Goal: Task Accomplishment & Management: Complete application form

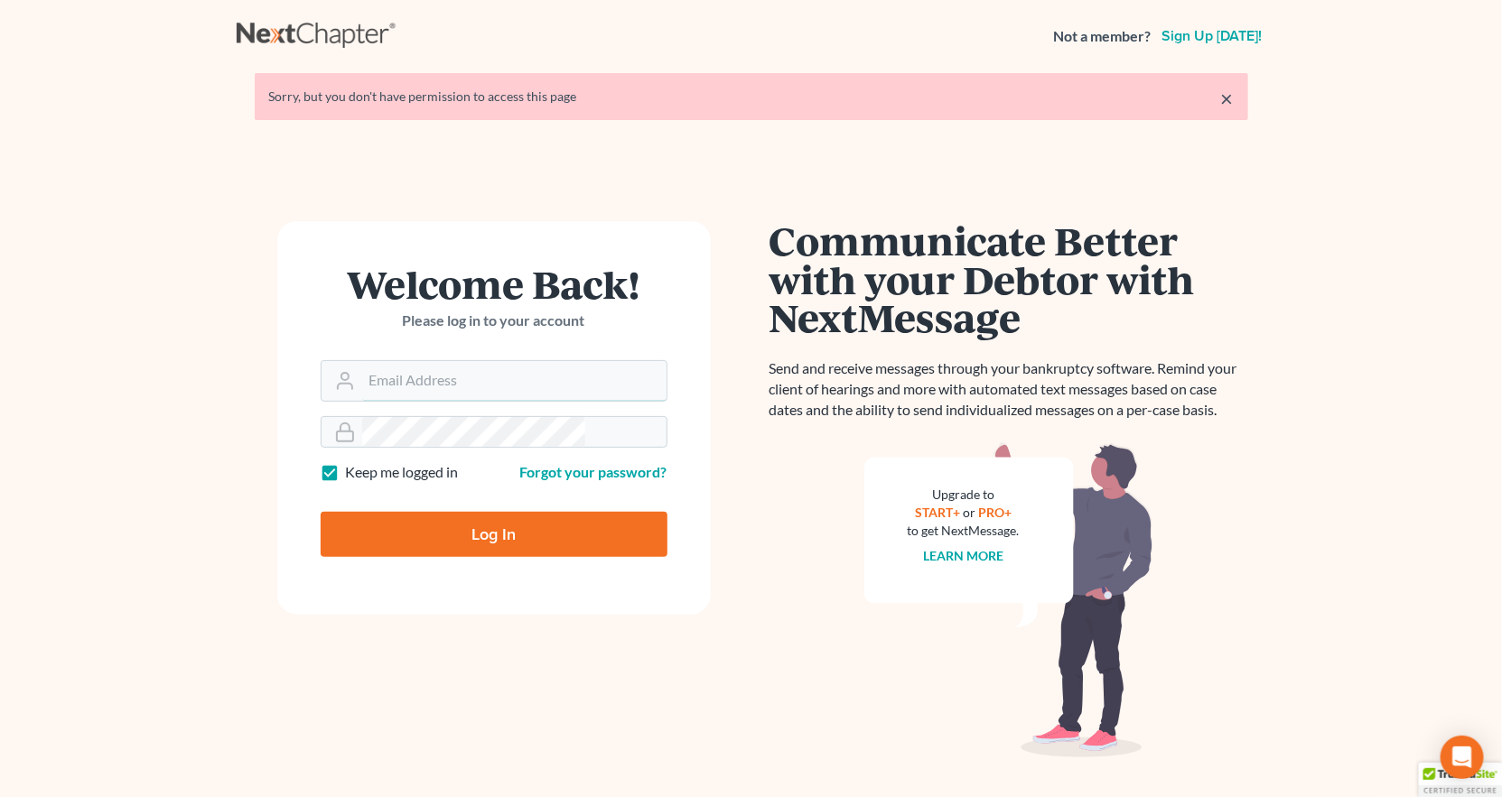
click at [456, 361] on input "Email Address" at bounding box center [514, 381] width 304 height 40
type input "[PERSON_NAME][EMAIL_ADDRESS][DOMAIN_NAME]"
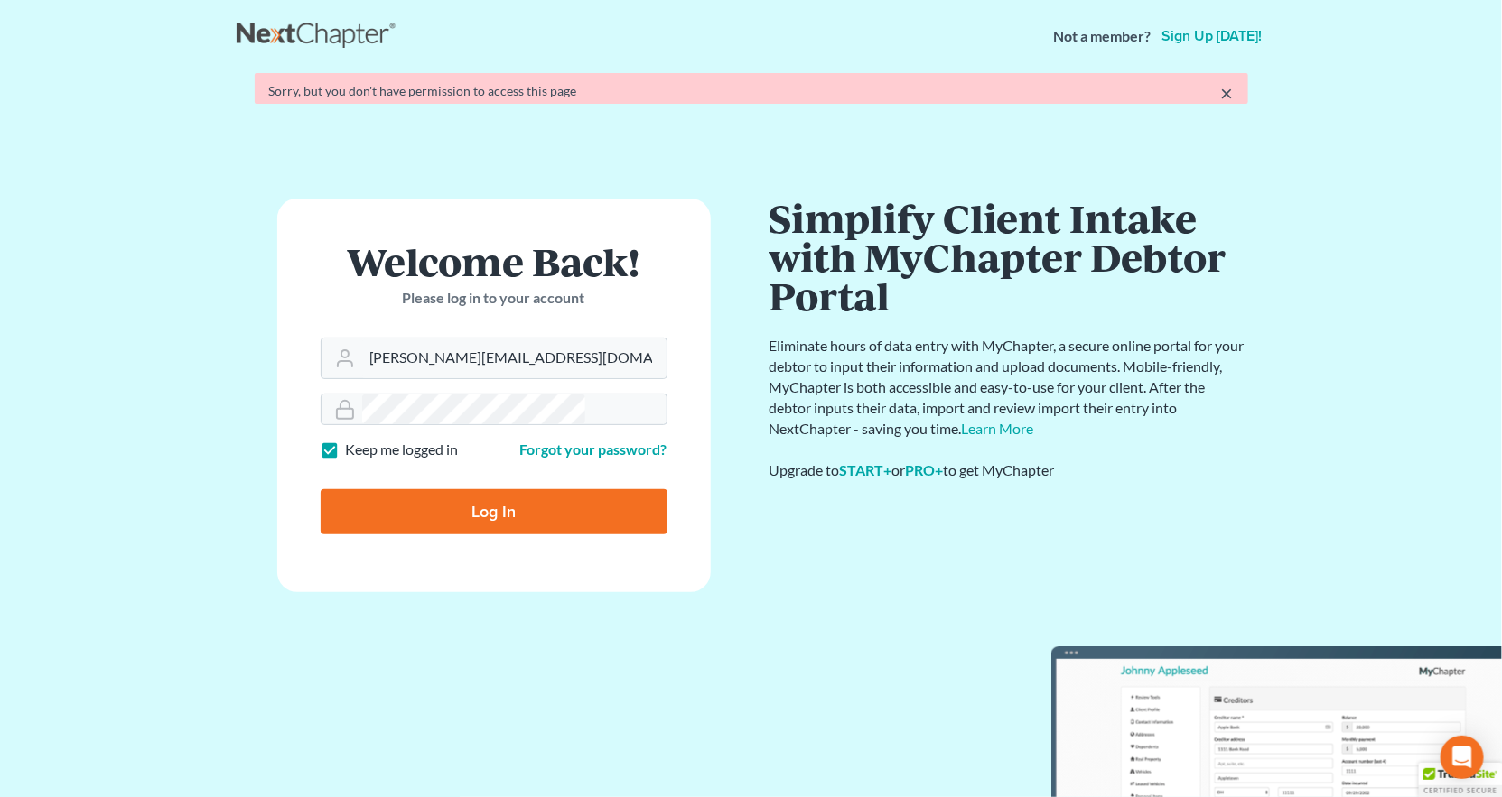
click at [512, 405] on form "Welcome Back! Please log in to your account Email Address sean@lawyersean.com P…" at bounding box center [493, 396] width 433 height 394
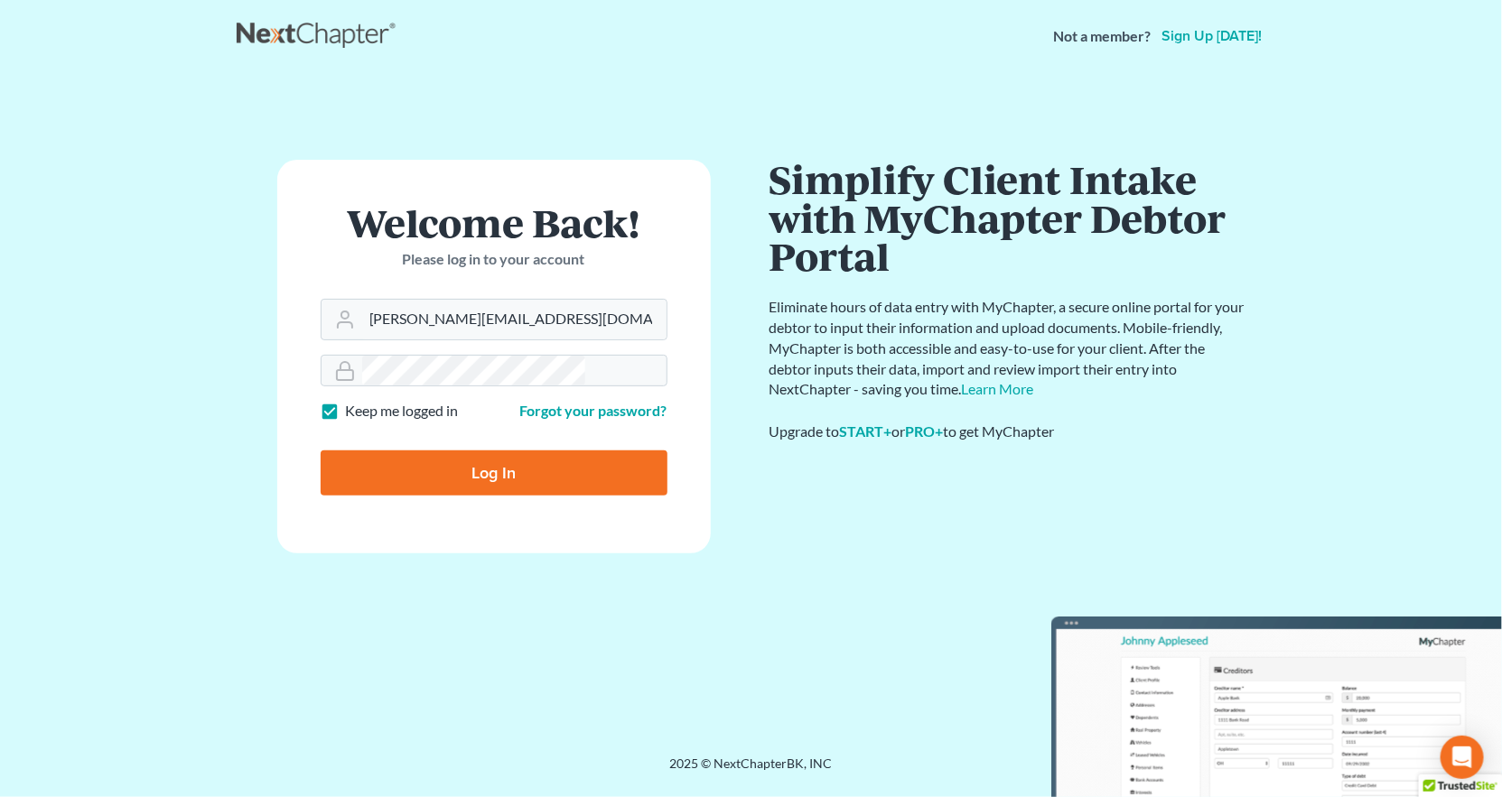
click at [499, 451] on input "Log In" at bounding box center [494, 473] width 347 height 45
type input "Thinking..."
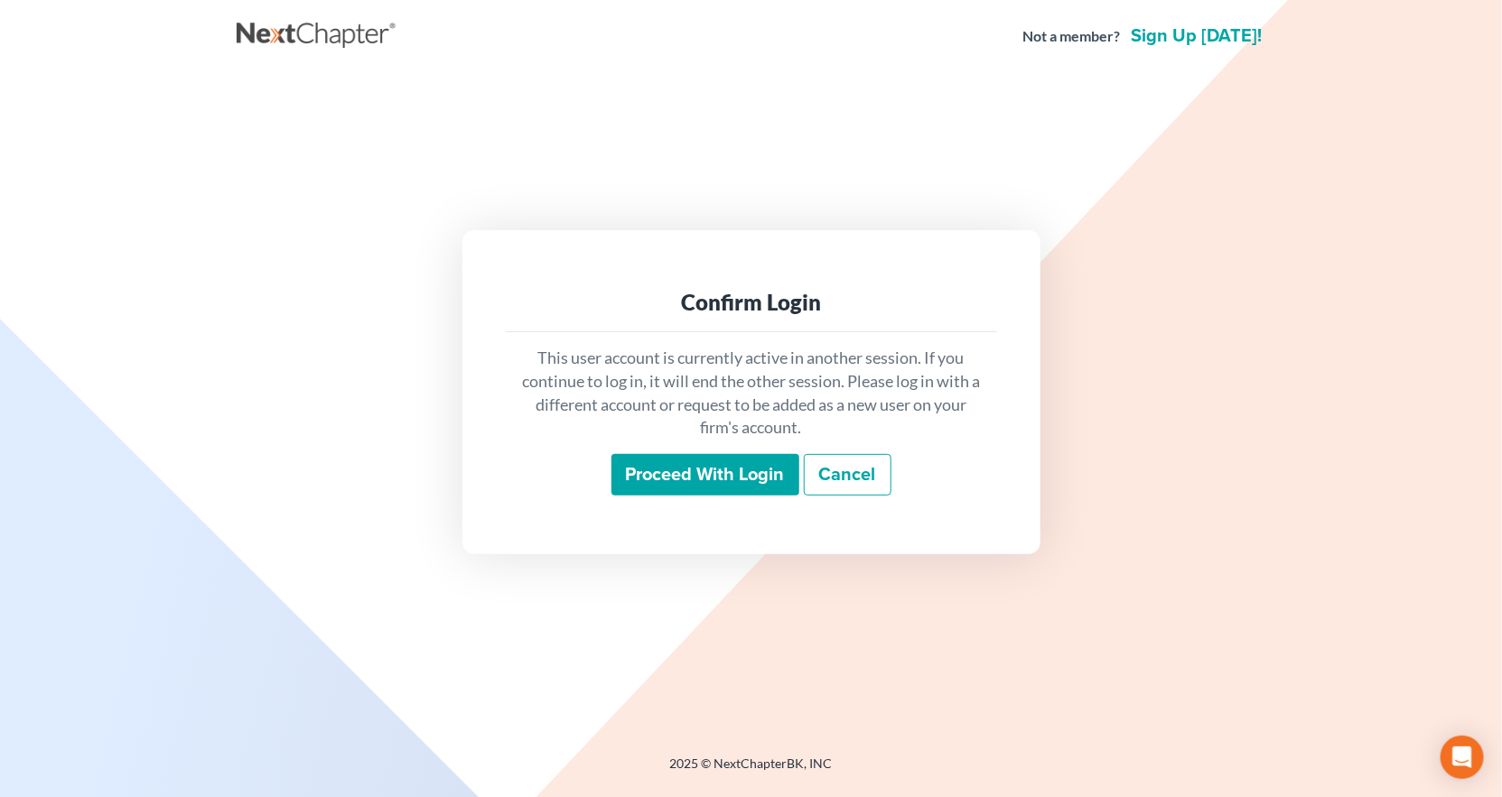
click at [681, 460] on input "Proceed with login" at bounding box center [705, 475] width 188 height 42
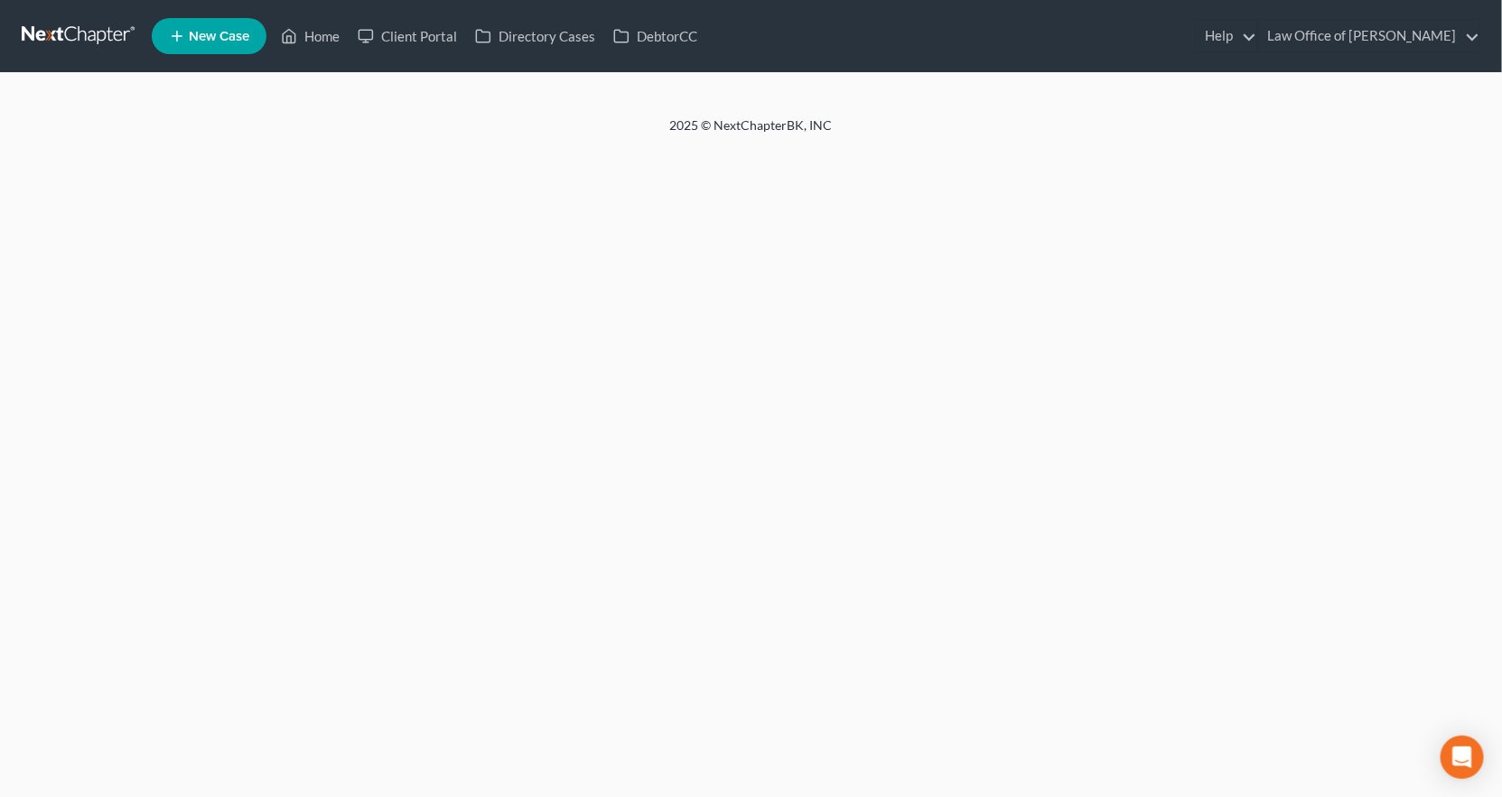
click at [54, 33] on link at bounding box center [80, 36] width 116 height 33
click at [539, 476] on div "Home New Case Client Portal Directory Cases DebtorCC Law Office of Sean Reicher…" at bounding box center [751, 398] width 1502 height 797
click at [169, 35] on icon at bounding box center [177, 36] width 16 height 22
click at [29, 27] on link at bounding box center [80, 36] width 116 height 33
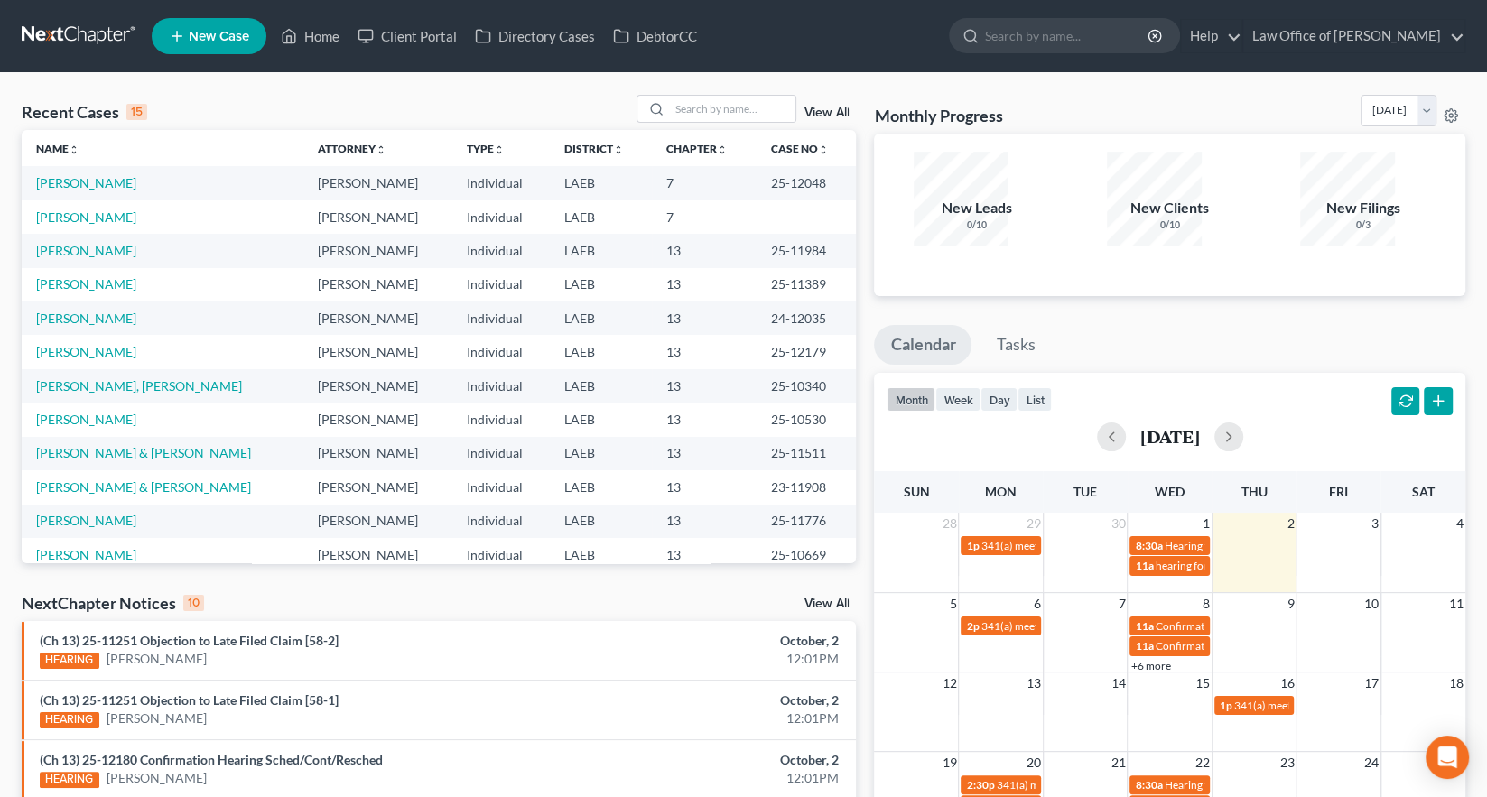
click at [61, 268] on td "[PERSON_NAME]" at bounding box center [163, 284] width 282 height 33
click at [57, 276] on link "[PERSON_NAME]" at bounding box center [86, 283] width 100 height 15
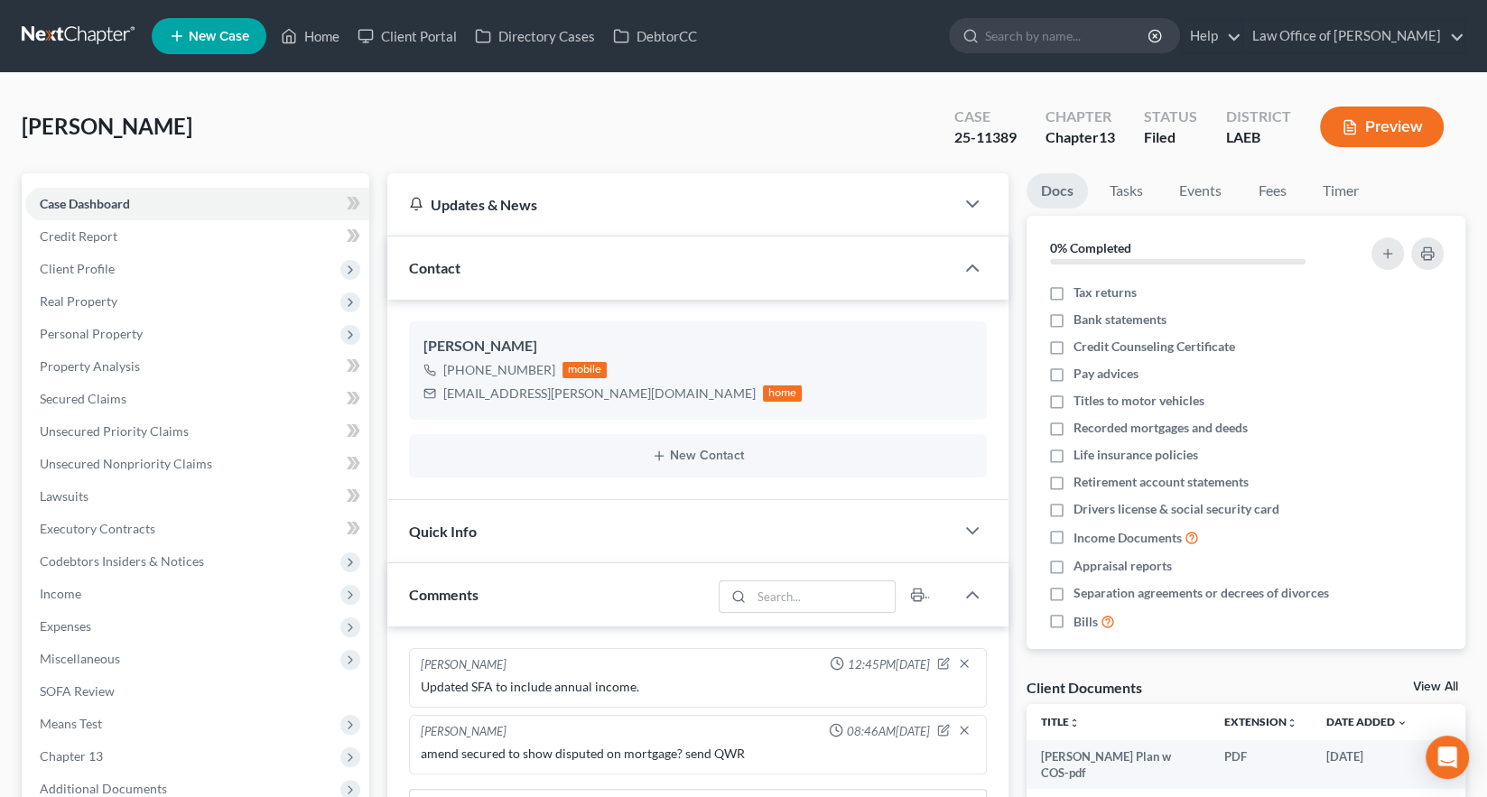
click at [94, 781] on span "Additional Documents" at bounding box center [103, 788] width 127 height 15
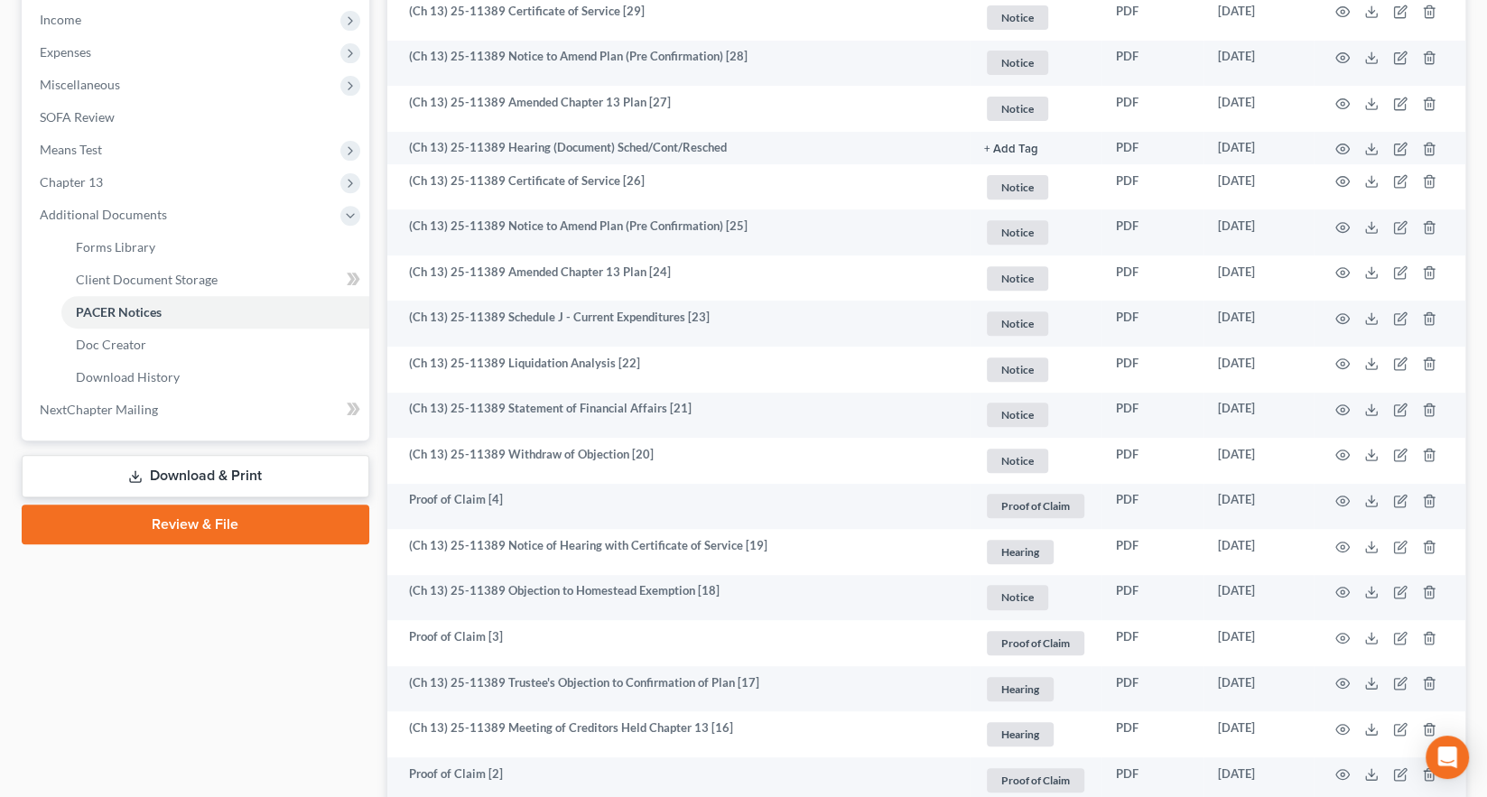
scroll to position [575, 0]
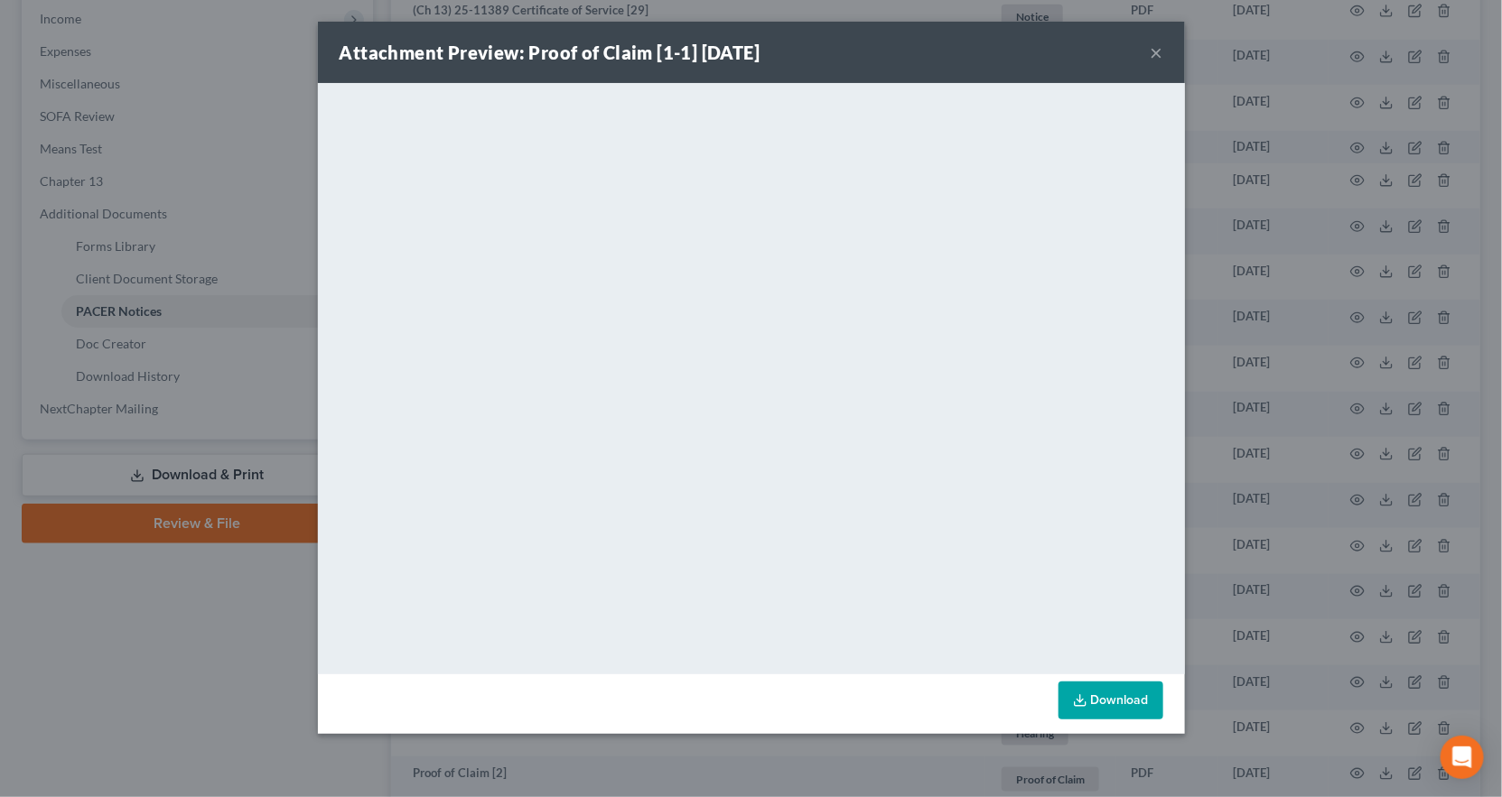
click at [1150, 42] on button "×" at bounding box center [1156, 53] width 13 height 22
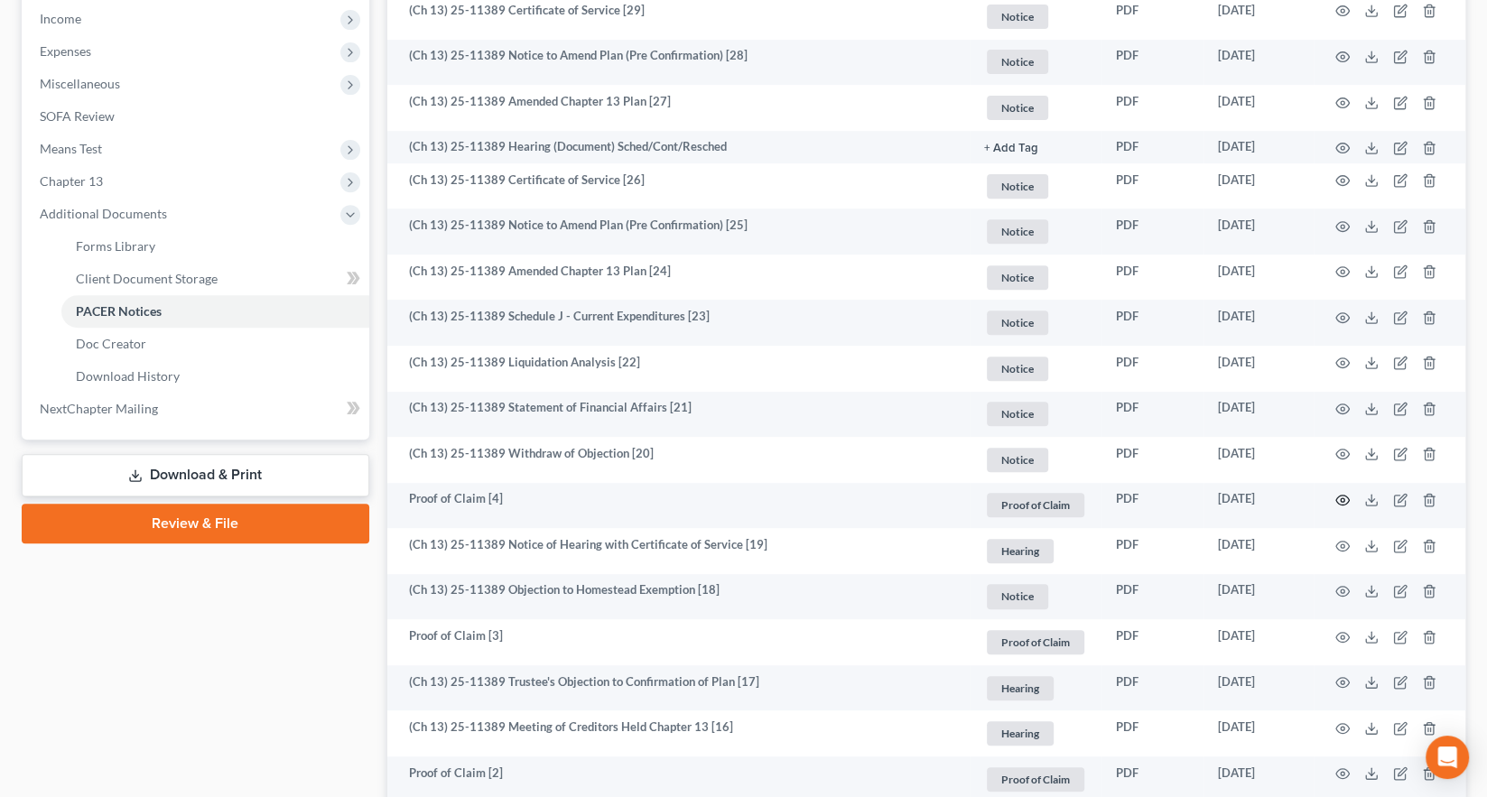
click at [1350, 493] on icon "button" at bounding box center [1343, 500] width 14 height 14
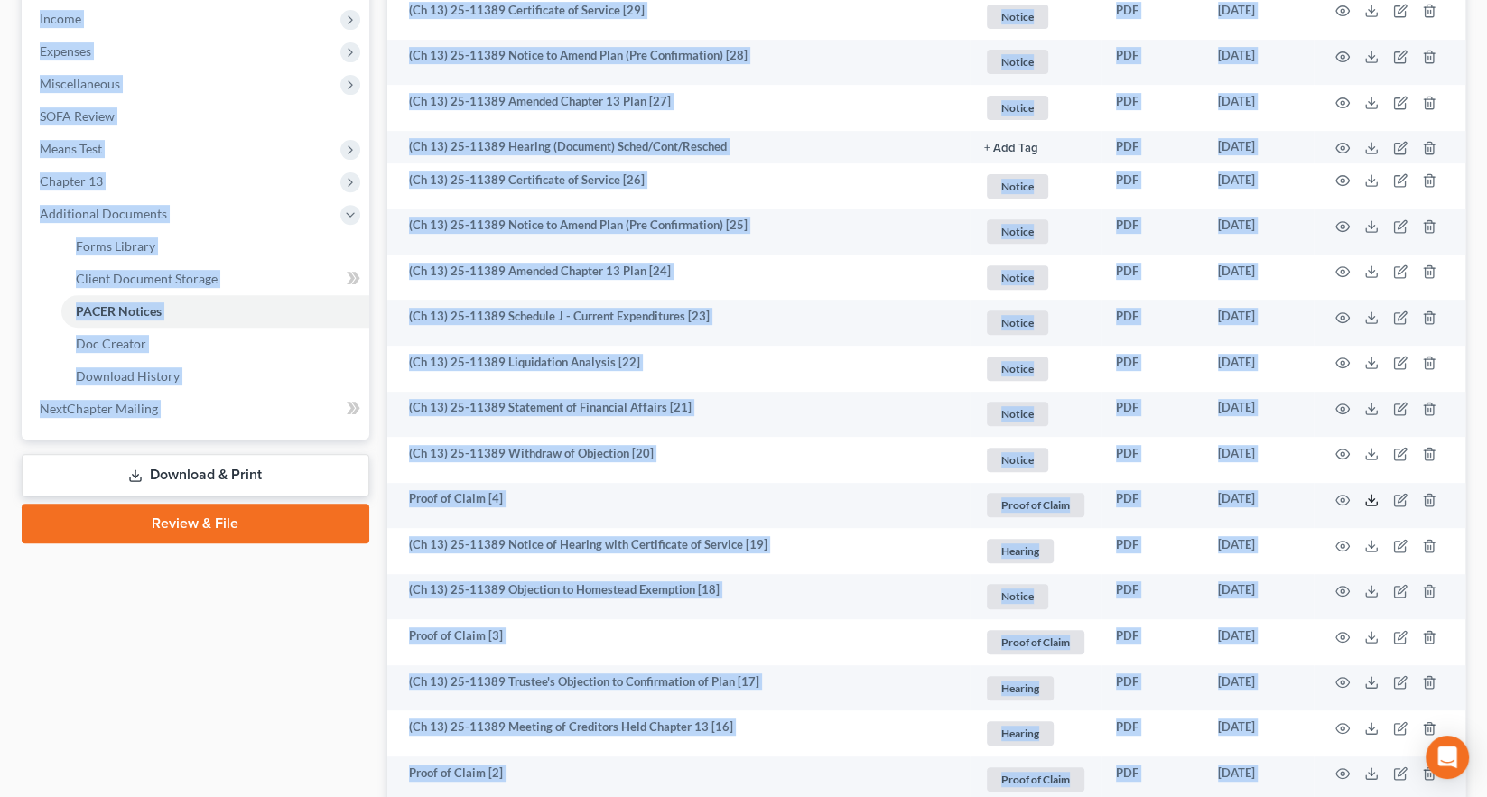
click at [1375, 499] on polyline at bounding box center [1372, 500] width 6 height 3
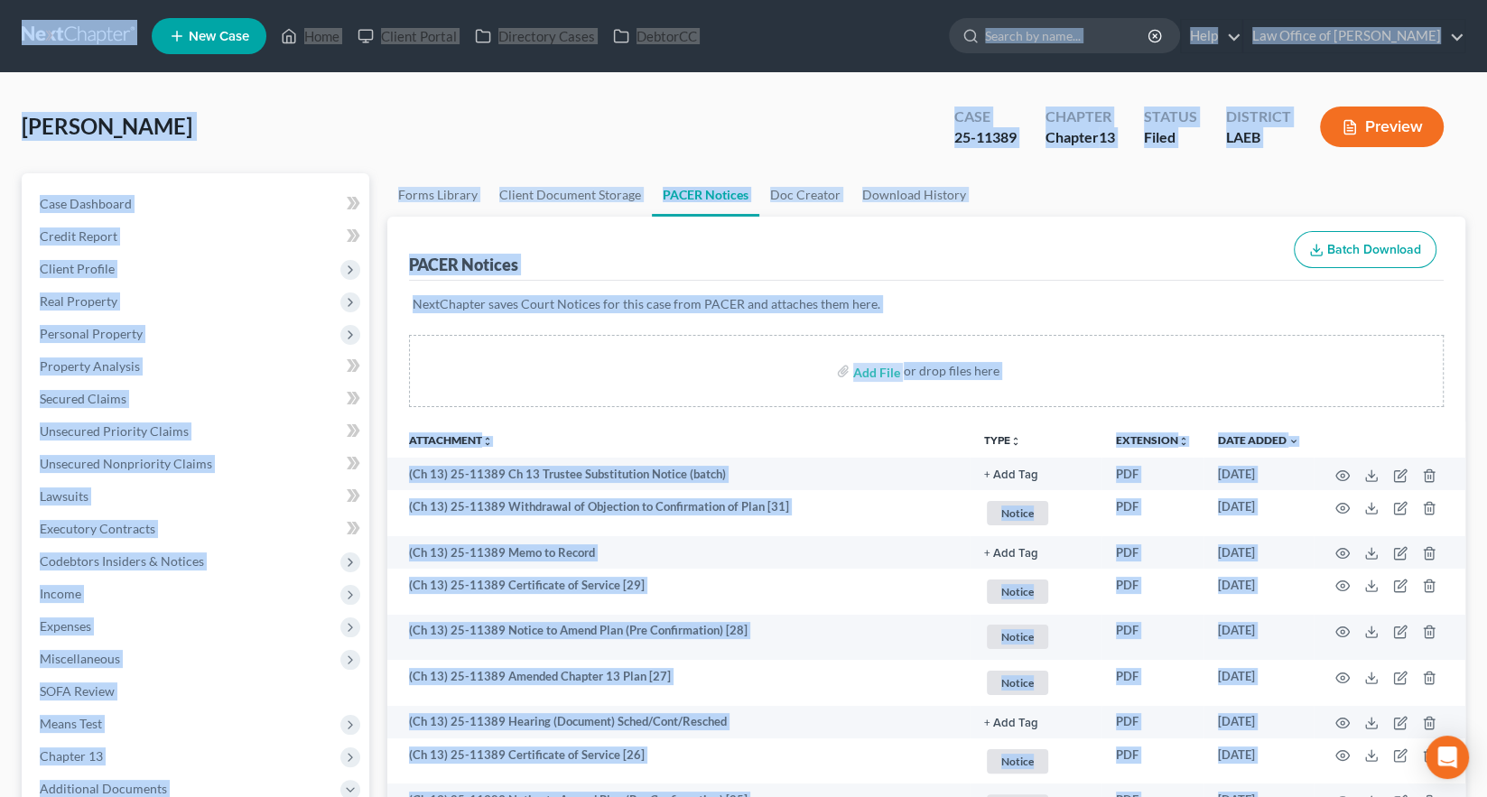
click at [66, 20] on link at bounding box center [80, 36] width 116 height 33
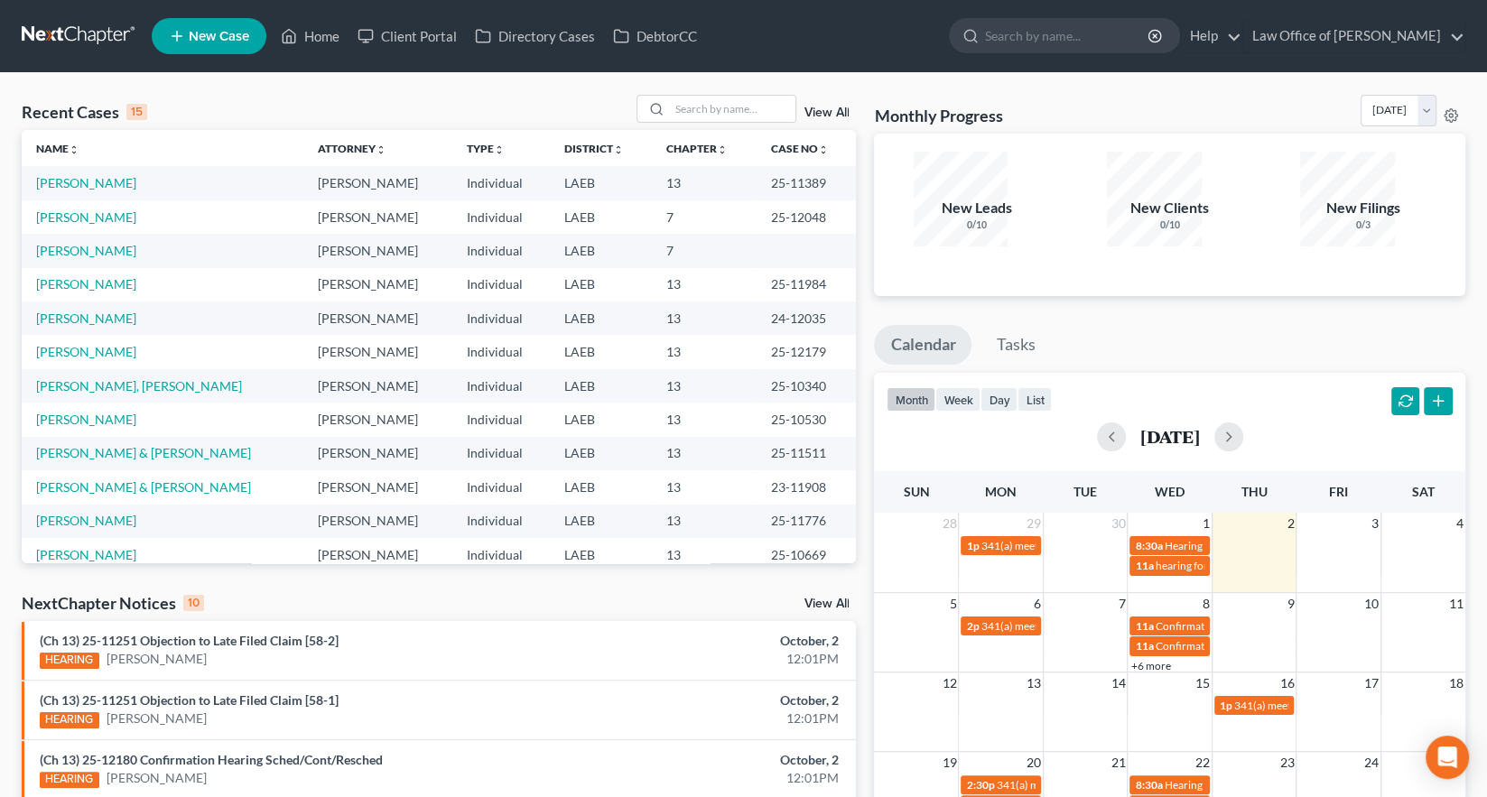
click at [189, 30] on span "New Case" at bounding box center [219, 37] width 61 height 14
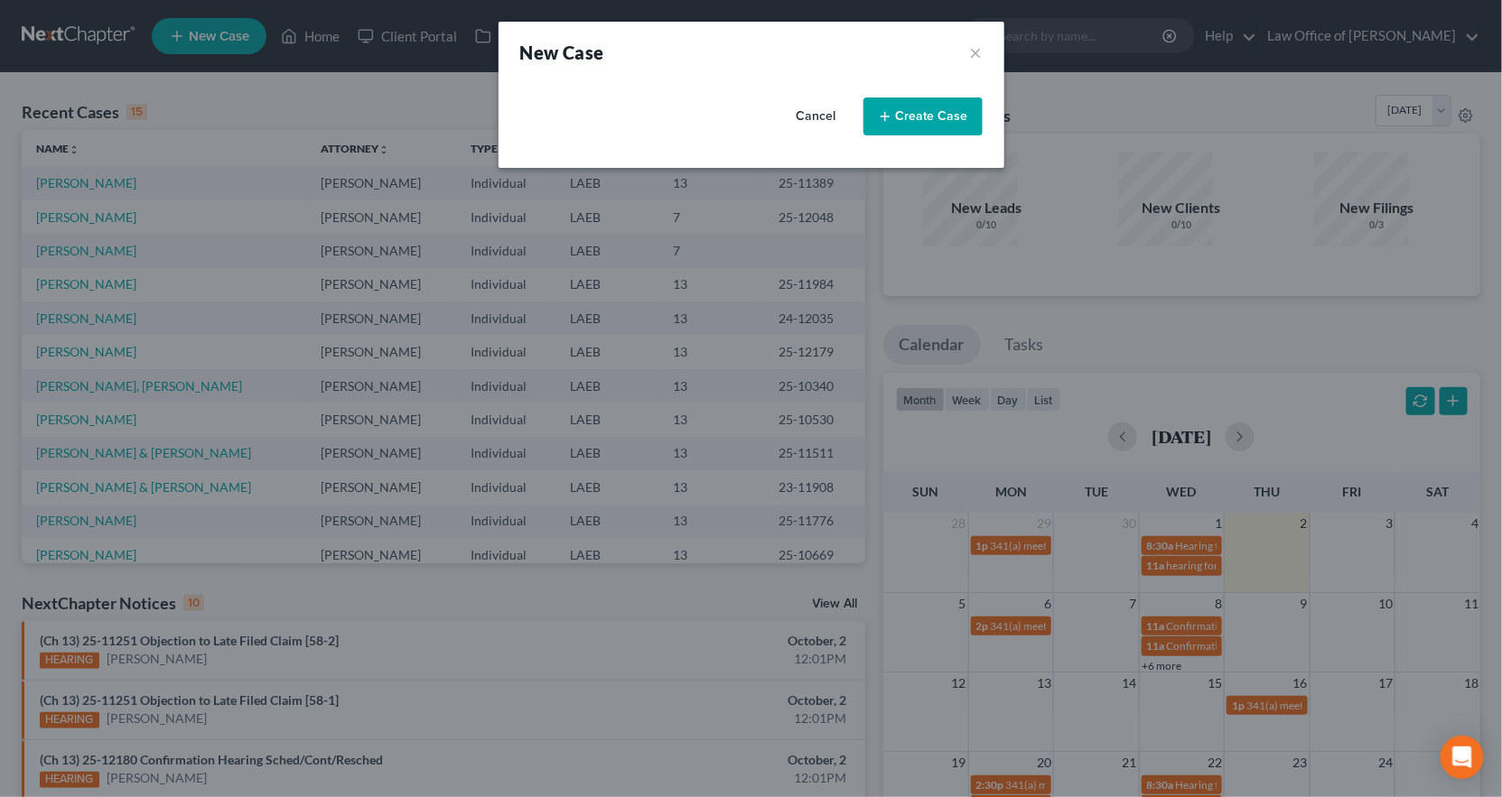
select select "34"
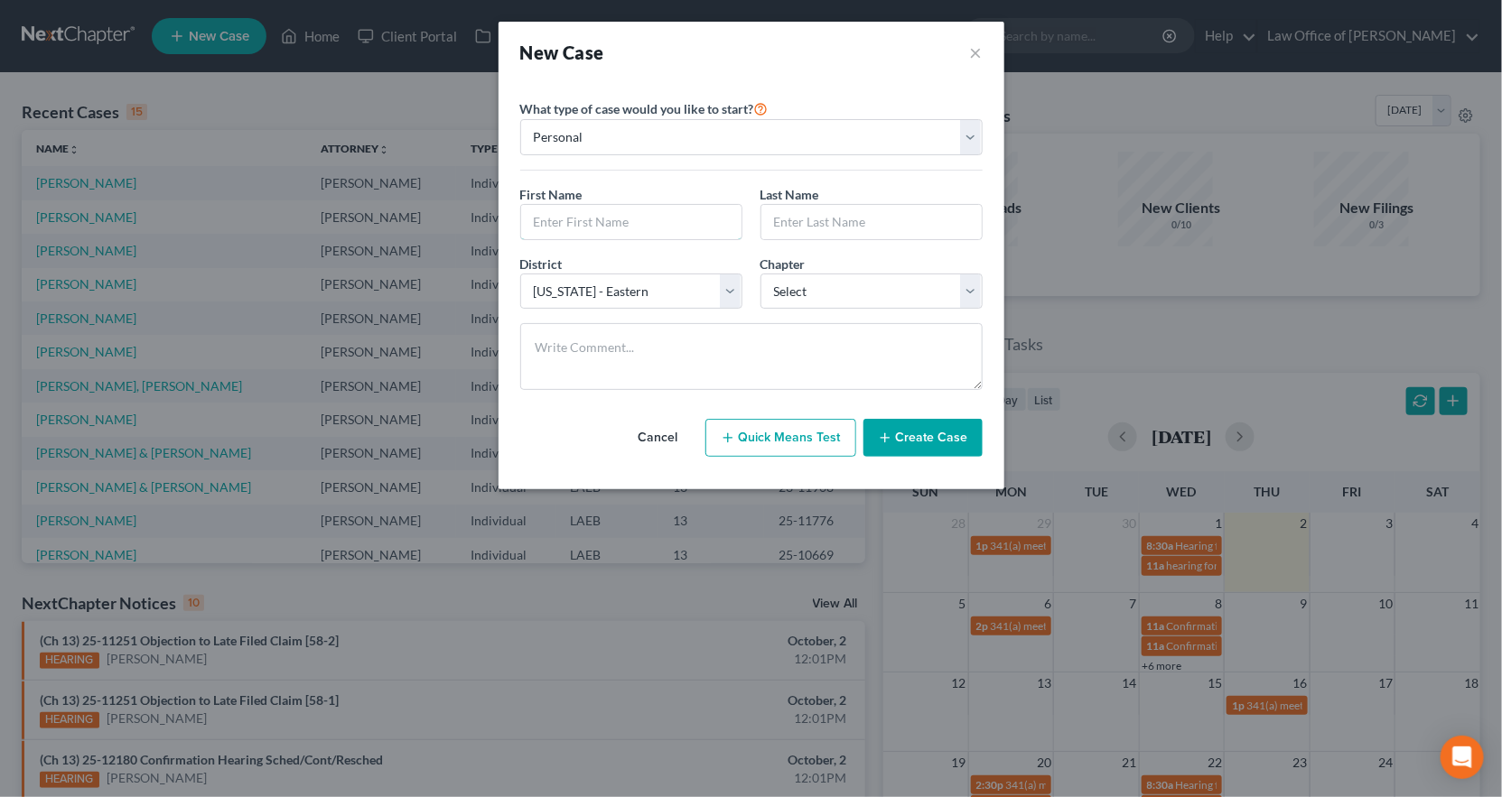
click at [601, 205] on input "text" at bounding box center [631, 222] width 220 height 34
type input "LaDrena"
type input "Anderson"
click at [824, 274] on select "Select 7 11 12 13" at bounding box center [871, 292] width 222 height 36
select select "3"
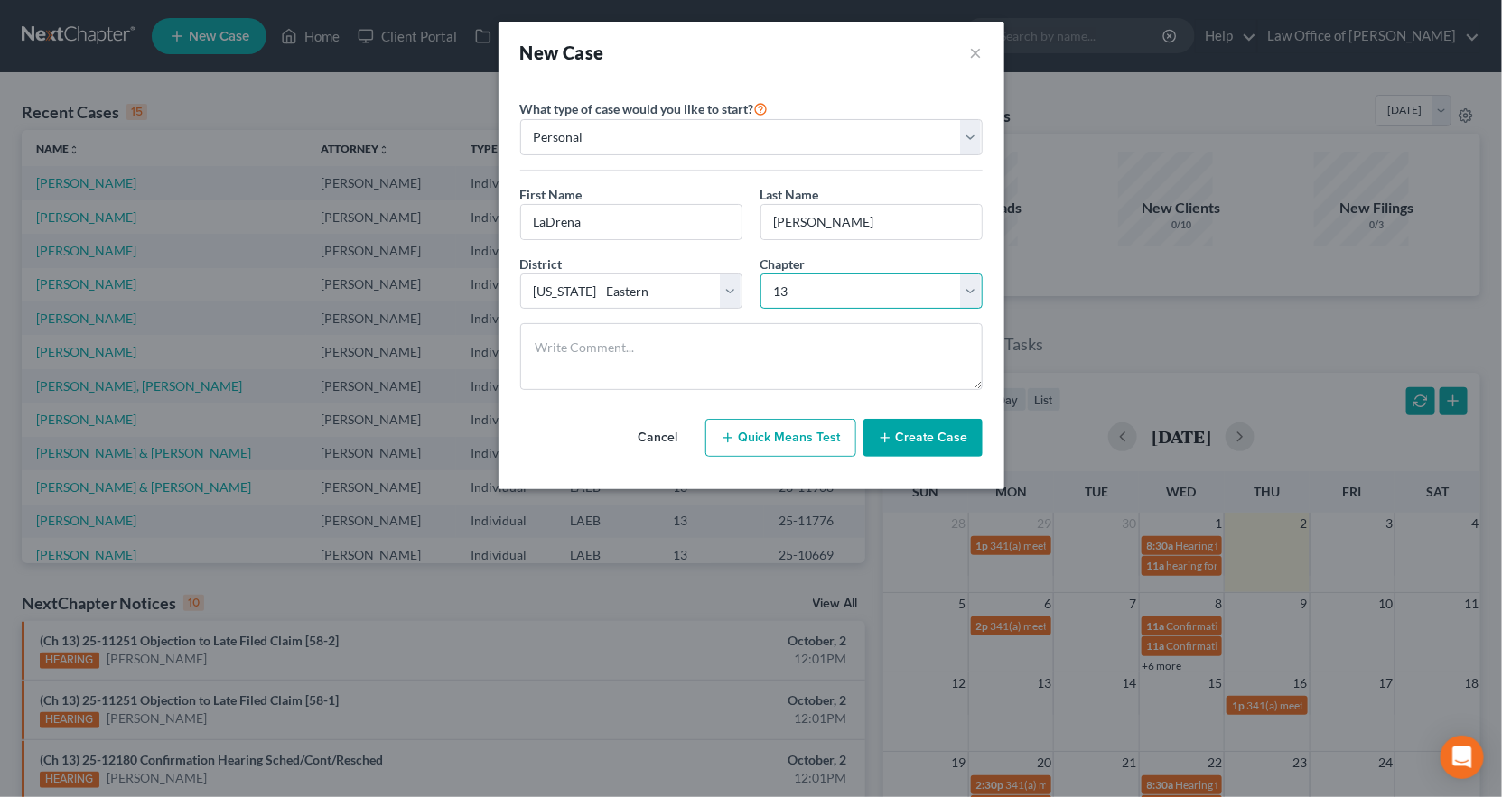
click at [760, 274] on select "Select 7 11 12 13" at bounding box center [871, 292] width 222 height 36
click at [892, 419] on button "Create Case" at bounding box center [922, 438] width 119 height 38
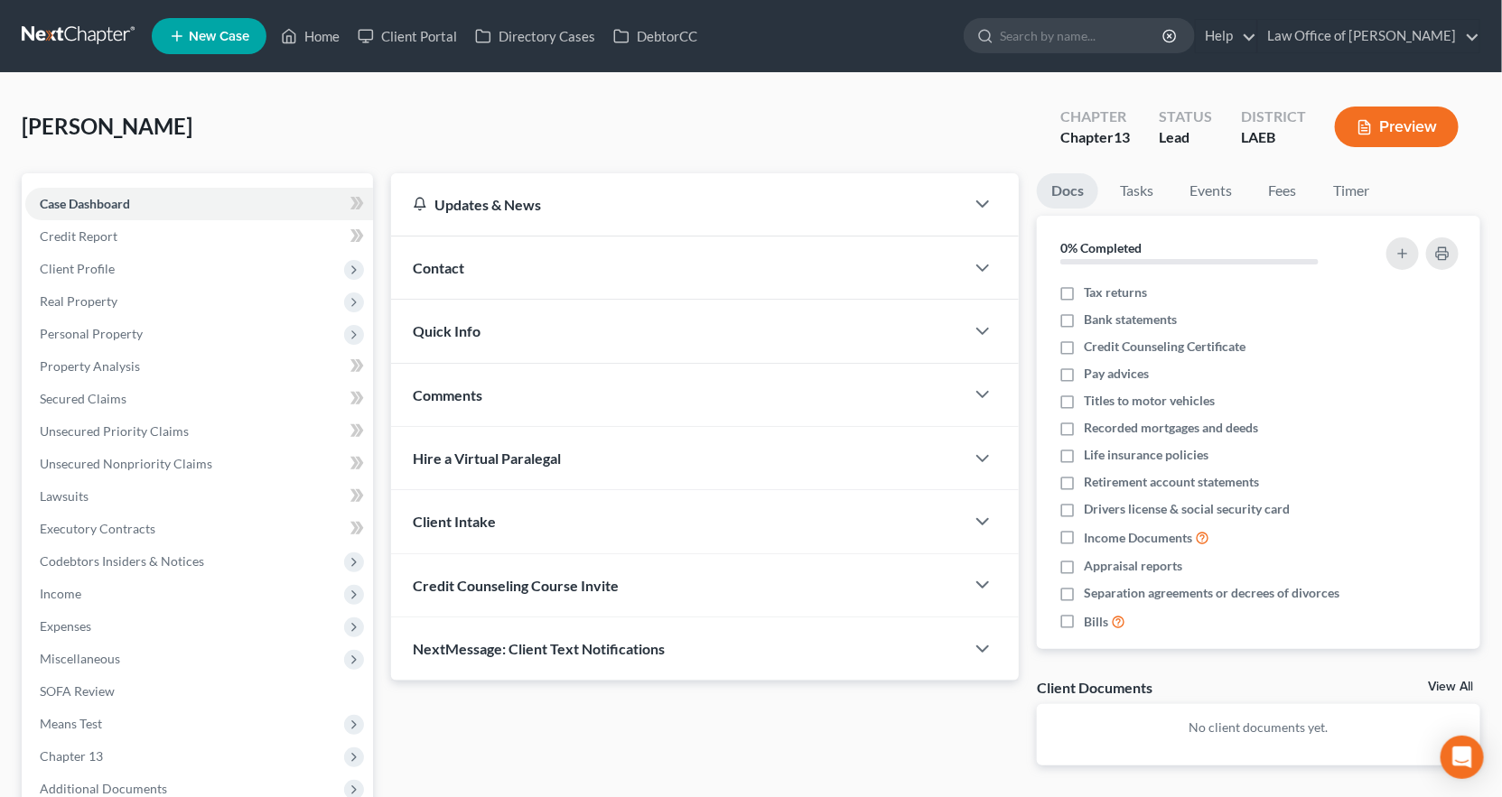
click at [460, 237] on div "Contact" at bounding box center [677, 268] width 573 height 62
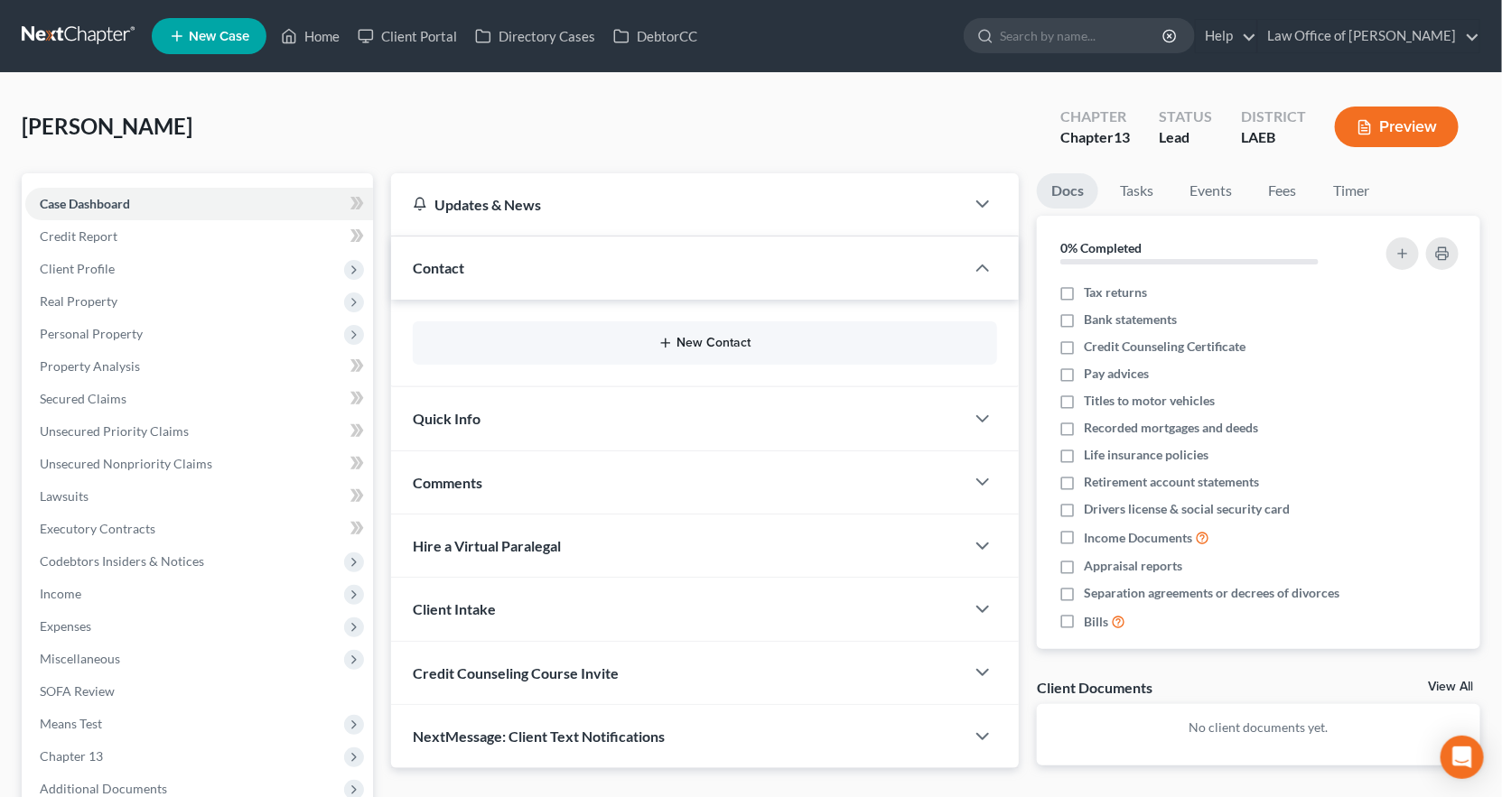
click at [686, 336] on button "New Contact" at bounding box center [704, 343] width 555 height 14
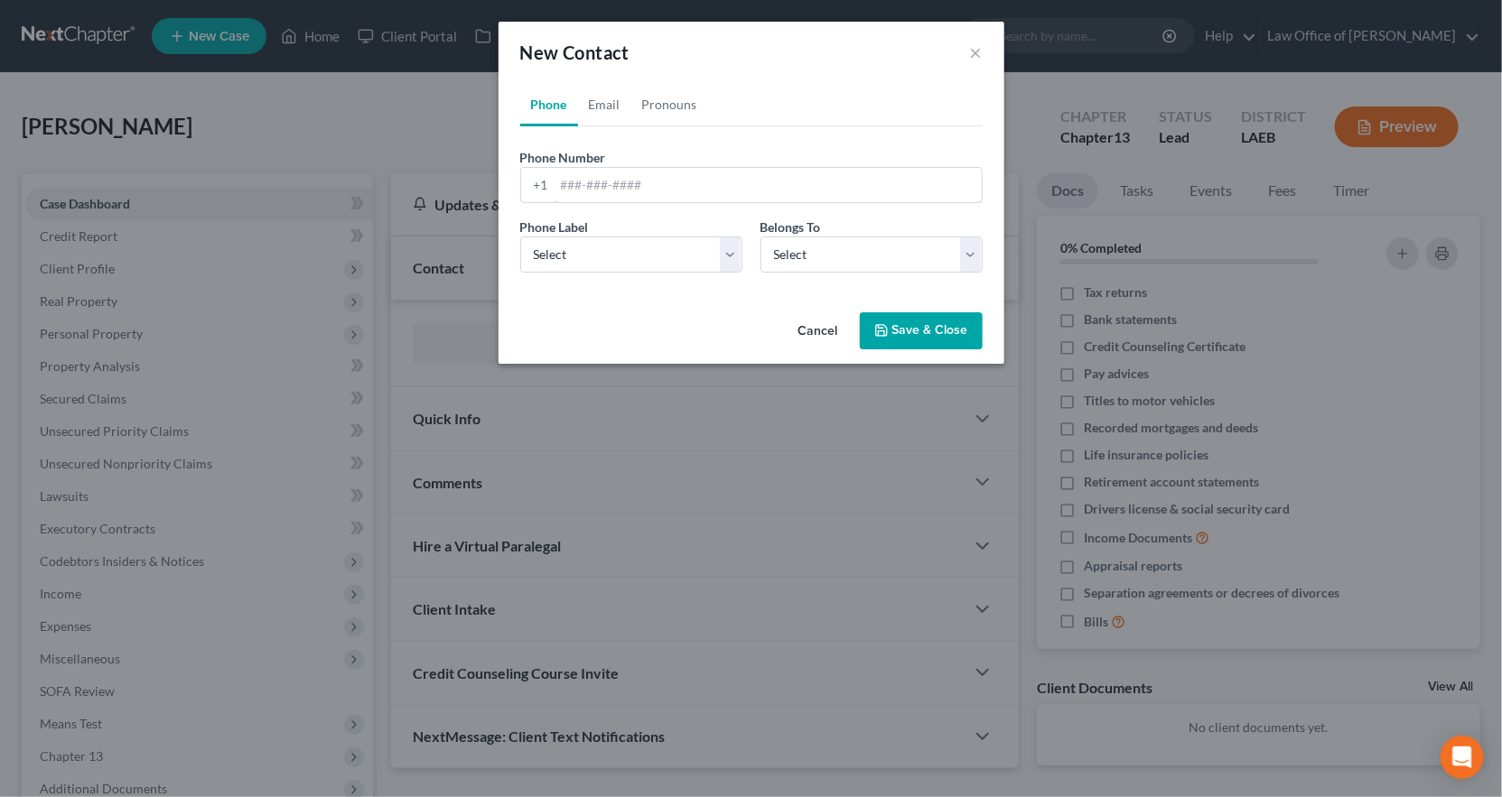
click at [626, 168] on input "tel" at bounding box center [767, 185] width 427 height 34
type input "5044390276"
click at [621, 237] on select "Select Mobile Home Work Other" at bounding box center [631, 255] width 222 height 36
select select "0"
click at [577, 237] on select "Select Mobile Home Work Other" at bounding box center [631, 255] width 222 height 36
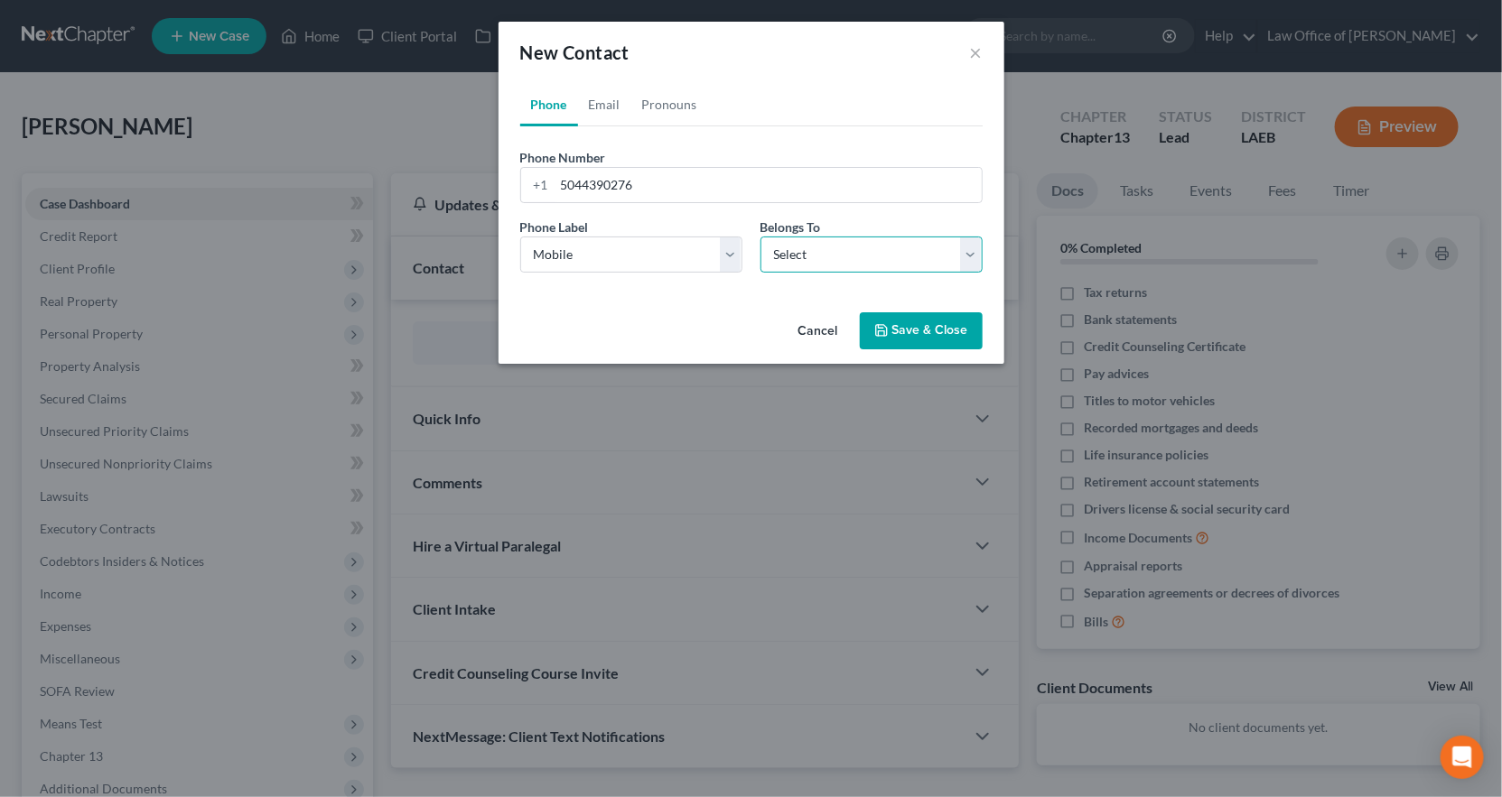
click at [790, 237] on select "Select Client Other" at bounding box center [871, 255] width 222 height 36
select select "0"
click at [760, 237] on select "Select Client Other" at bounding box center [871, 255] width 222 height 36
click at [882, 312] on button "Save & Close" at bounding box center [921, 331] width 123 height 38
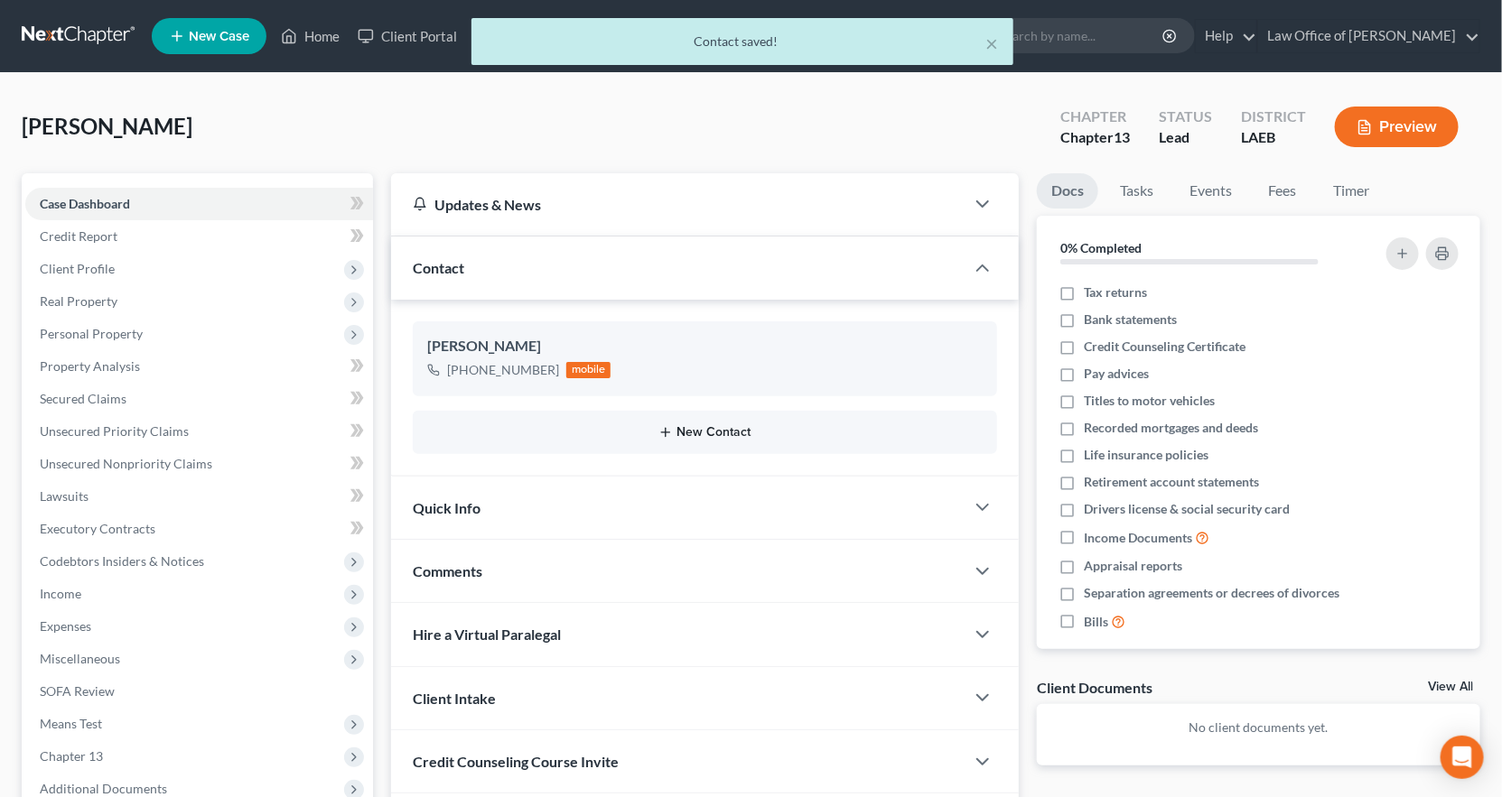
click at [685, 425] on button "New Contact" at bounding box center [704, 432] width 555 height 14
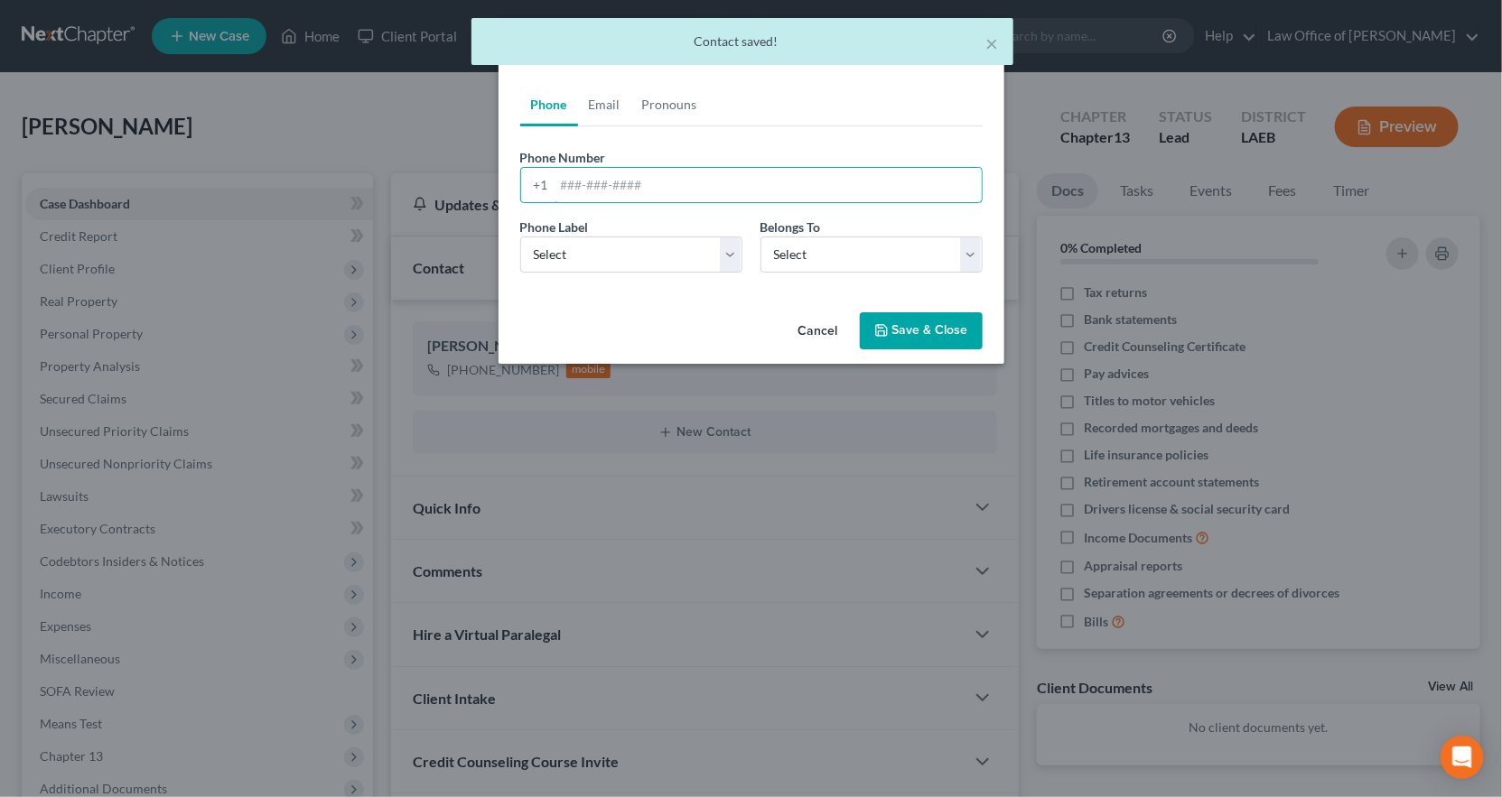
click at [627, 168] on input "tel" at bounding box center [767, 185] width 427 height 34
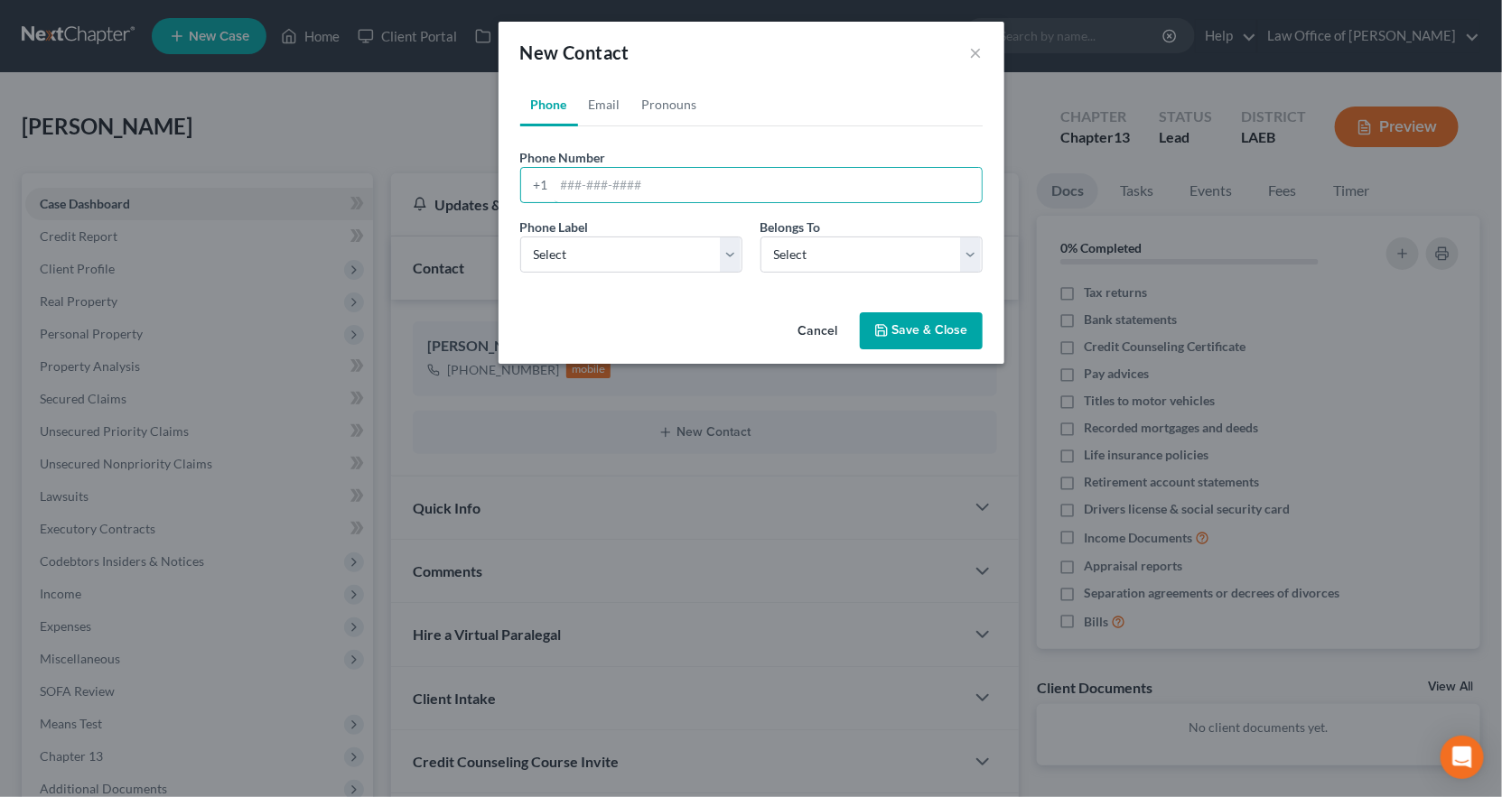
click at [646, 168] on input "tel" at bounding box center [767, 185] width 427 height 34
click at [970, 45] on button "×" at bounding box center [976, 53] width 13 height 22
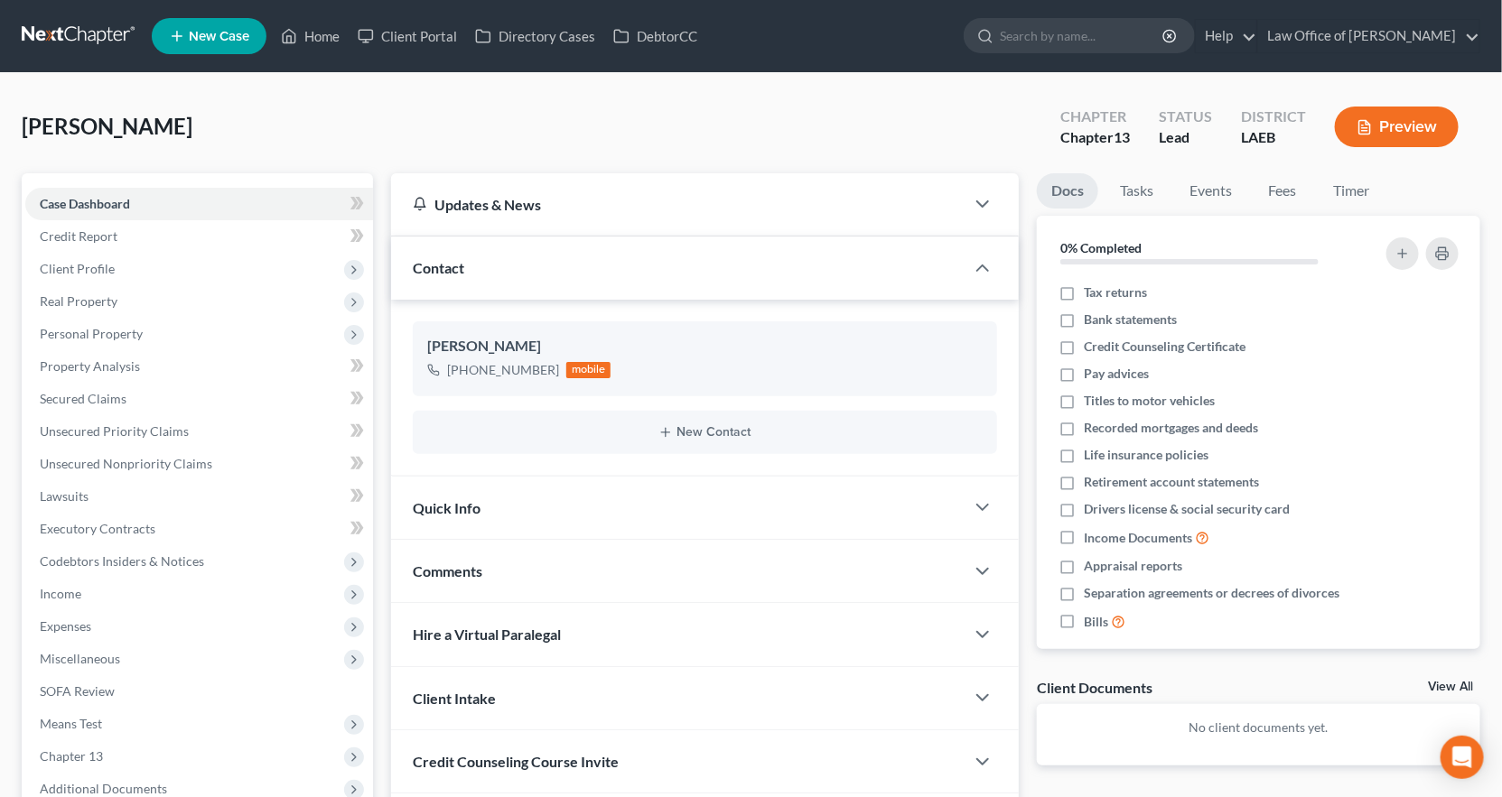
click at [959, 376] on icon "button" at bounding box center [955, 380] width 8 height 8
select select "0"
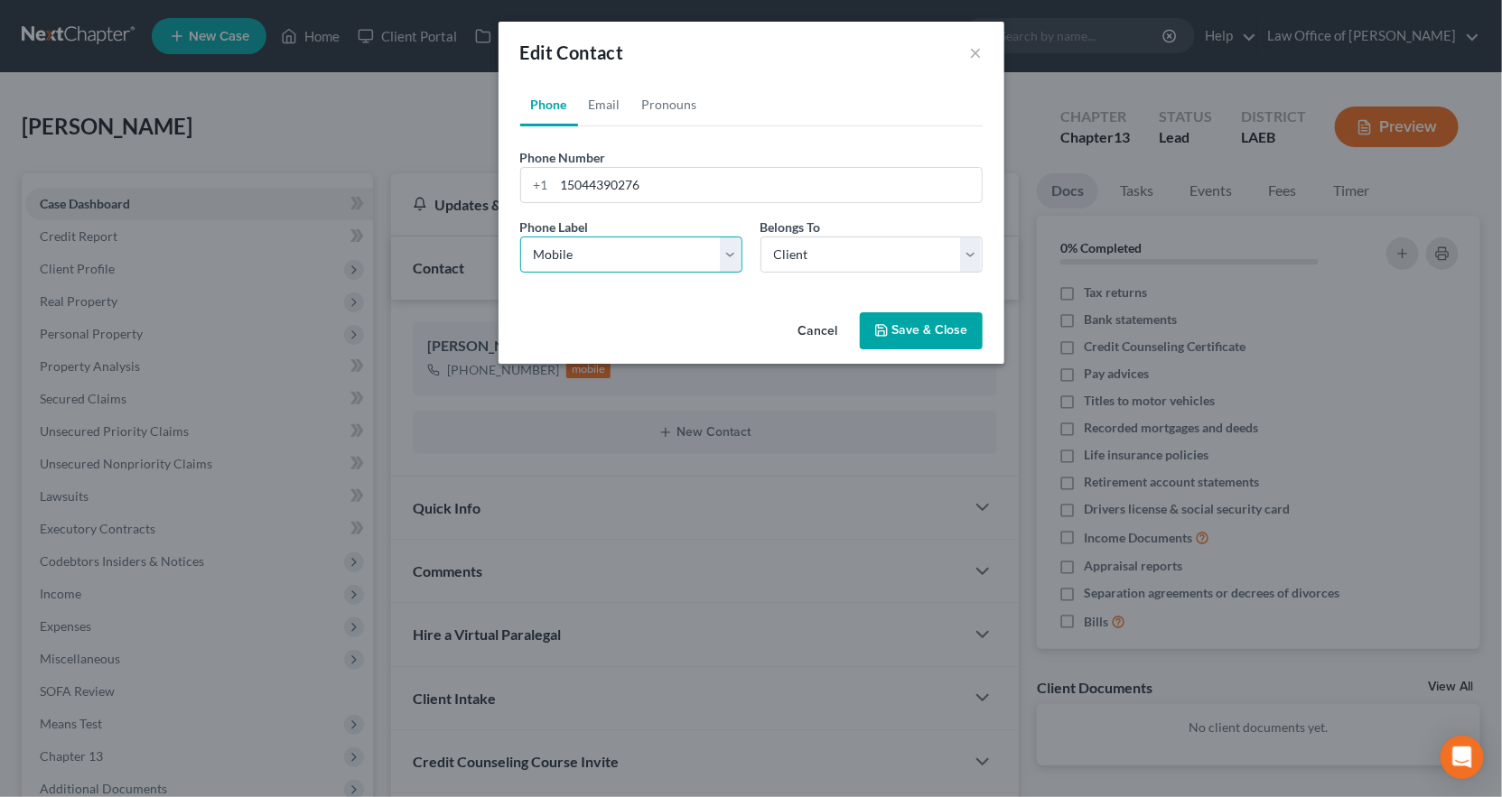
click at [731, 237] on select "Select Mobile Home Work Other" at bounding box center [631, 255] width 222 height 36
click at [824, 237] on select "Select Client Other" at bounding box center [871, 255] width 222 height 36
select select "1"
click at [760, 237] on select "Select Client Other" at bounding box center [871, 255] width 222 height 36
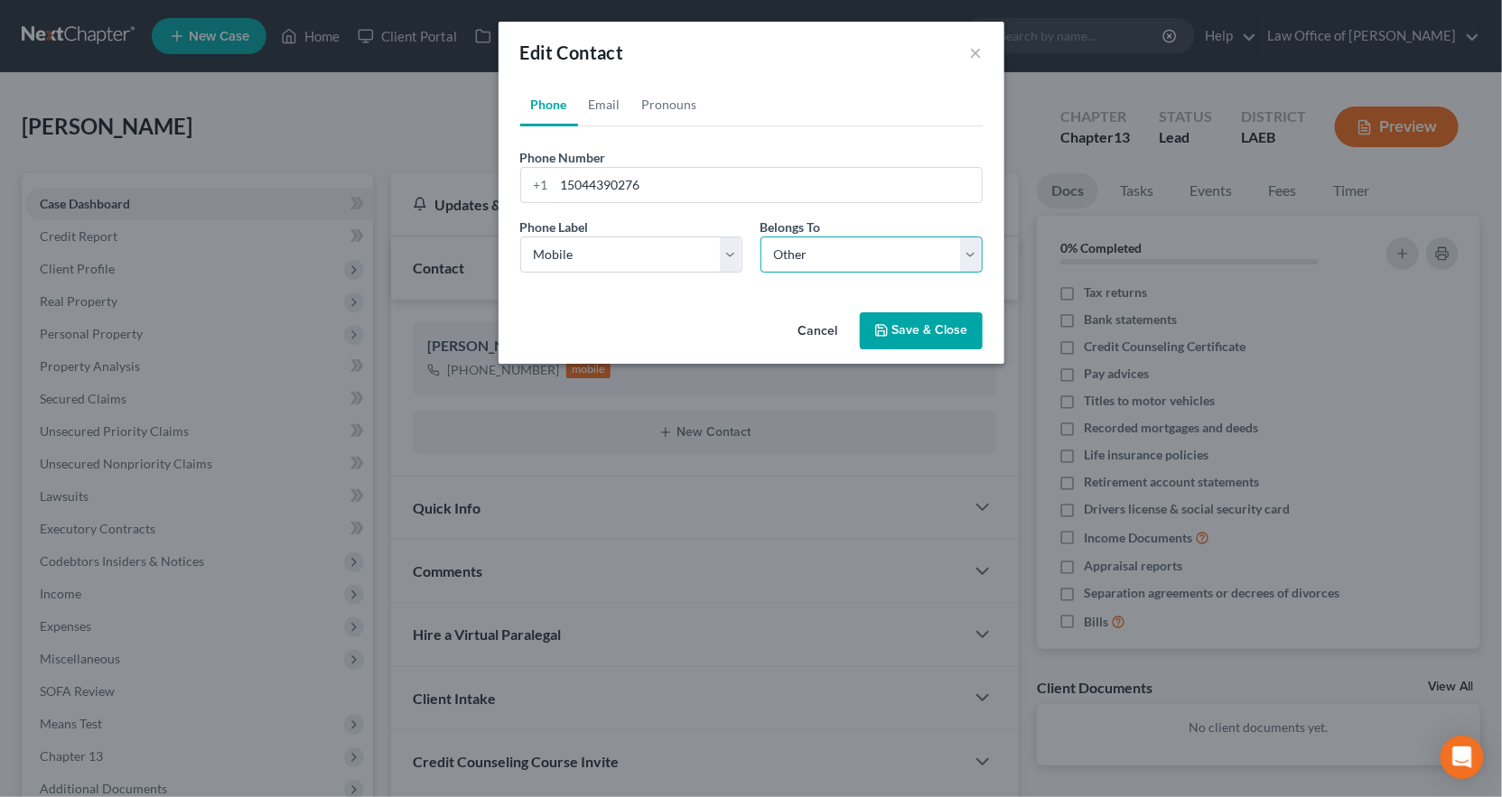
select select "1"
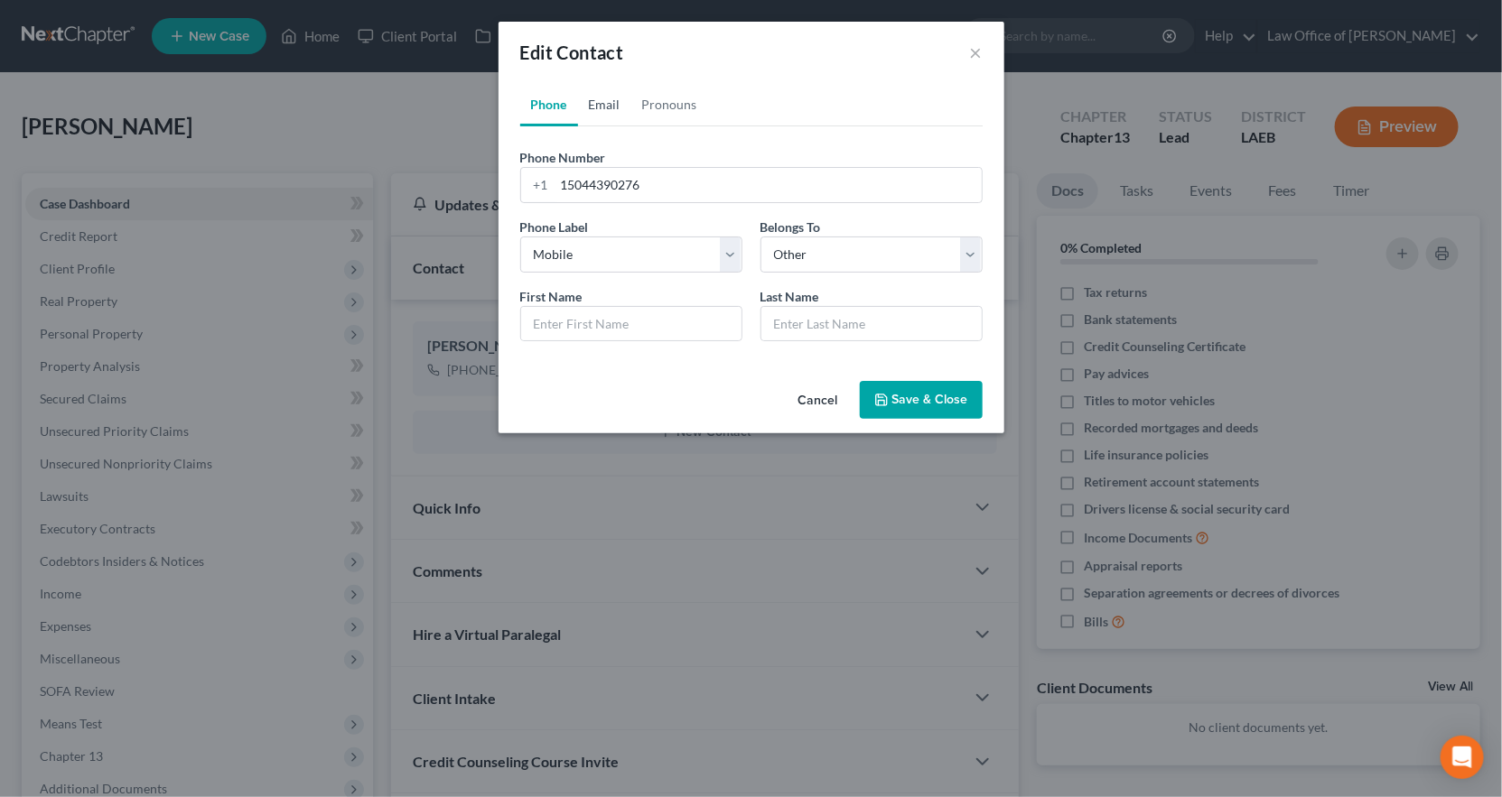
click at [630, 83] on link "Email" at bounding box center [604, 104] width 53 height 43
click at [630, 168] on input "email" at bounding box center [767, 185] width 427 height 34
type input "thesparklegirl504@gmail.com"
click at [652, 237] on select "Select Home Work Other" at bounding box center [631, 255] width 222 height 36
select select "0"
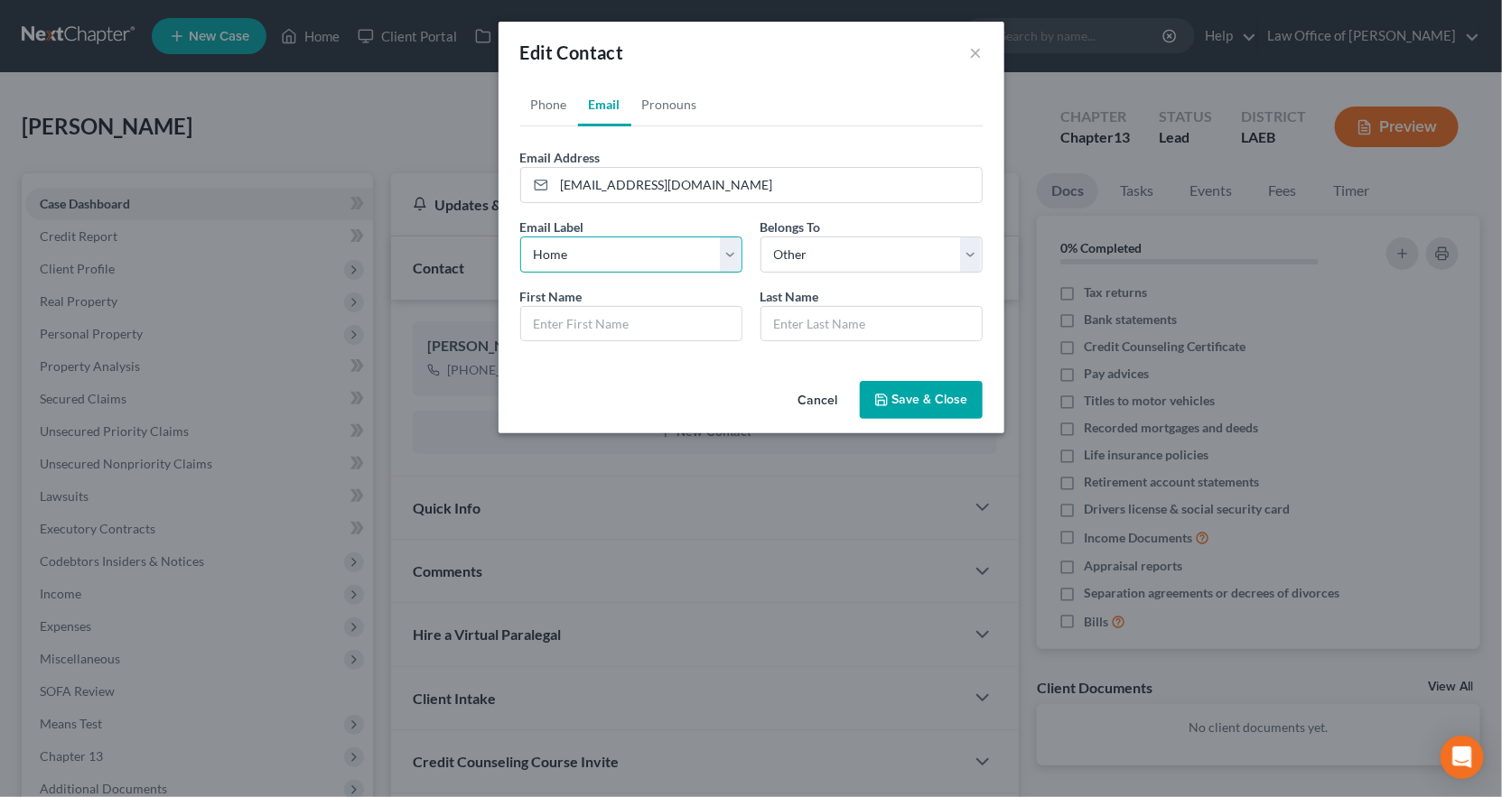
click at [577, 237] on select "Select Home Work Other" at bounding box center [631, 255] width 222 height 36
click at [673, 307] on input "text" at bounding box center [631, 324] width 220 height 34
type input "Aisha"
type input "Willis"
click at [895, 381] on button "Save & Close" at bounding box center [921, 400] width 123 height 38
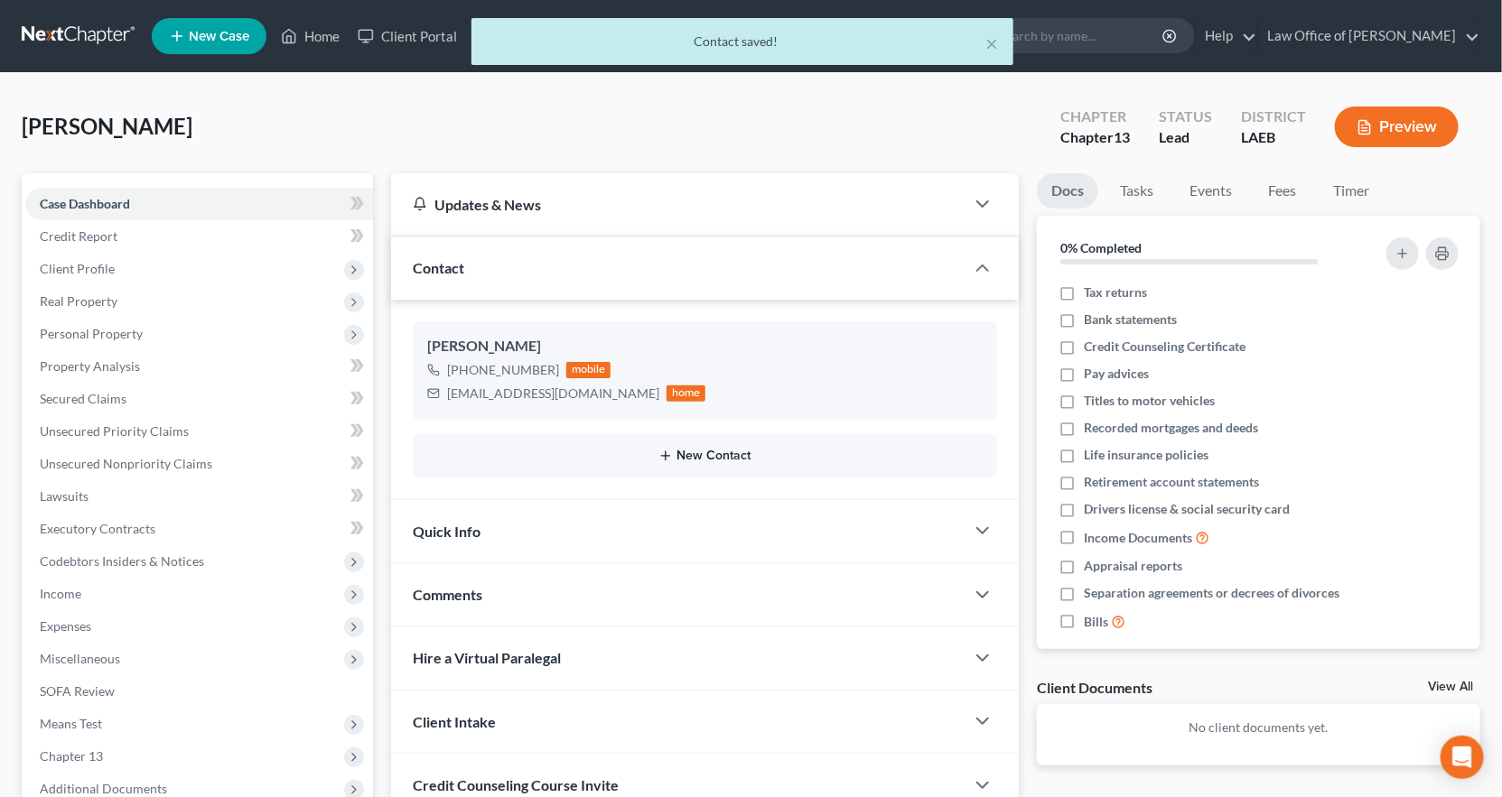
click at [684, 449] on button "New Contact" at bounding box center [704, 456] width 555 height 14
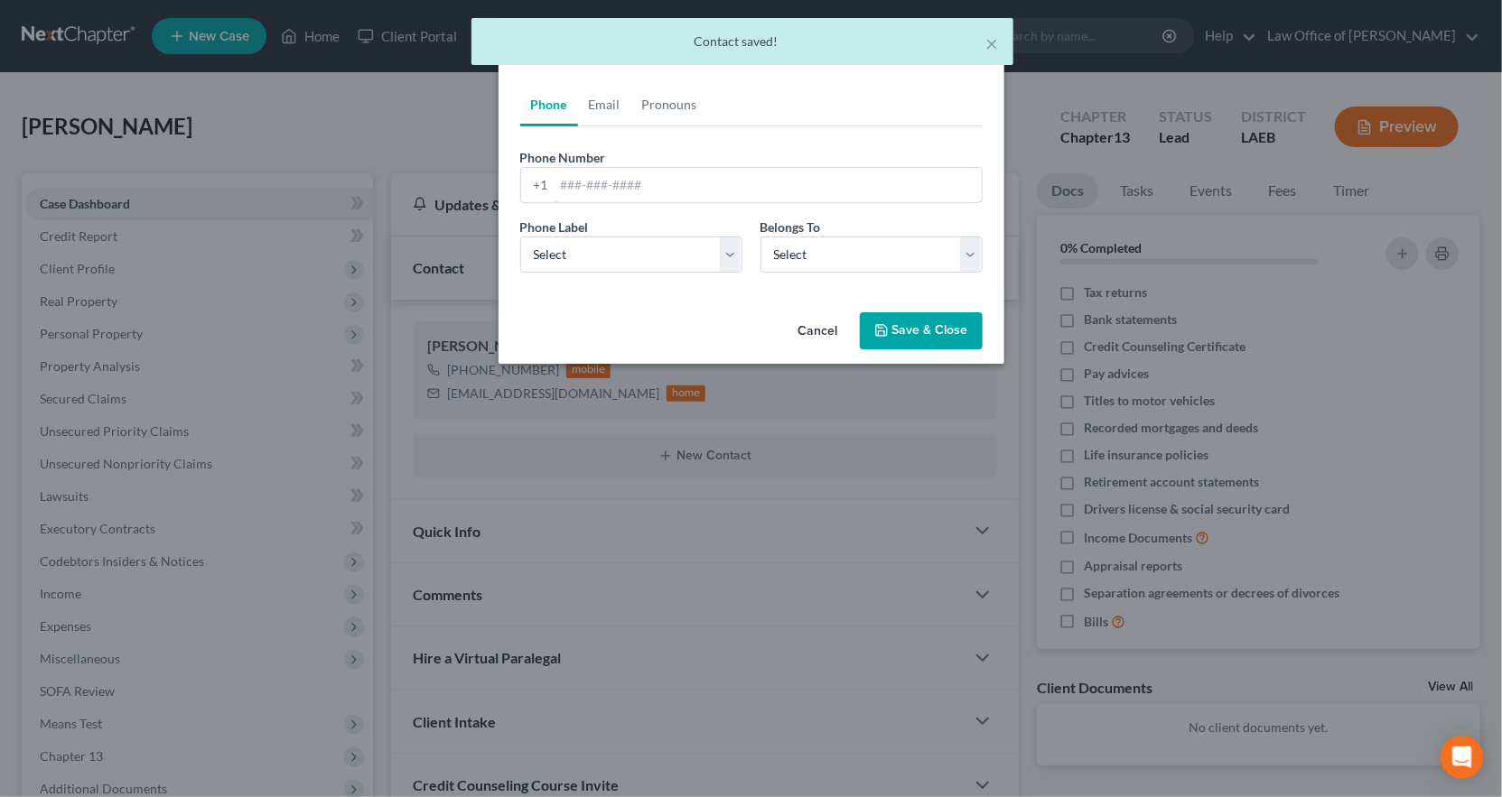
click at [641, 168] on input "tel" at bounding box center [767, 185] width 427 height 34
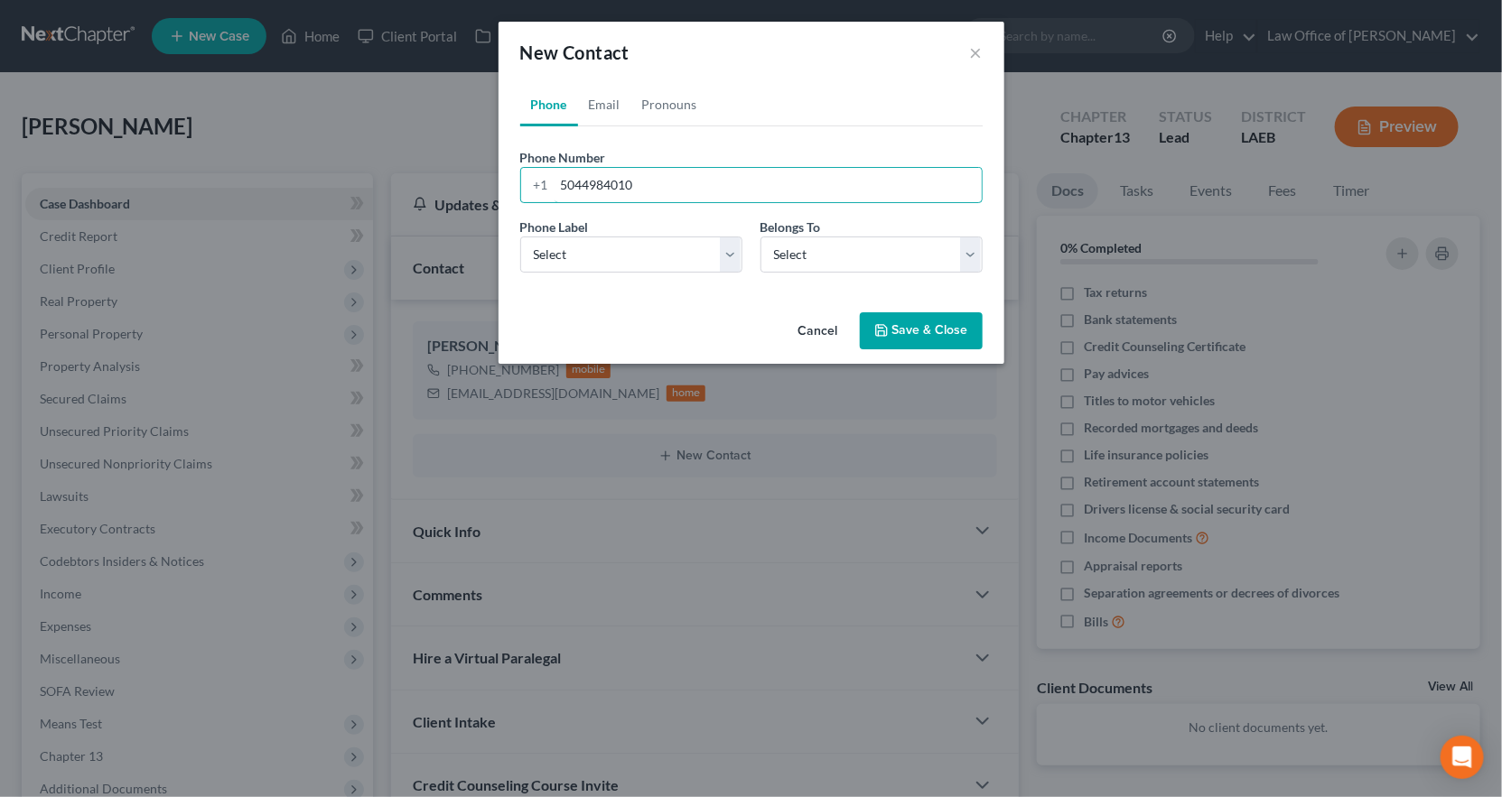
type input "5044984010"
click at [634, 237] on select "Select Mobile Home Work Other" at bounding box center [631, 255] width 222 height 36
select select "0"
click at [577, 237] on select "Select Mobile Home Work Other" at bounding box center [631, 255] width 222 height 36
click at [797, 237] on select "Select Client Other" at bounding box center [871, 255] width 222 height 36
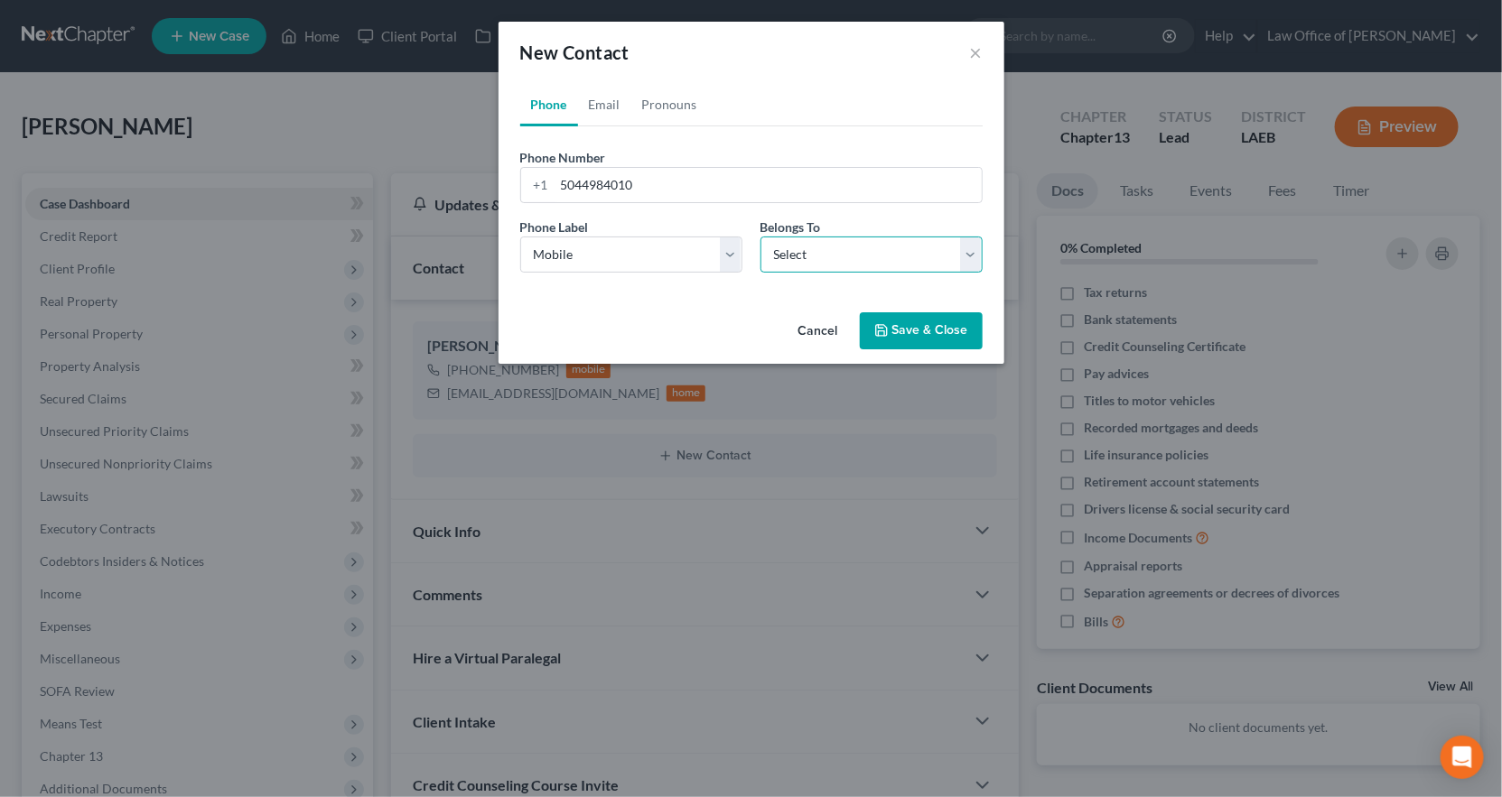
select select "0"
click at [760, 237] on select "Select Client Other" at bounding box center [871, 255] width 222 height 36
click at [860, 312] on button "Save & Close" at bounding box center [921, 331] width 123 height 38
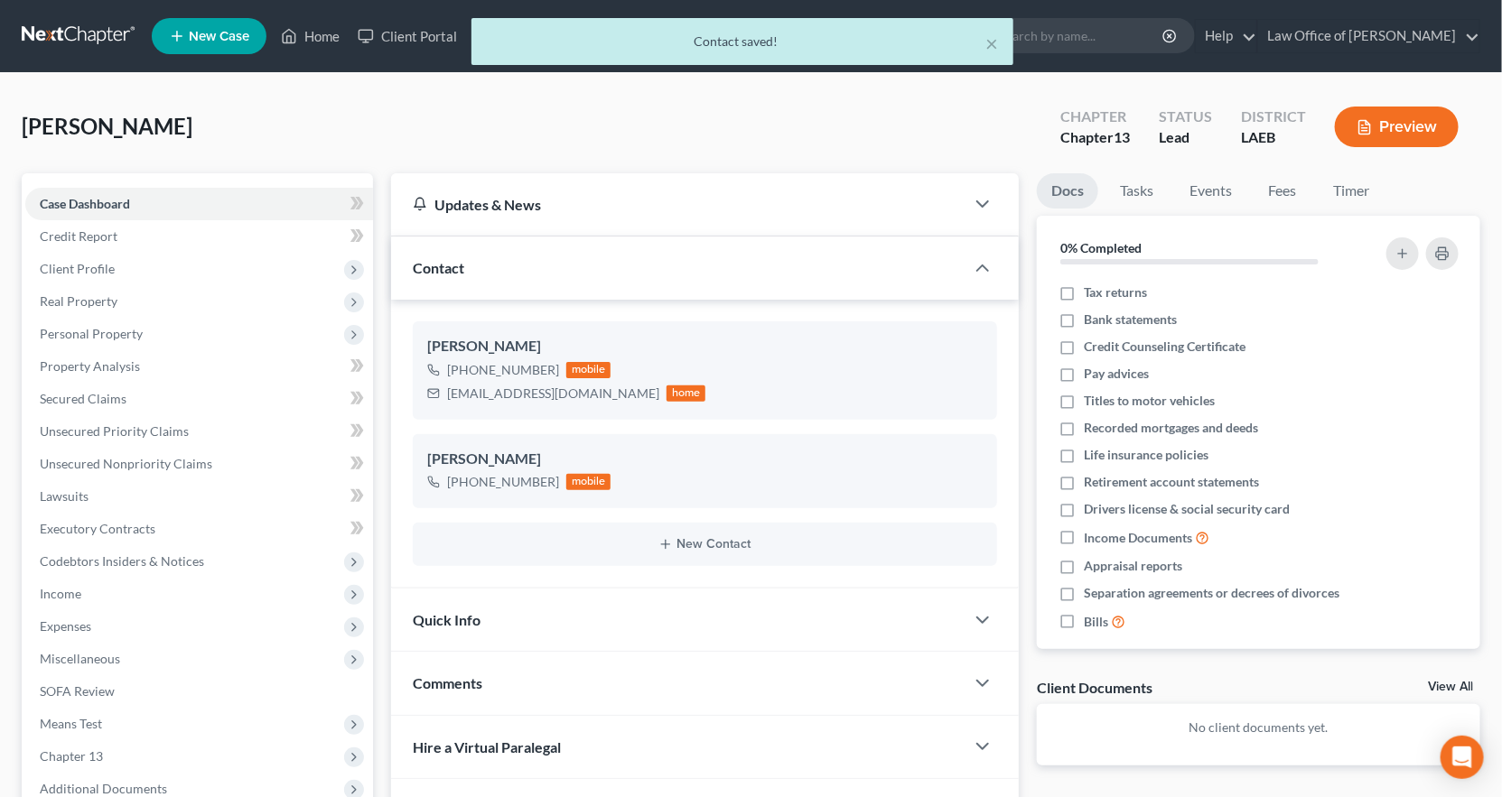
click at [116, 253] on span "Client Profile" at bounding box center [199, 269] width 348 height 33
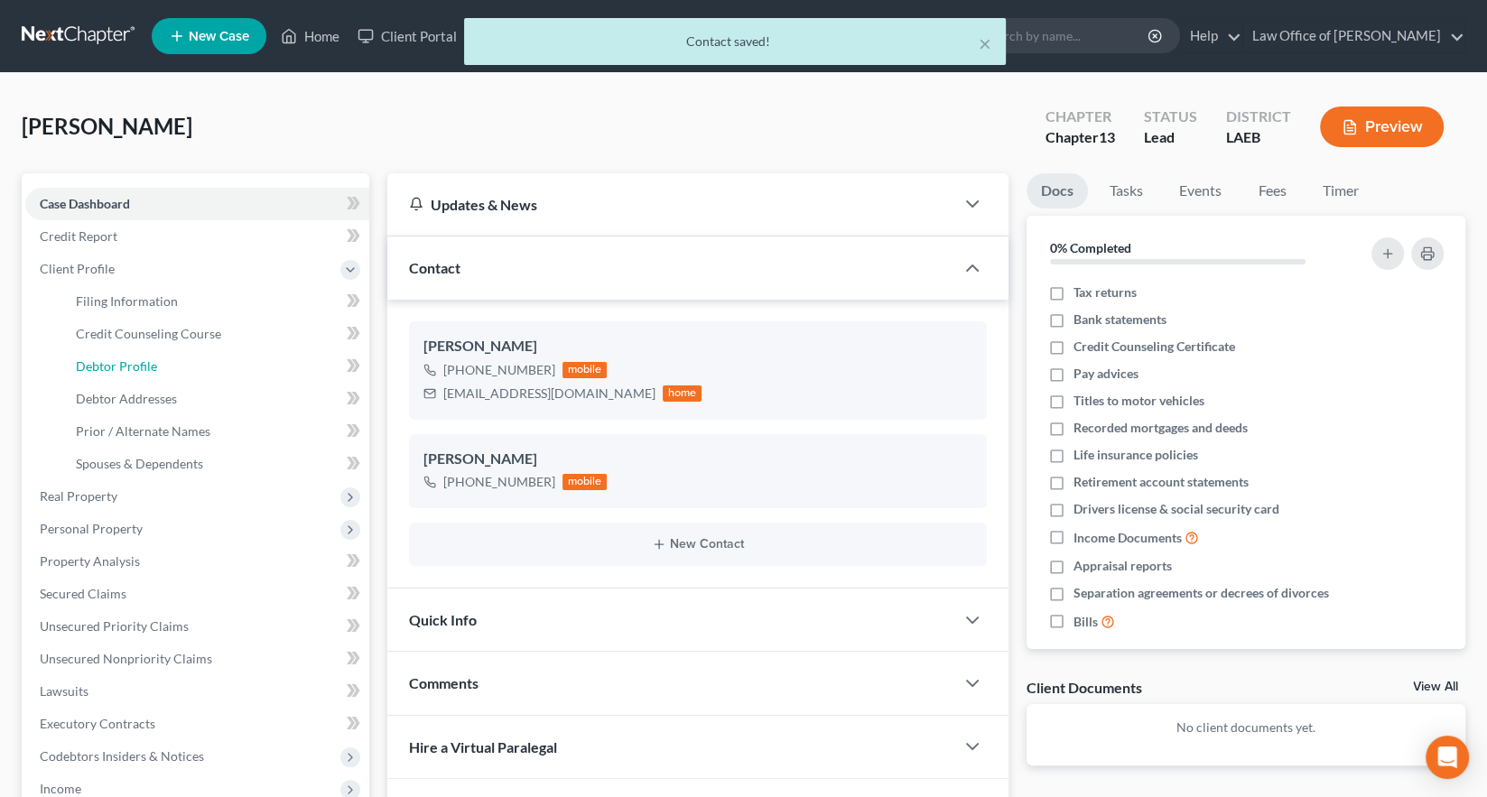
click at [119, 358] on span "Debtor Profile" at bounding box center [116, 365] width 81 height 15
select select "0"
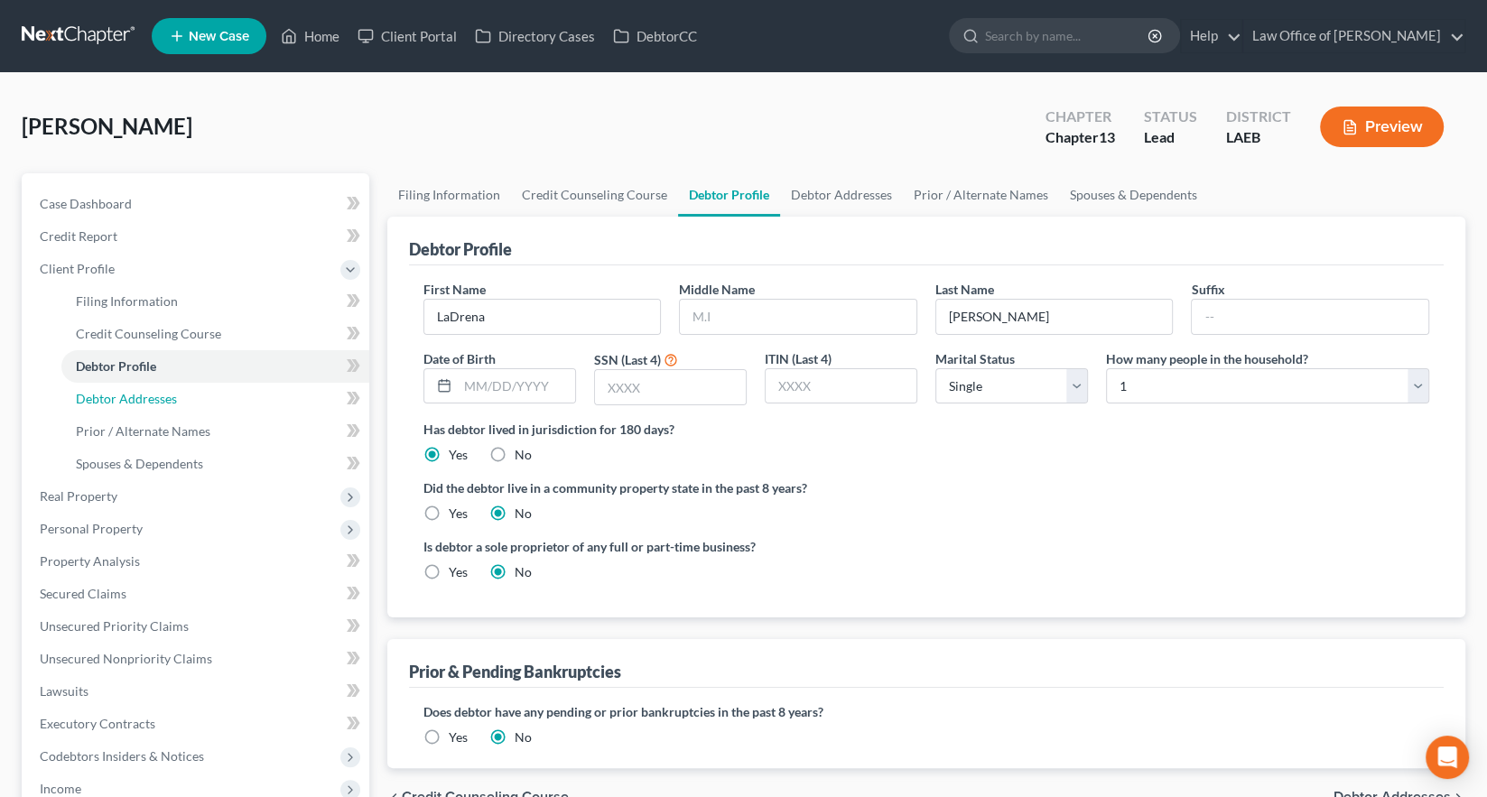
click at [120, 391] on span "Debtor Addresses" at bounding box center [126, 398] width 101 height 15
select select "0"
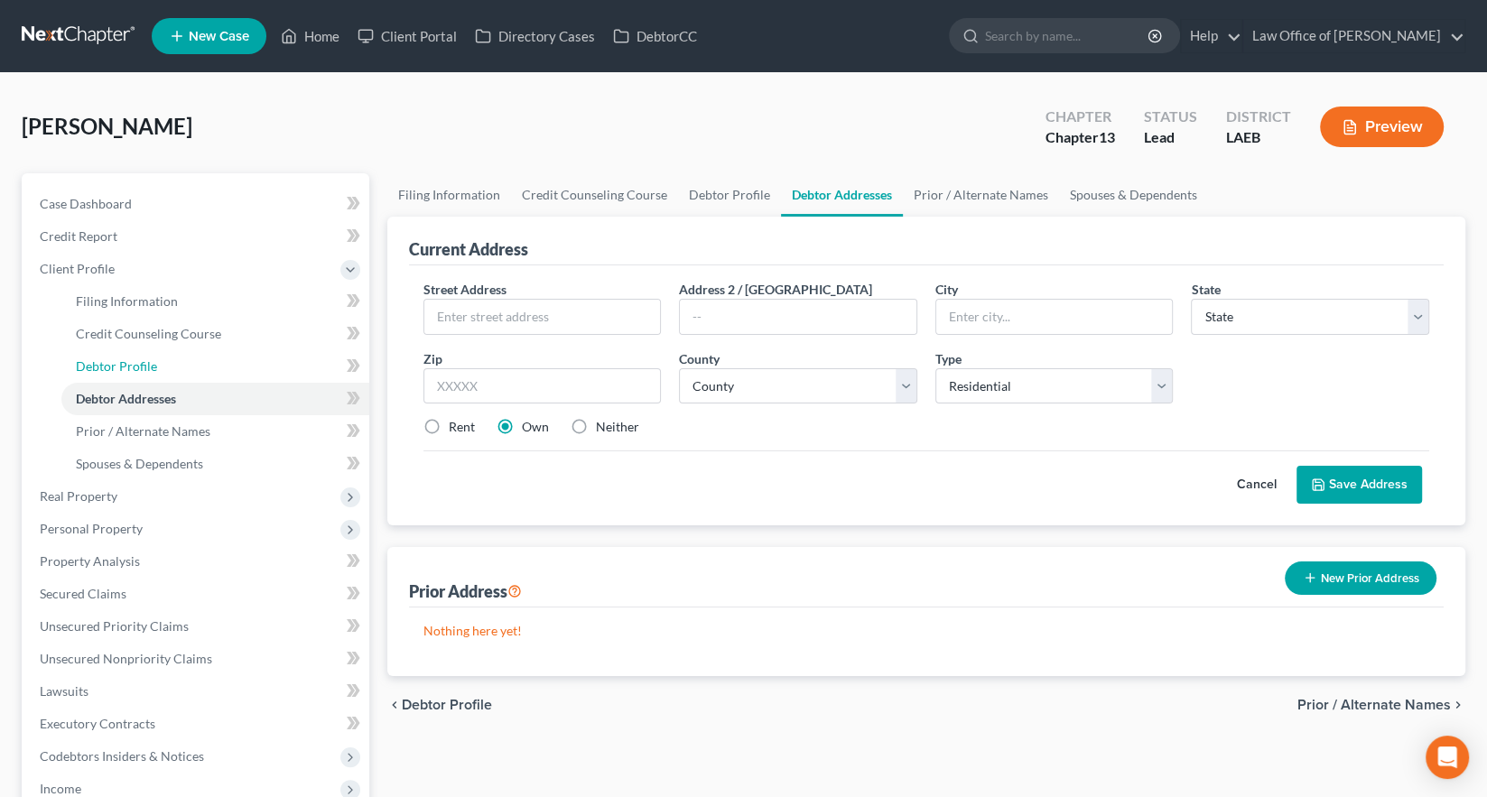
click at [160, 350] on link "Debtor Profile" at bounding box center [215, 366] width 308 height 33
select select "0"
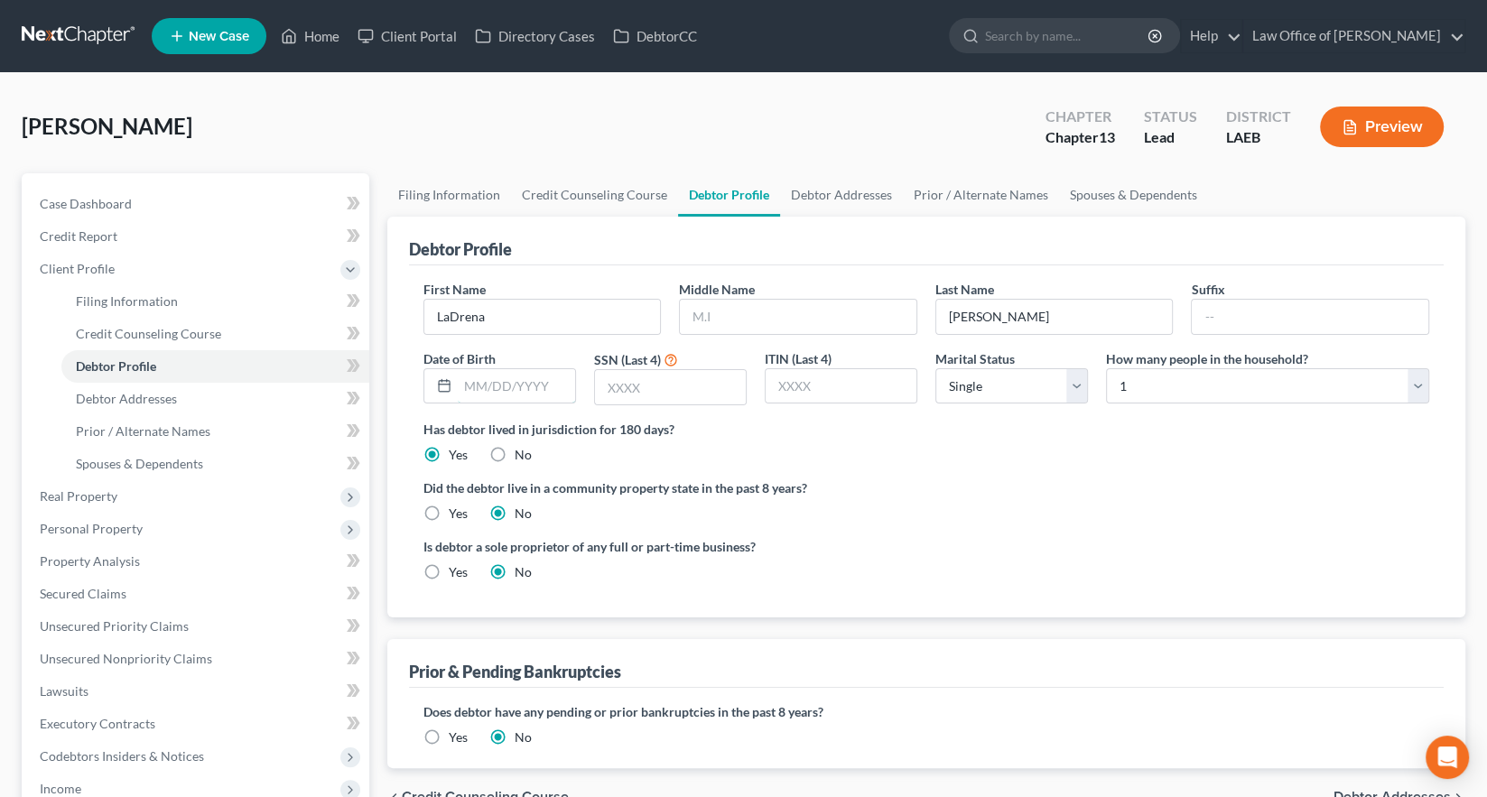
click at [460, 369] on input "text" at bounding box center [516, 386] width 117 height 34
type input "10-24-1955"
type input "9714"
click at [967, 368] on select "Select Single Married Separated Divorced Widowed" at bounding box center [1012, 386] width 153 height 36
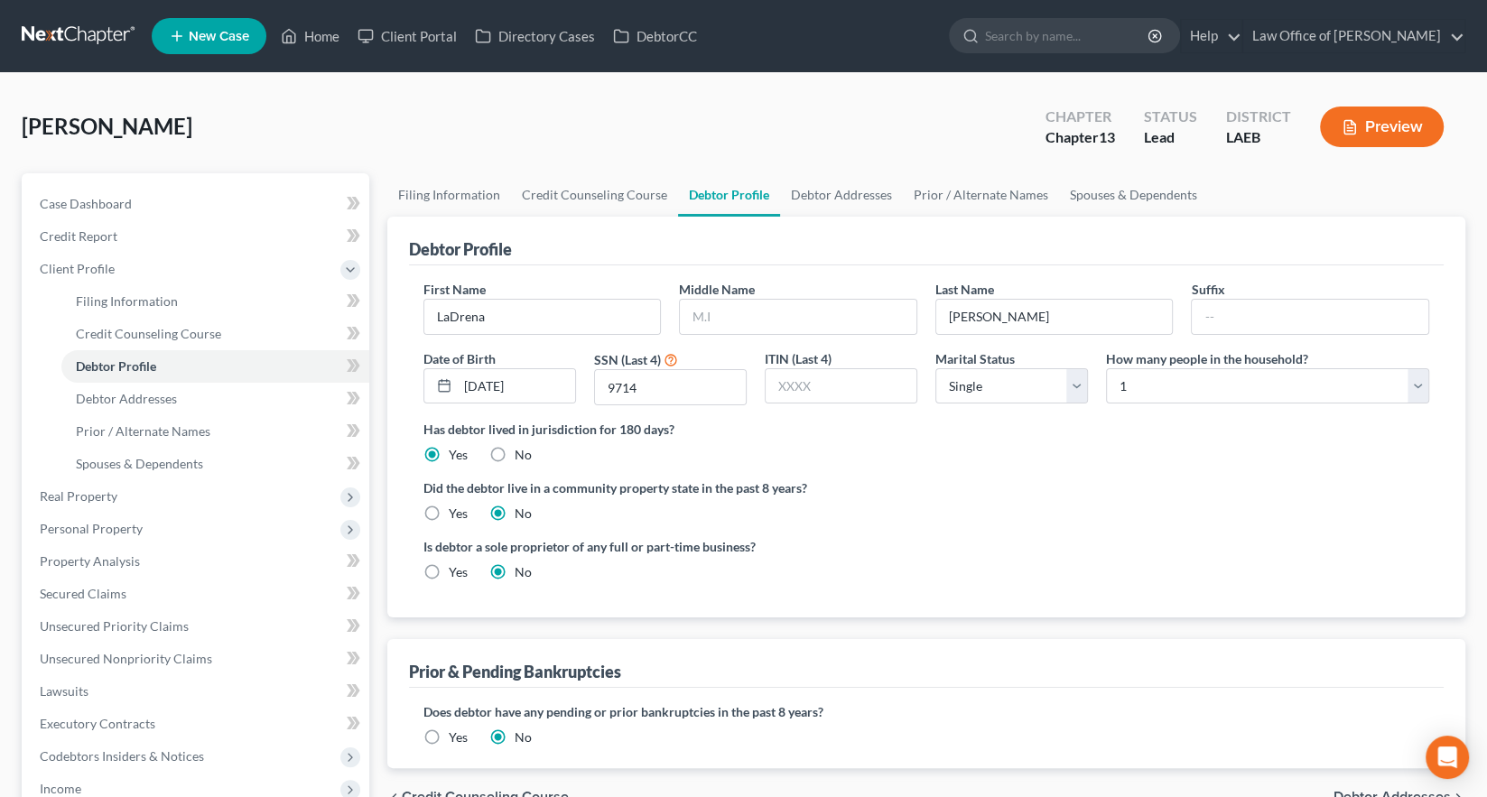
click at [807, 420] on div "Has debtor lived in jurisdiction for 180 days? Yes No Debtor must reside in jur…" at bounding box center [927, 442] width 1006 height 44
click at [966, 368] on select "Select Single Married Separated Divorced Widowed" at bounding box center [1012, 386] width 153 height 36
select select "3"
click at [936, 368] on select "Select Single Married Separated Divorced Widowed" at bounding box center [1012, 386] width 153 height 36
click at [994, 479] on div "Did the debtor live in a community property state in the past 8 years? Yes No" at bounding box center [927, 501] width 1006 height 44
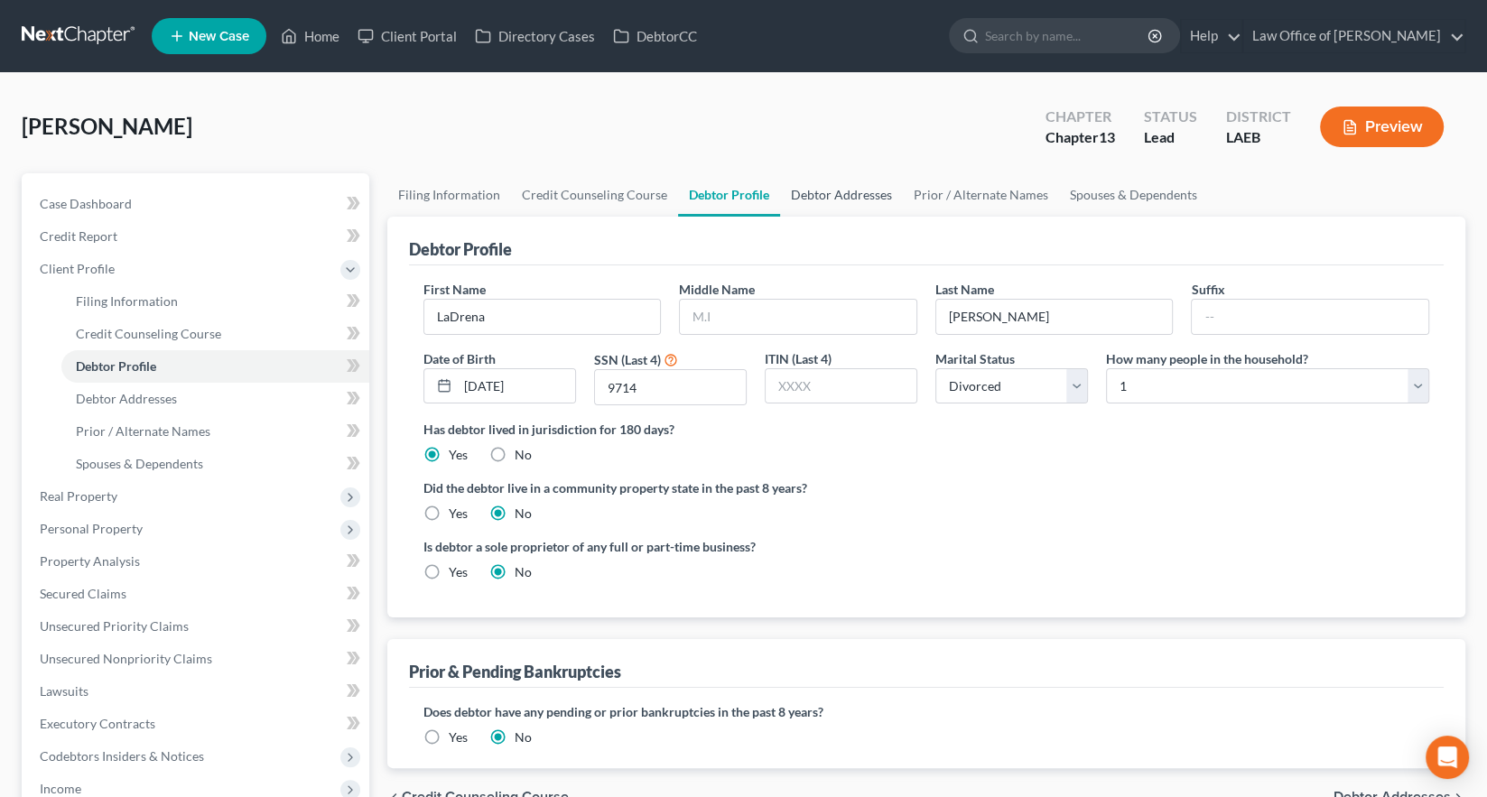
click at [780, 173] on link "Debtor Addresses" at bounding box center [841, 194] width 123 height 43
select select "0"
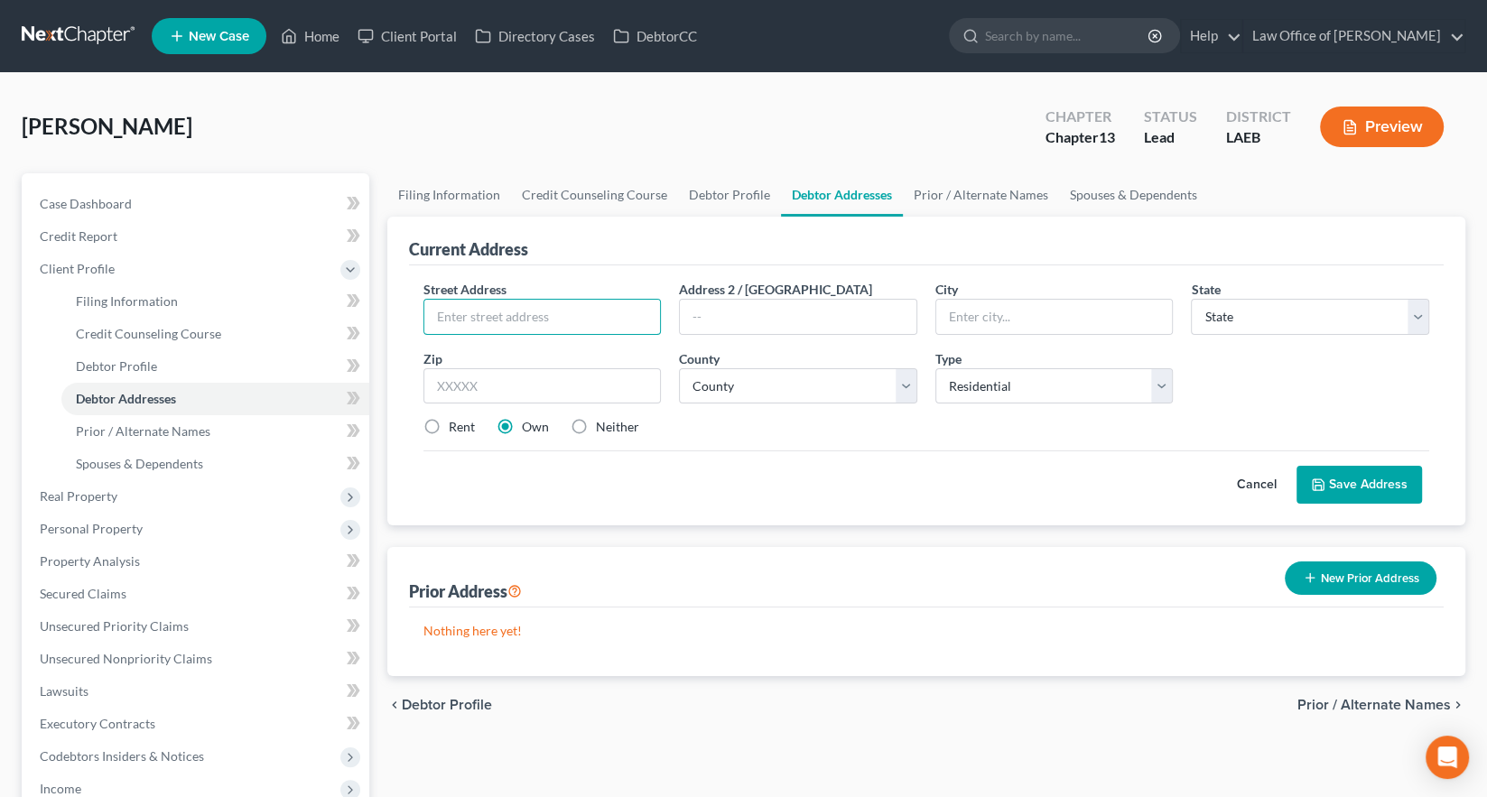
click at [544, 300] on input "text" at bounding box center [542, 317] width 237 height 34
type input "1701 Forstall Street"
type input "N"
type input "70117"
type input "New Orleans"
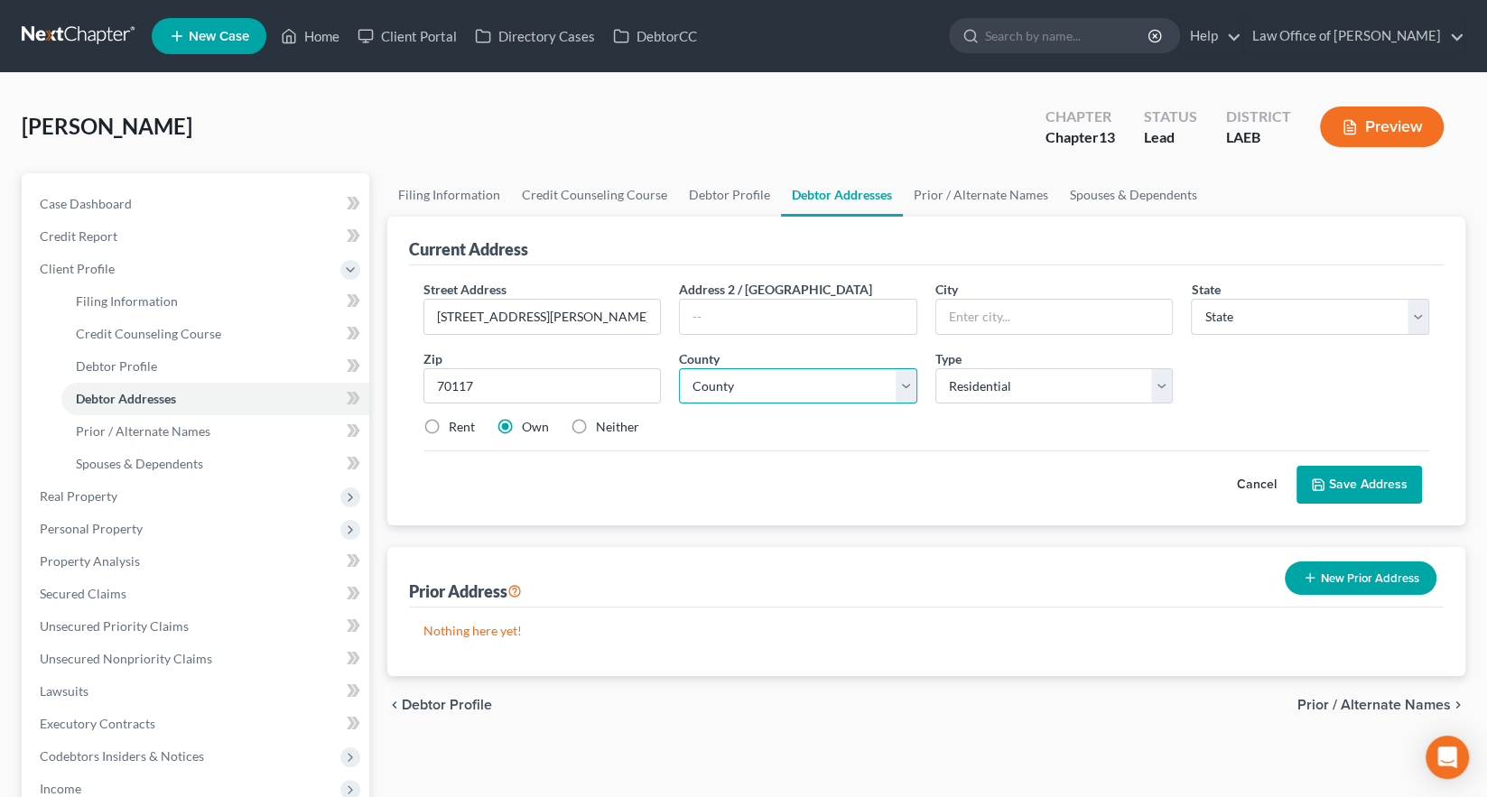
select select "19"
click at [773, 368] on select "County Acadia Allen Ascension Assumption Avoyelles Beauregard Bienville Bossier…" at bounding box center [798, 386] width 238 height 36
select select "35"
click at [679, 368] on select "County Acadia Allen Ascension Assumption Avoyelles Beauregard Bienville Bossier…" at bounding box center [798, 386] width 238 height 36
click at [1401, 466] on button "Save Address" at bounding box center [1360, 485] width 126 height 38
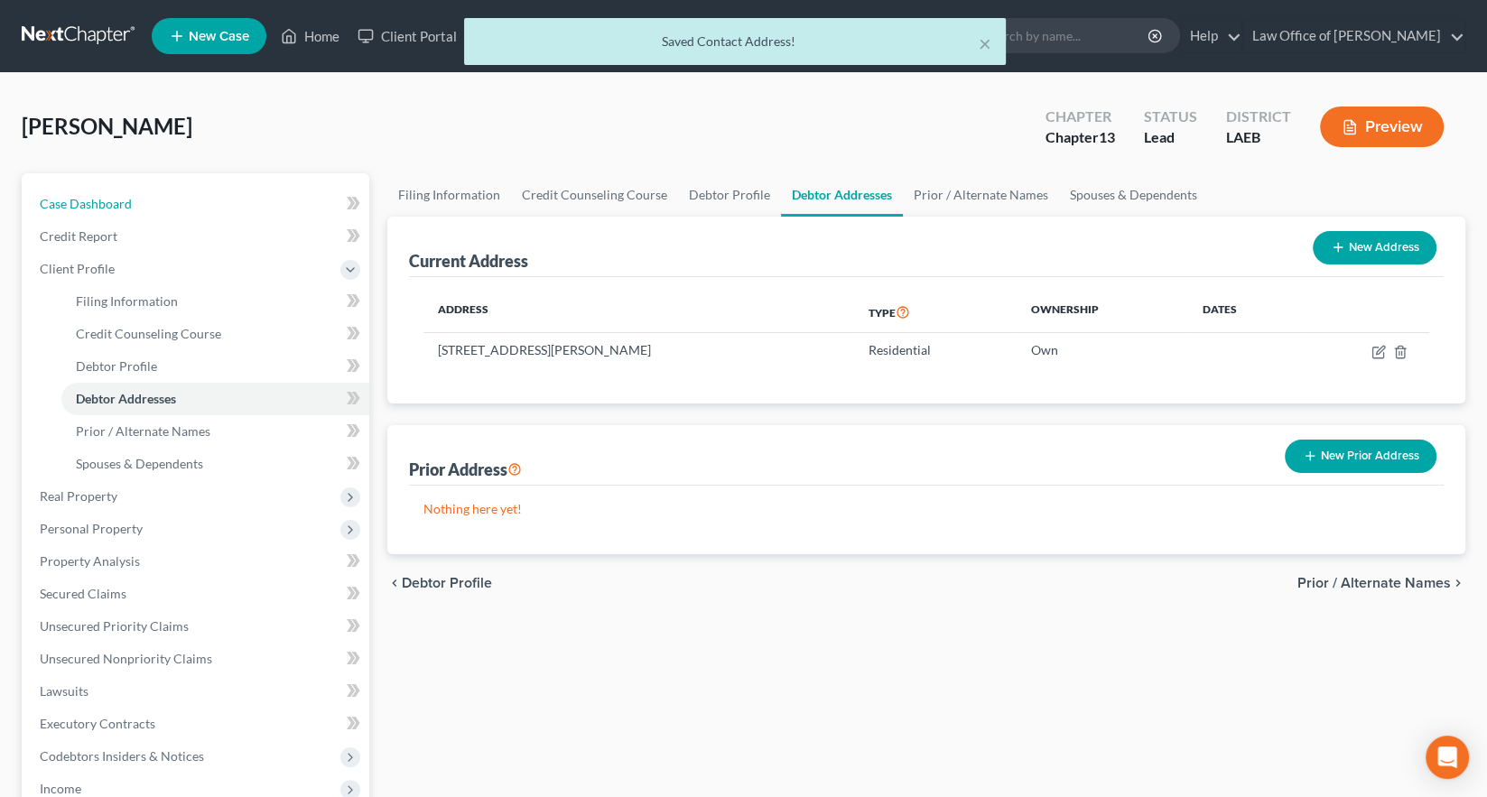
click at [66, 188] on link "Case Dashboard" at bounding box center [197, 204] width 344 height 33
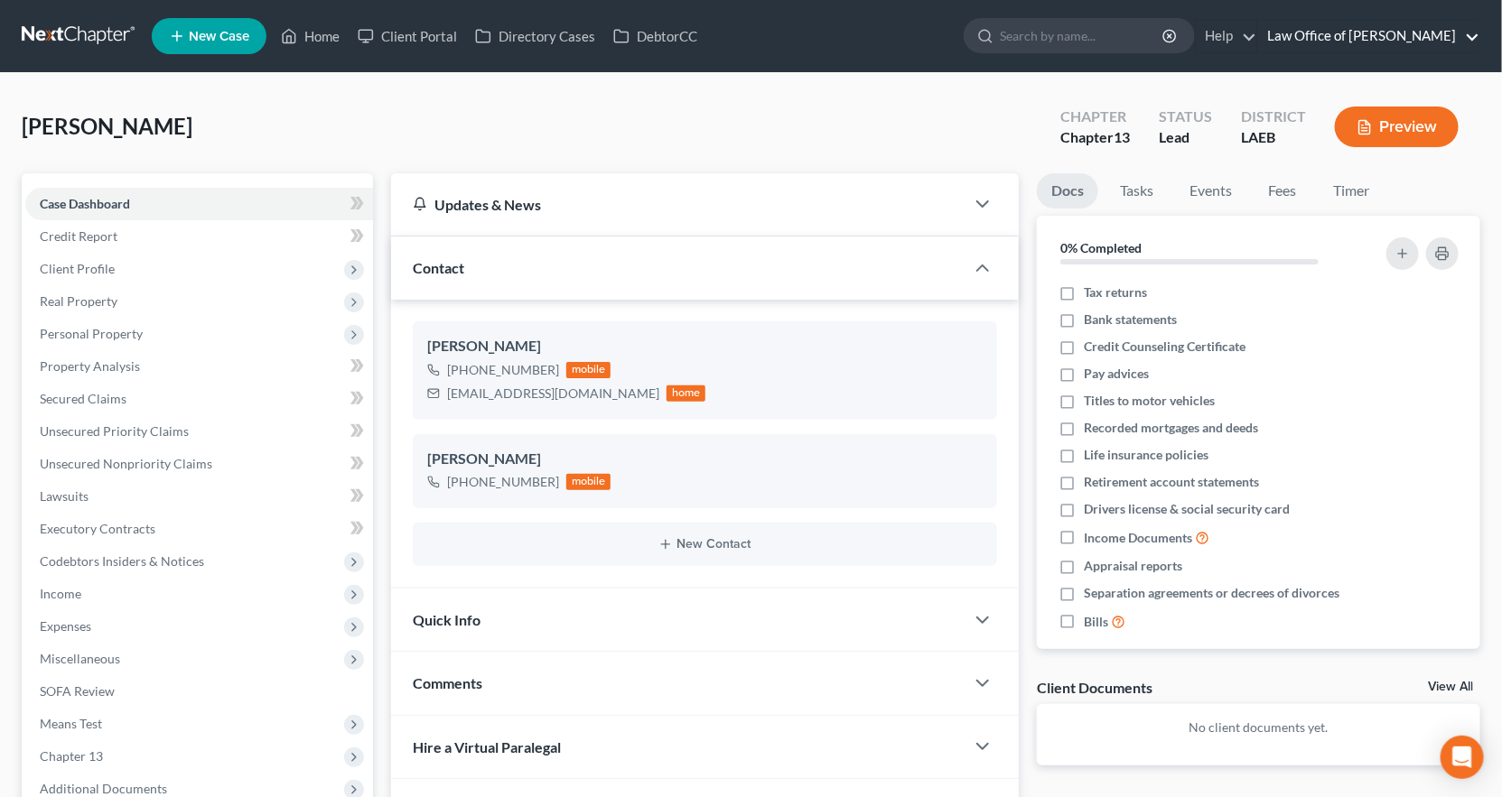
click at [1321, 20] on link "Law Office of [PERSON_NAME]" at bounding box center [1368, 36] width 221 height 33
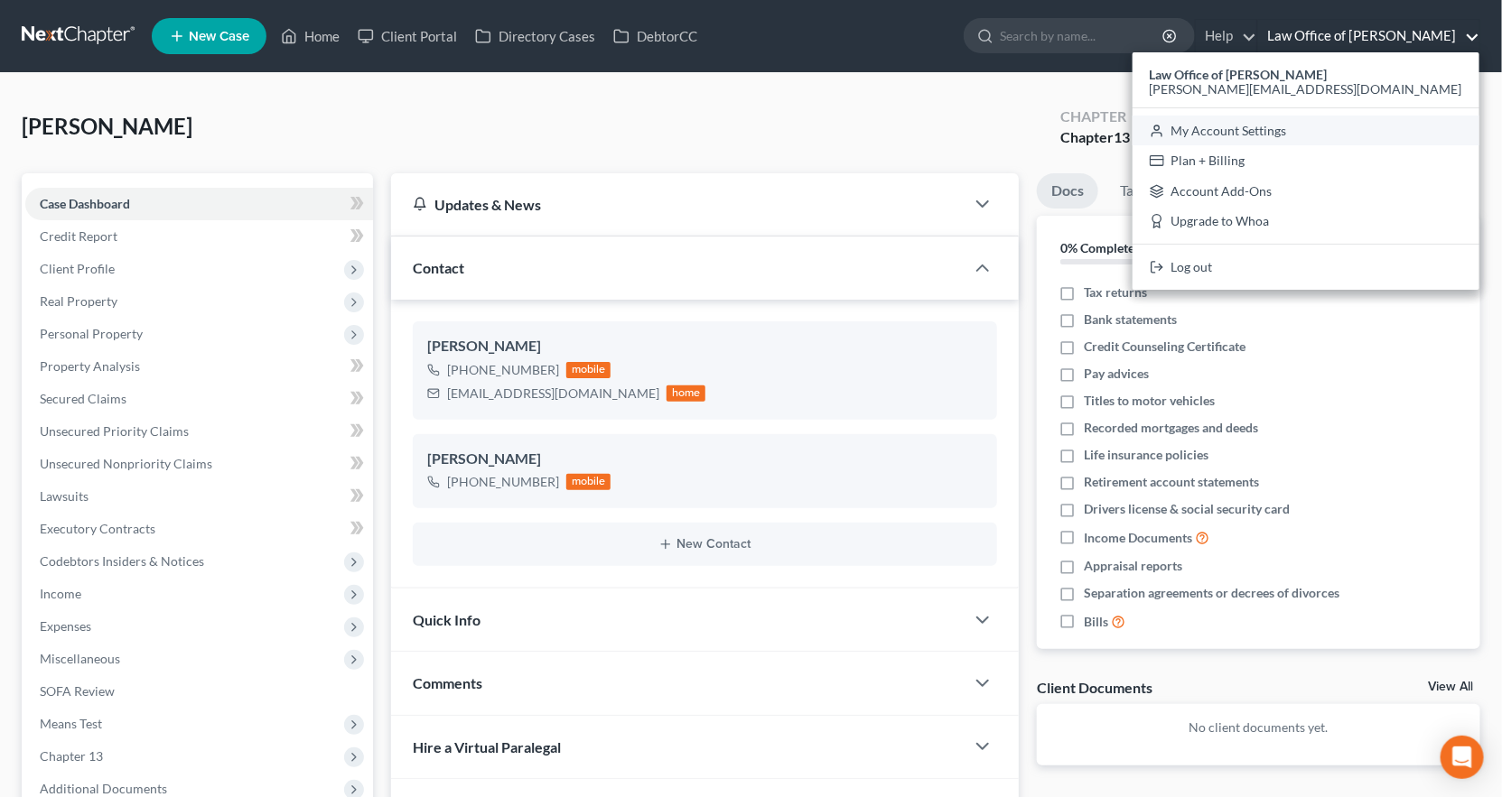
click at [1424, 116] on link "My Account Settings" at bounding box center [1305, 131] width 347 height 31
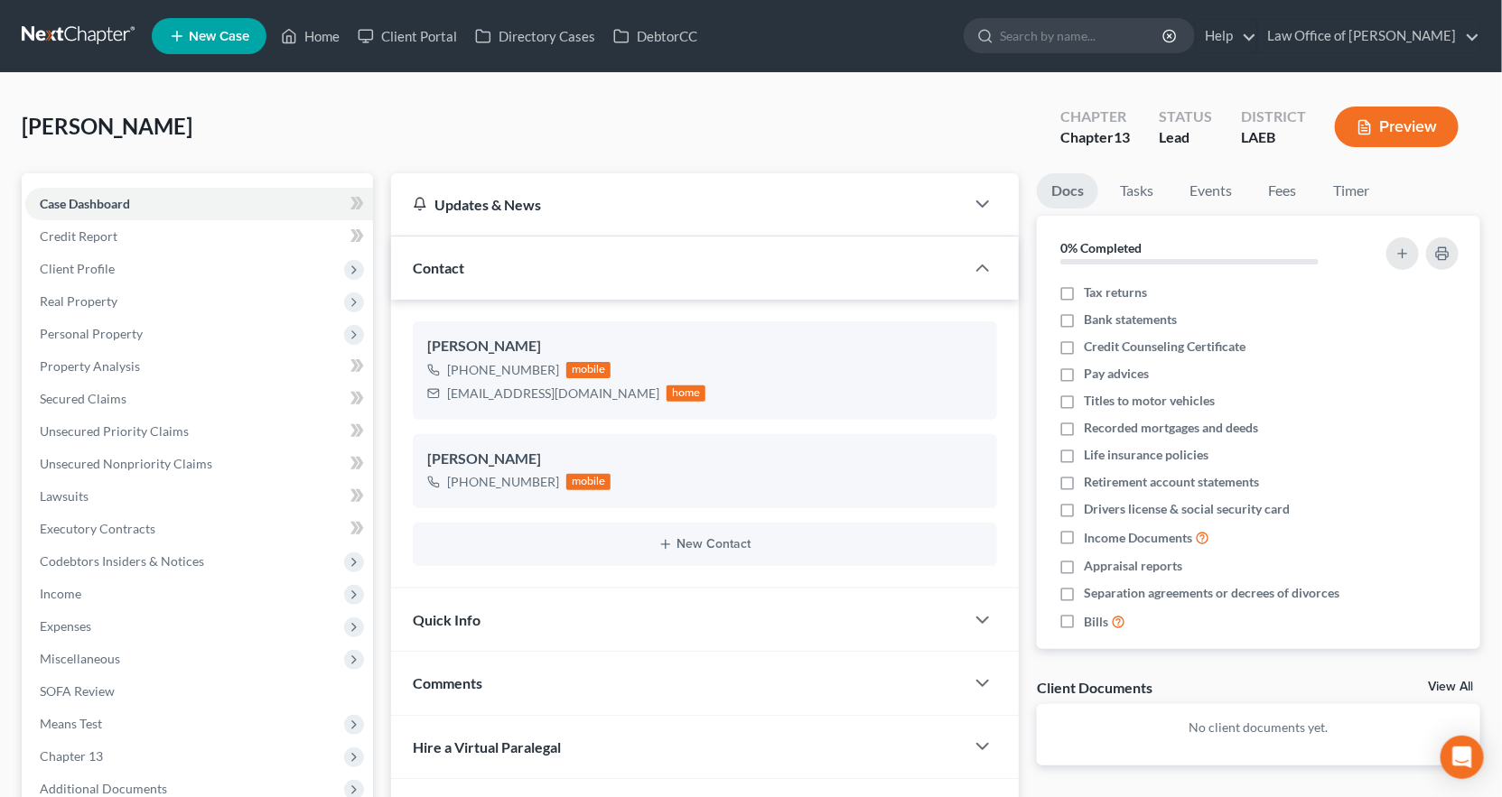
select select "34"
select select "23"
select select "19"
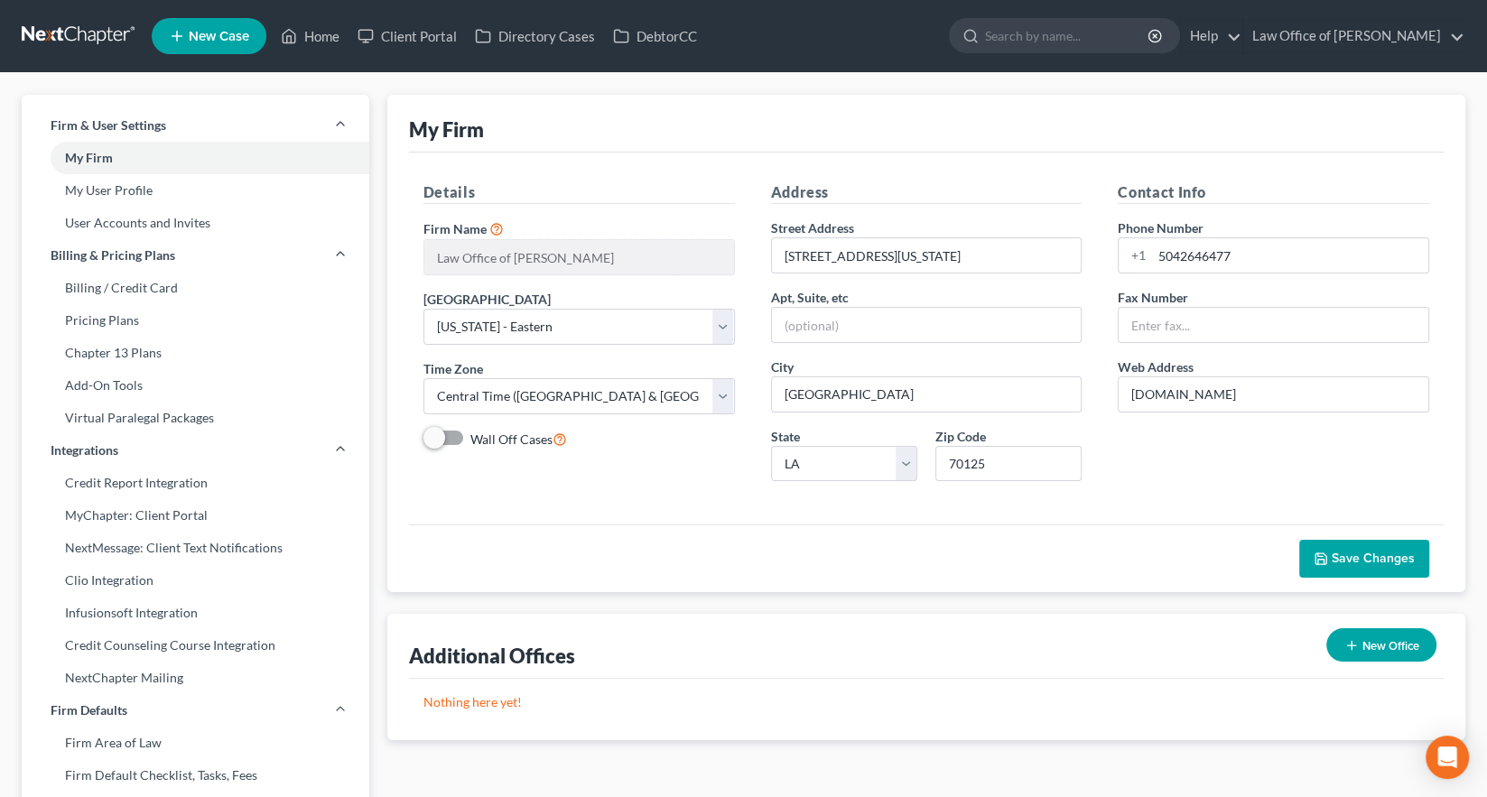
click at [85, 564] on link "Clio Integration" at bounding box center [196, 580] width 348 height 33
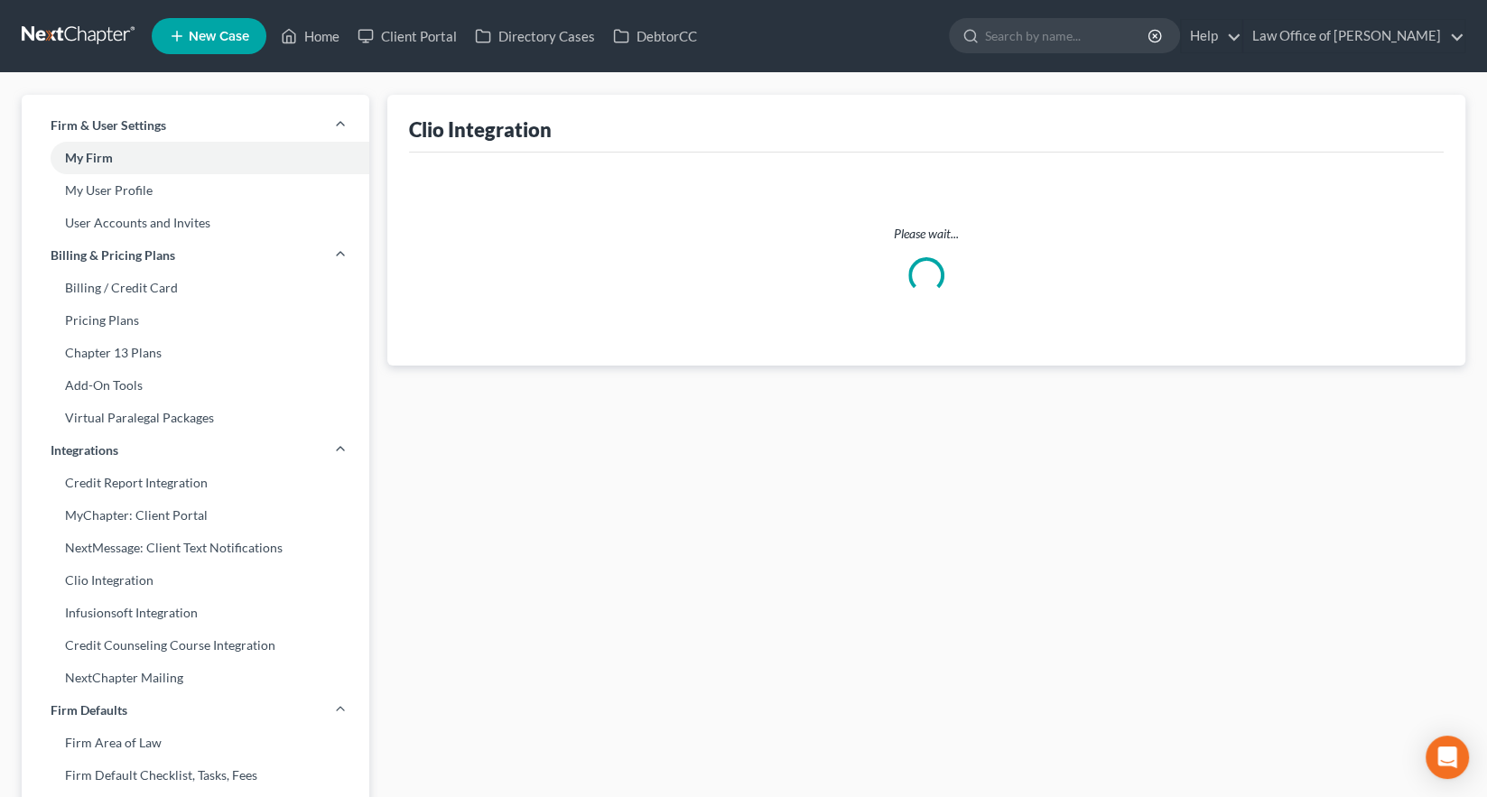
select select "1"
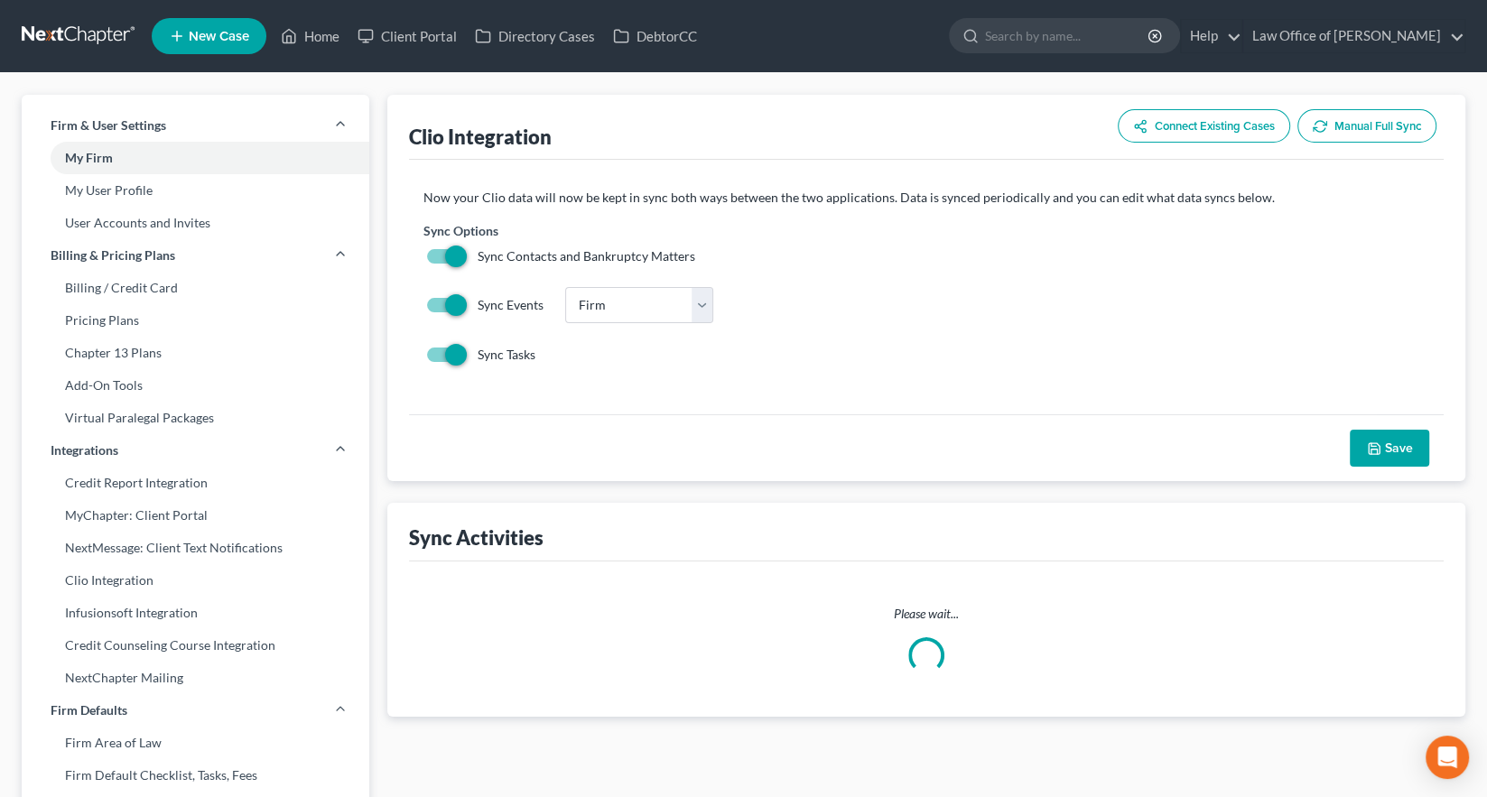
click at [1387, 109] on button "Manual Full Sync" at bounding box center [1367, 125] width 139 height 33
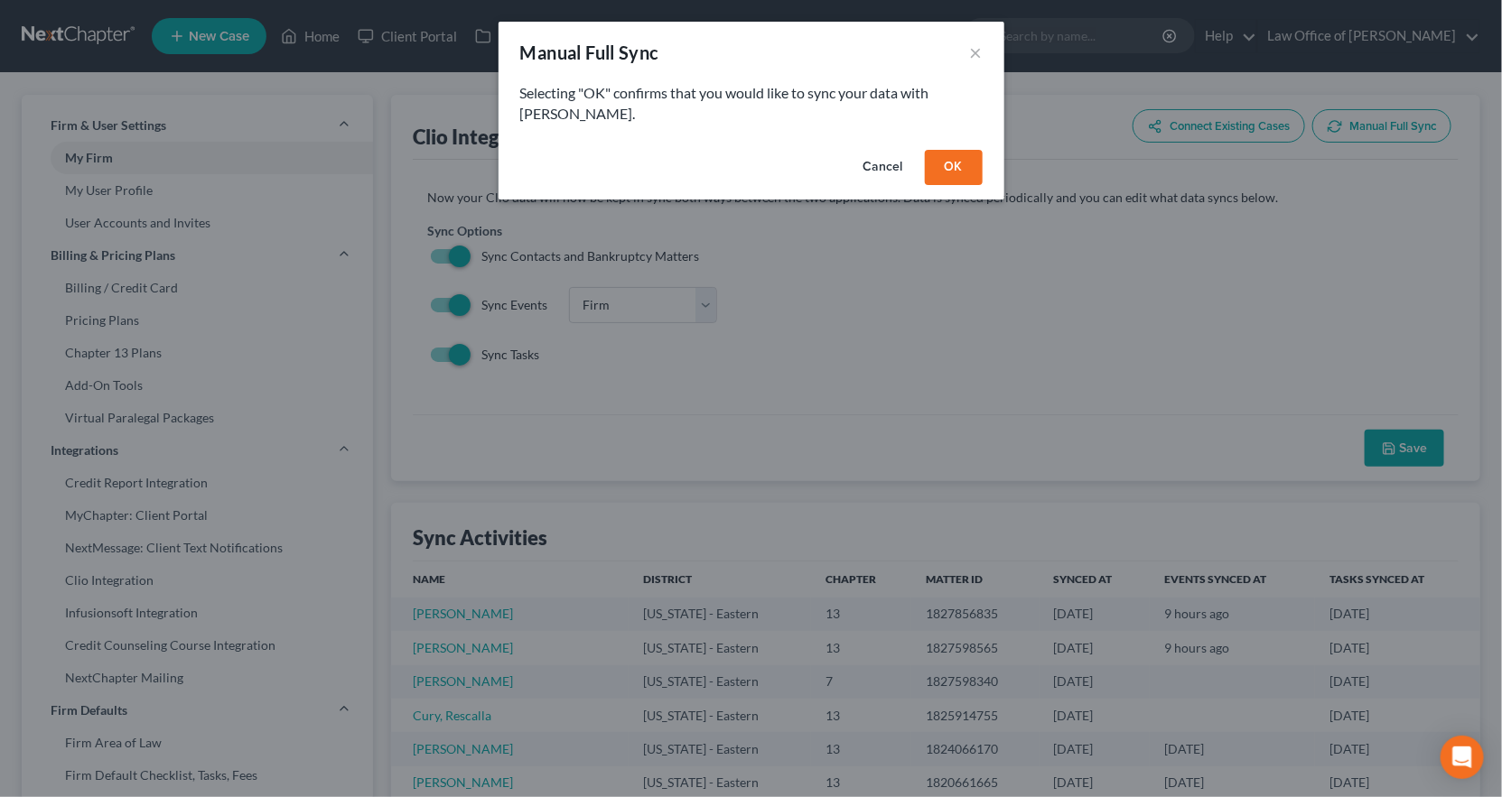
click at [925, 150] on button "OK" at bounding box center [954, 168] width 58 height 36
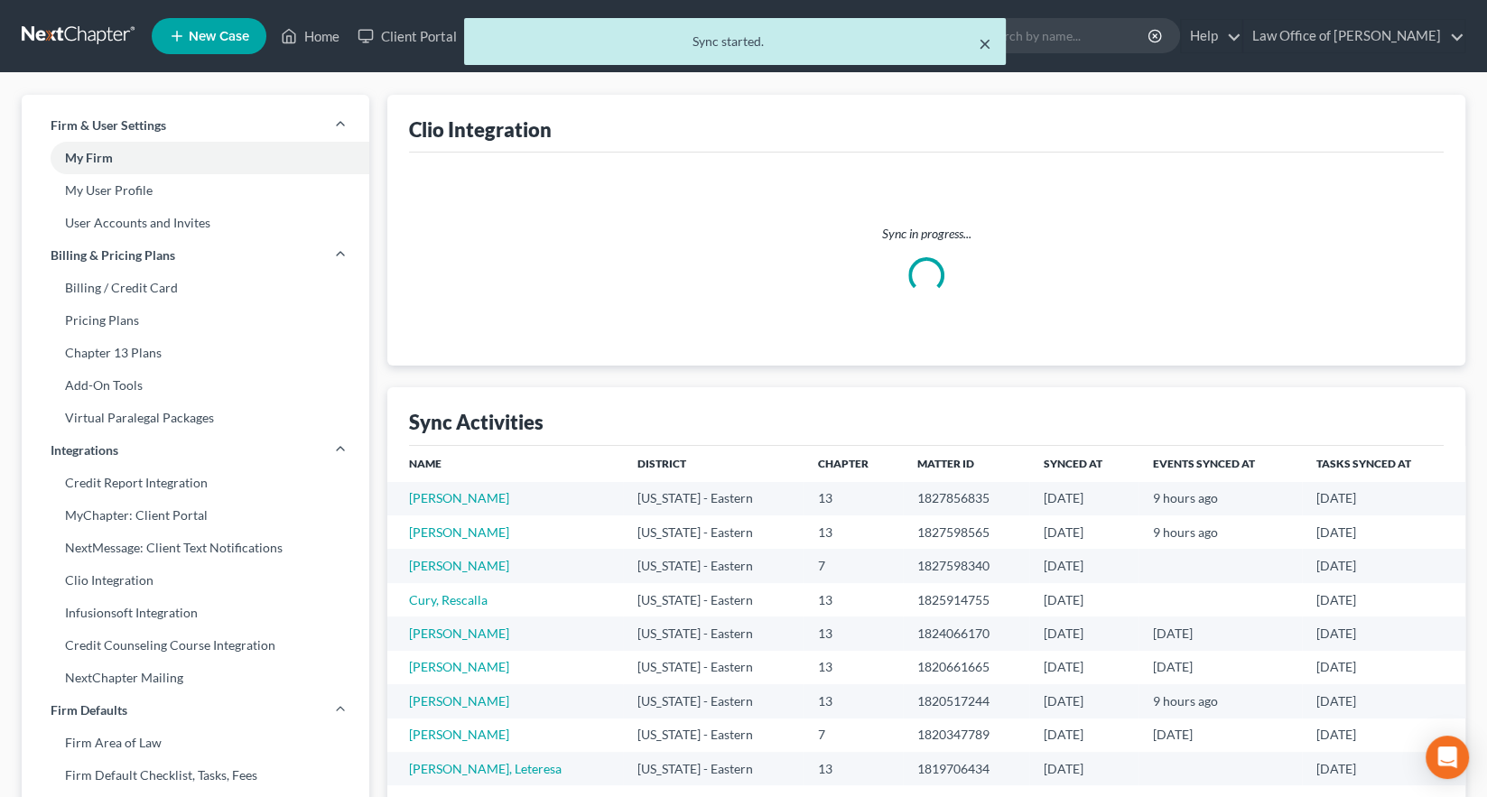
click at [987, 37] on button "×" at bounding box center [985, 44] width 13 height 22
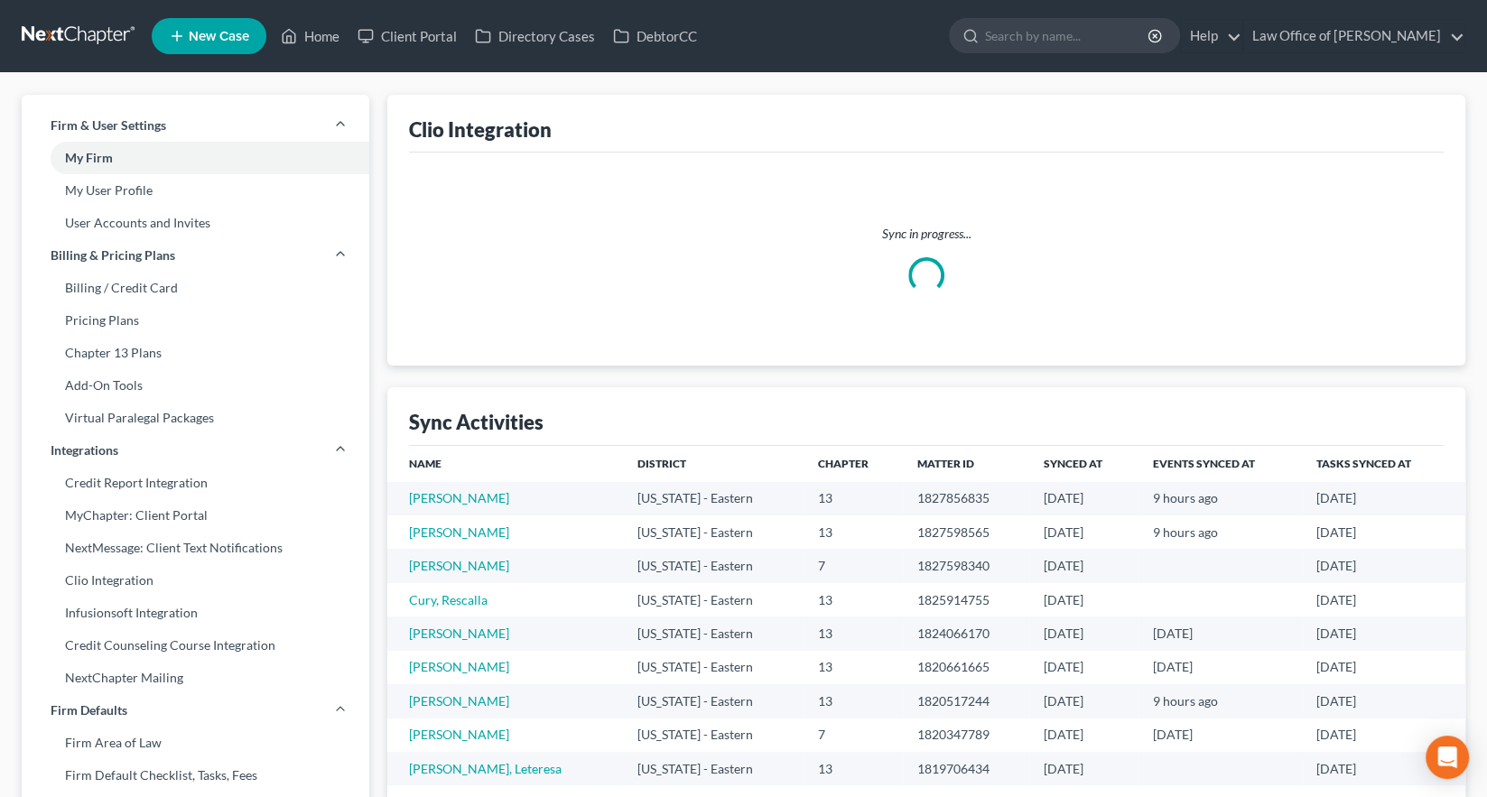
click at [39, 30] on link at bounding box center [80, 36] width 116 height 33
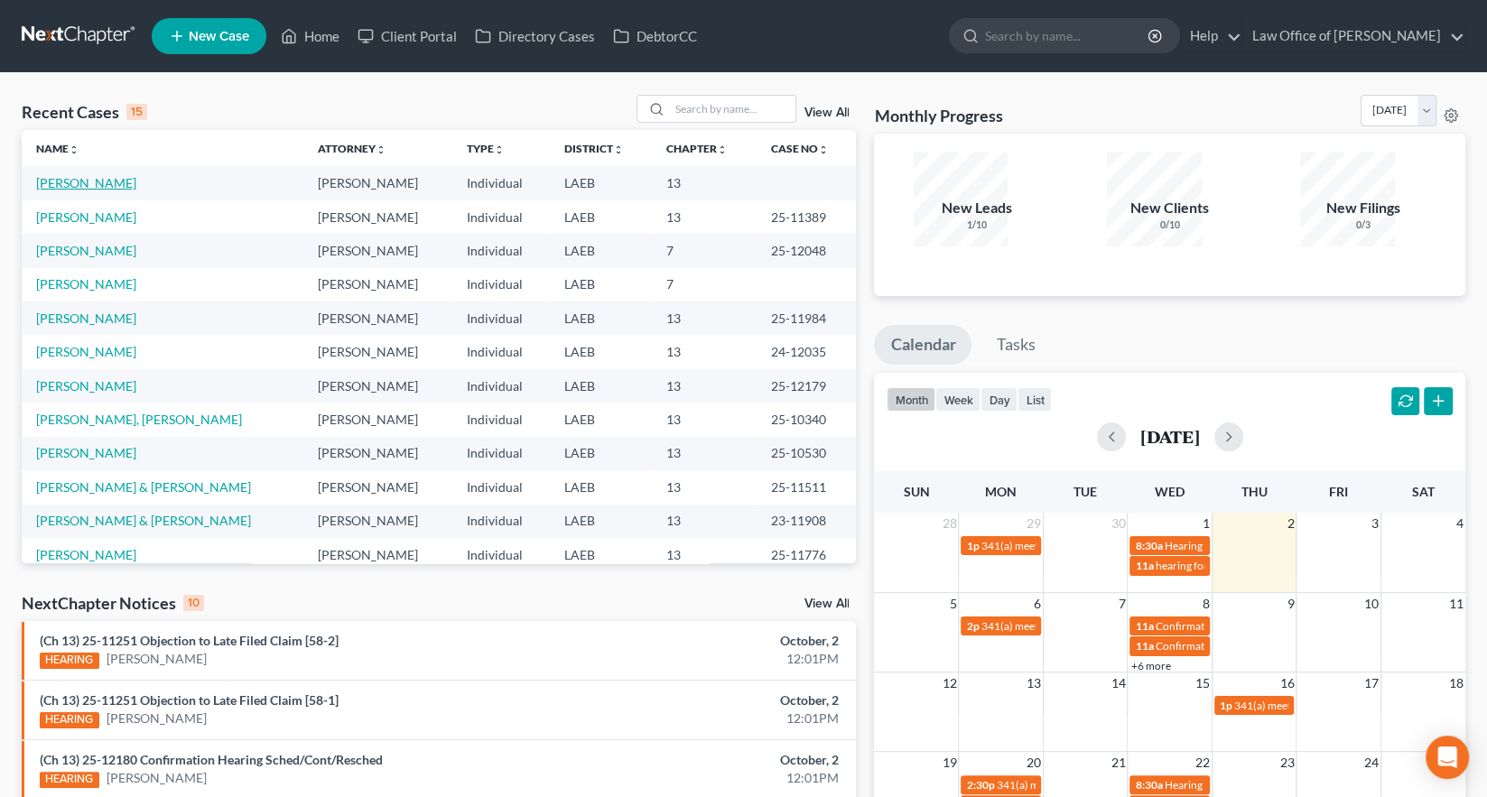
click at [66, 175] on link "[PERSON_NAME]" at bounding box center [86, 182] width 100 height 15
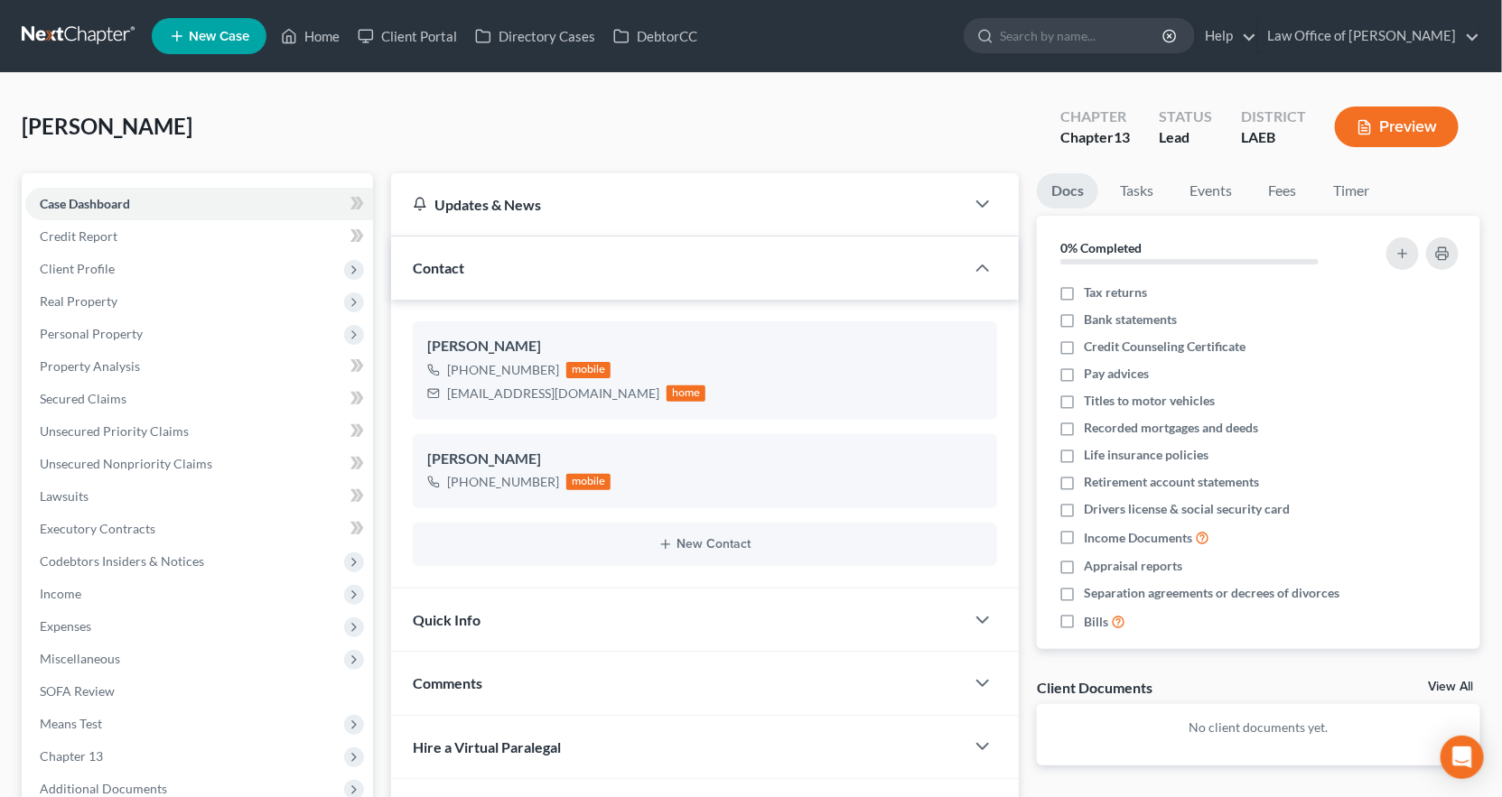
click at [64, 261] on span "Client Profile" at bounding box center [77, 268] width 75 height 15
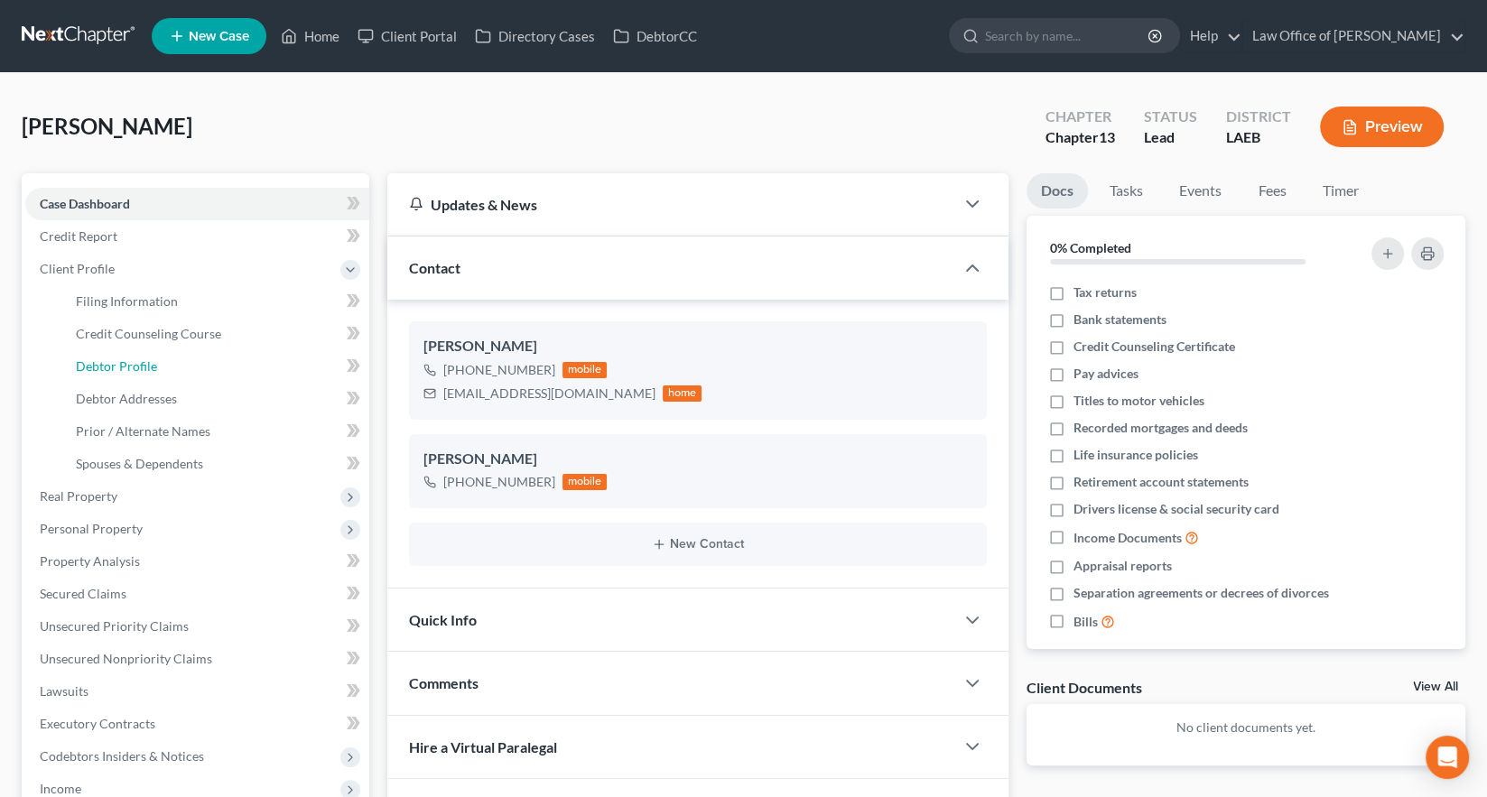
click at [154, 350] on link "Debtor Profile" at bounding box center [215, 366] width 308 height 33
select select "3"
select select "0"
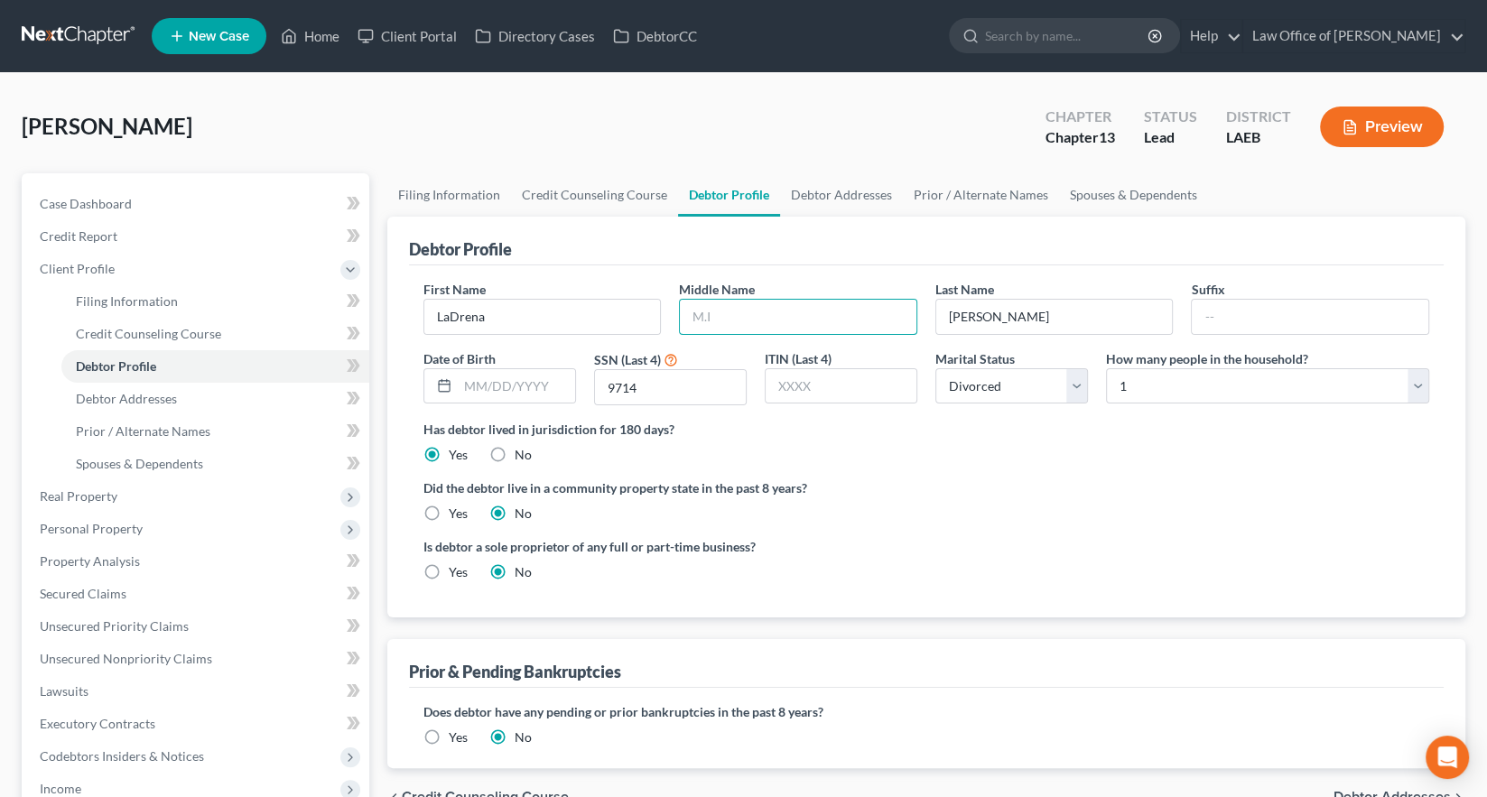
click at [712, 300] on input "text" at bounding box center [798, 317] width 237 height 34
type input "Ione"
click at [504, 369] on input "text" at bounding box center [516, 386] width 117 height 34
type input "10/24/1955"
click at [961, 537] on div "Is debtor a sole proprietor of any full or part-time business? Yes No" at bounding box center [926, 566] width 1024 height 59
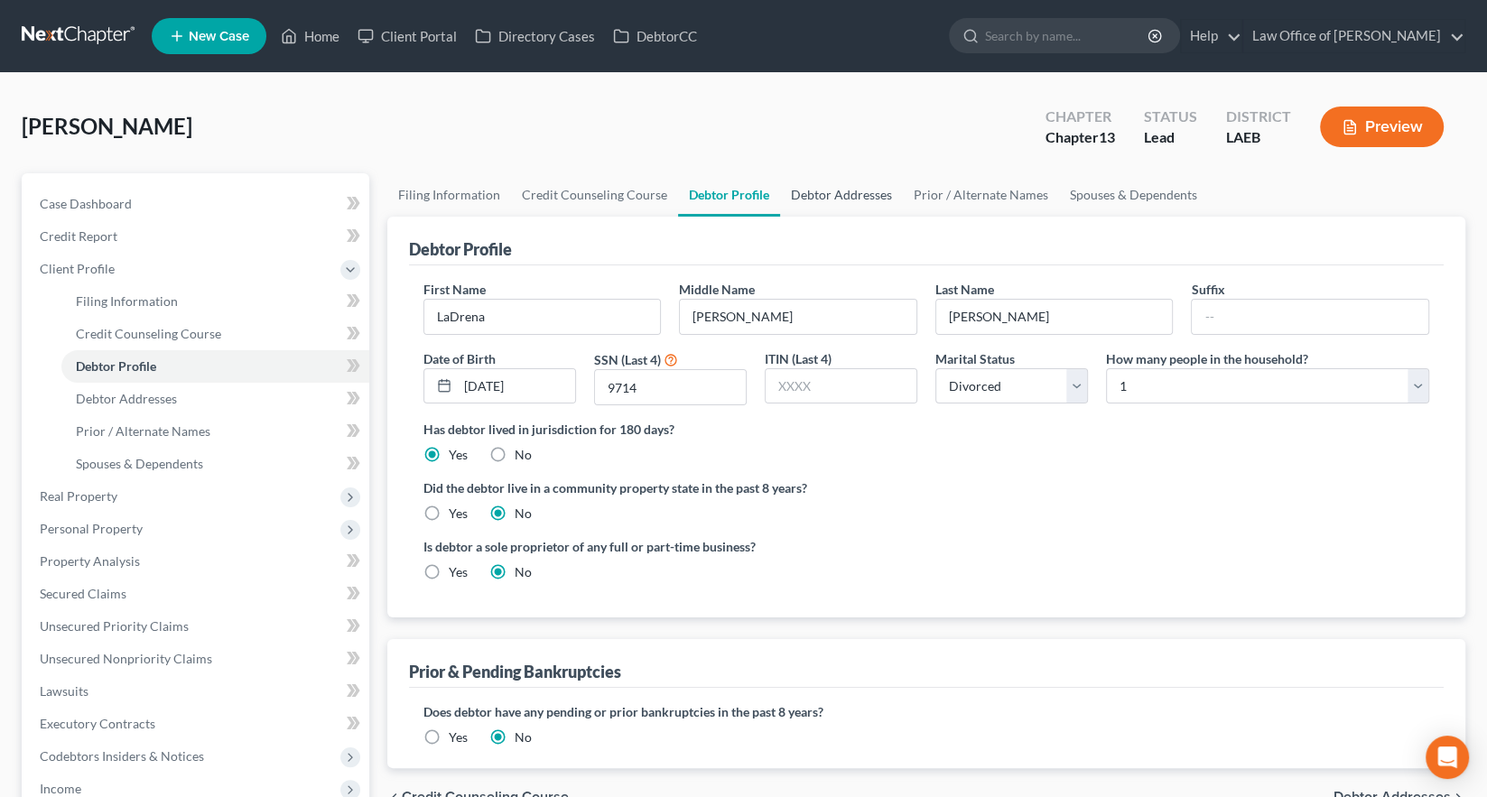
click at [780, 173] on link "Debtor Addresses" at bounding box center [841, 194] width 123 height 43
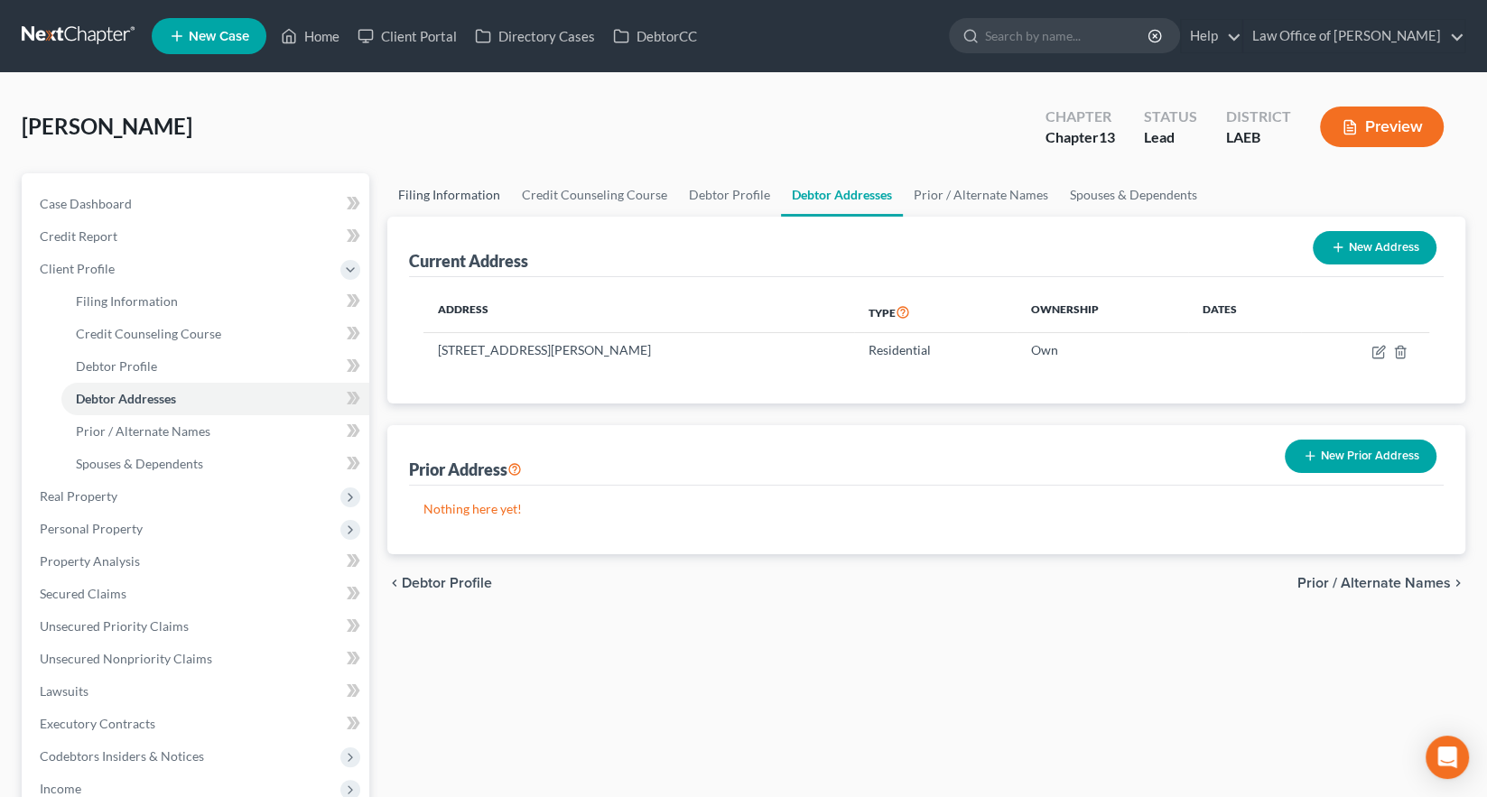
click at [409, 173] on link "Filing Information" at bounding box center [449, 194] width 124 height 43
select select "1"
select select "0"
select select "3"
select select "19"
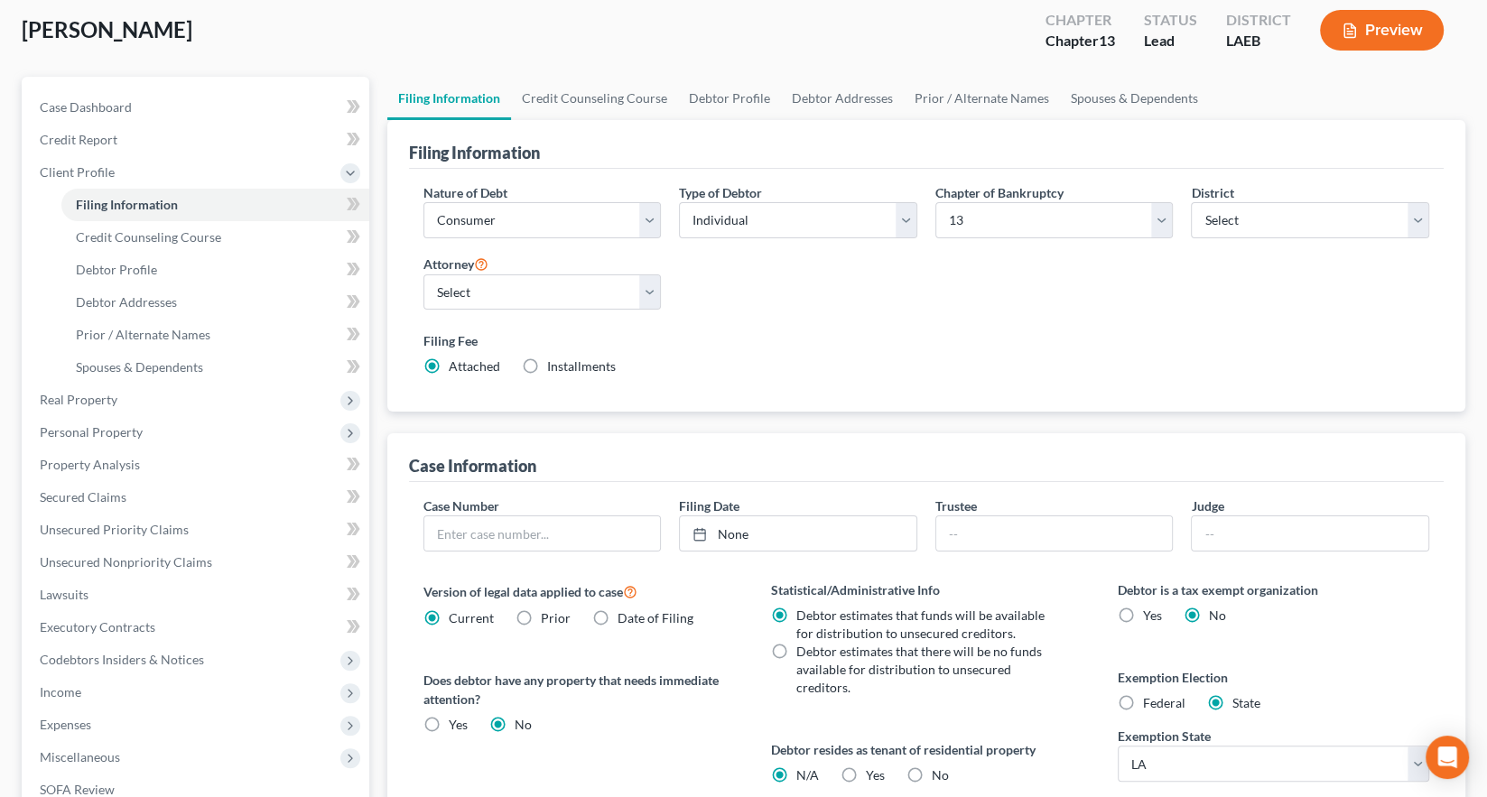
scroll to position [98, 0]
click at [932, 765] on label "No" at bounding box center [940, 774] width 17 height 18
click at [939, 765] on input "No" at bounding box center [945, 771] width 12 height 12
radio input "true"
radio input "false"
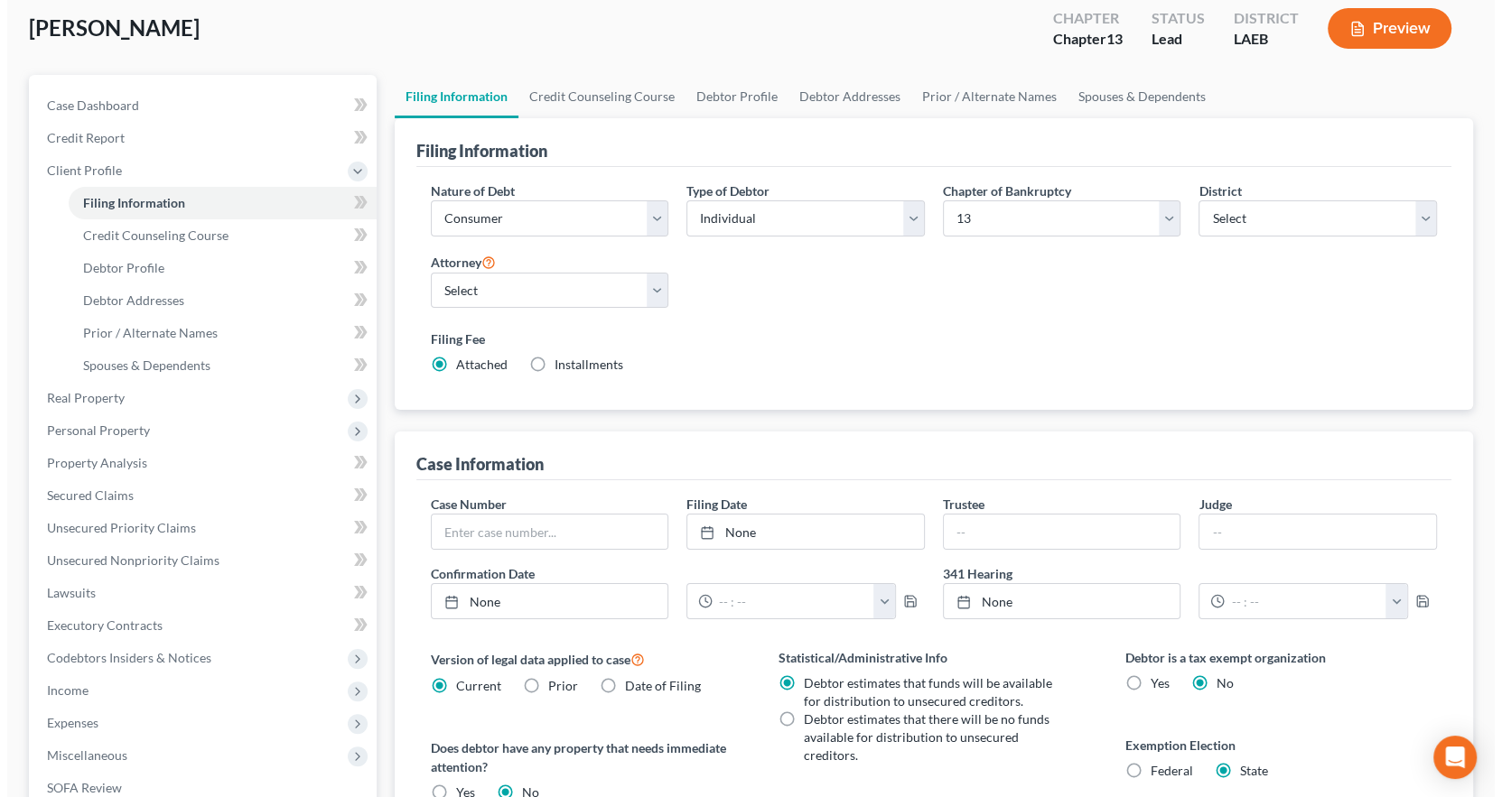
scroll to position [0, 0]
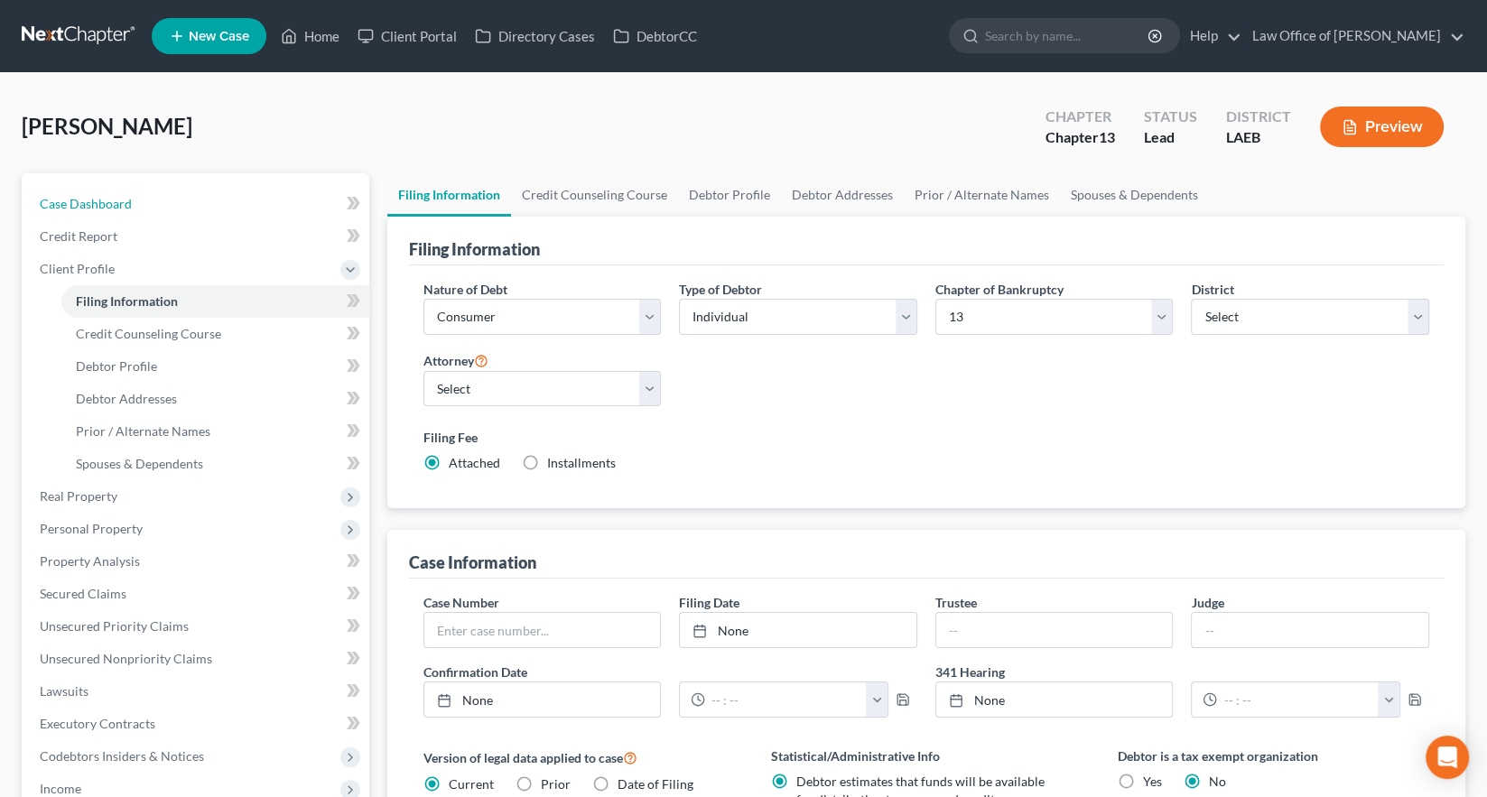
click at [69, 196] on span "Case Dashboard" at bounding box center [86, 203] width 92 height 15
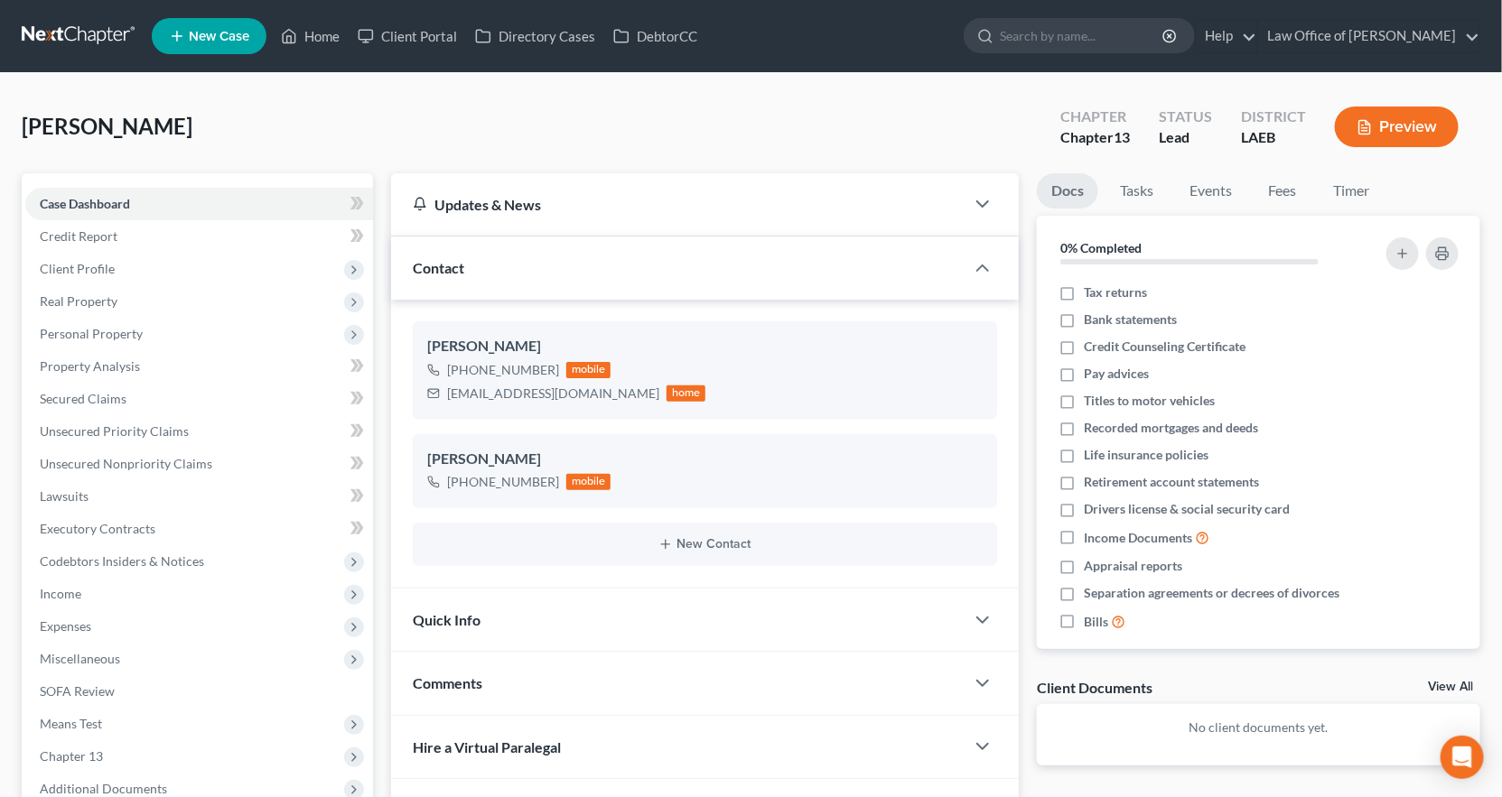
click at [46, 20] on link at bounding box center [80, 36] width 116 height 33
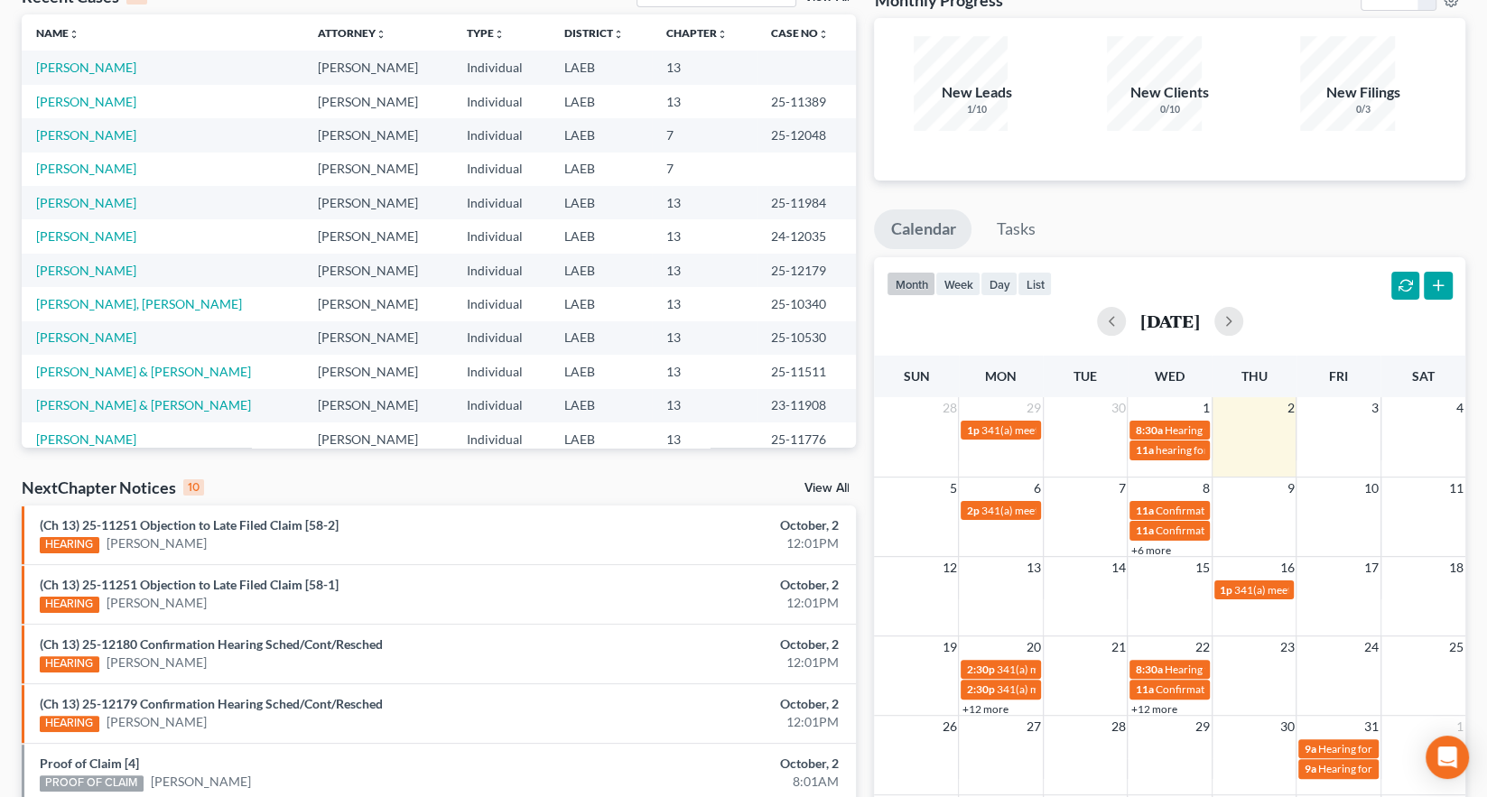
scroll to position [121, 0]
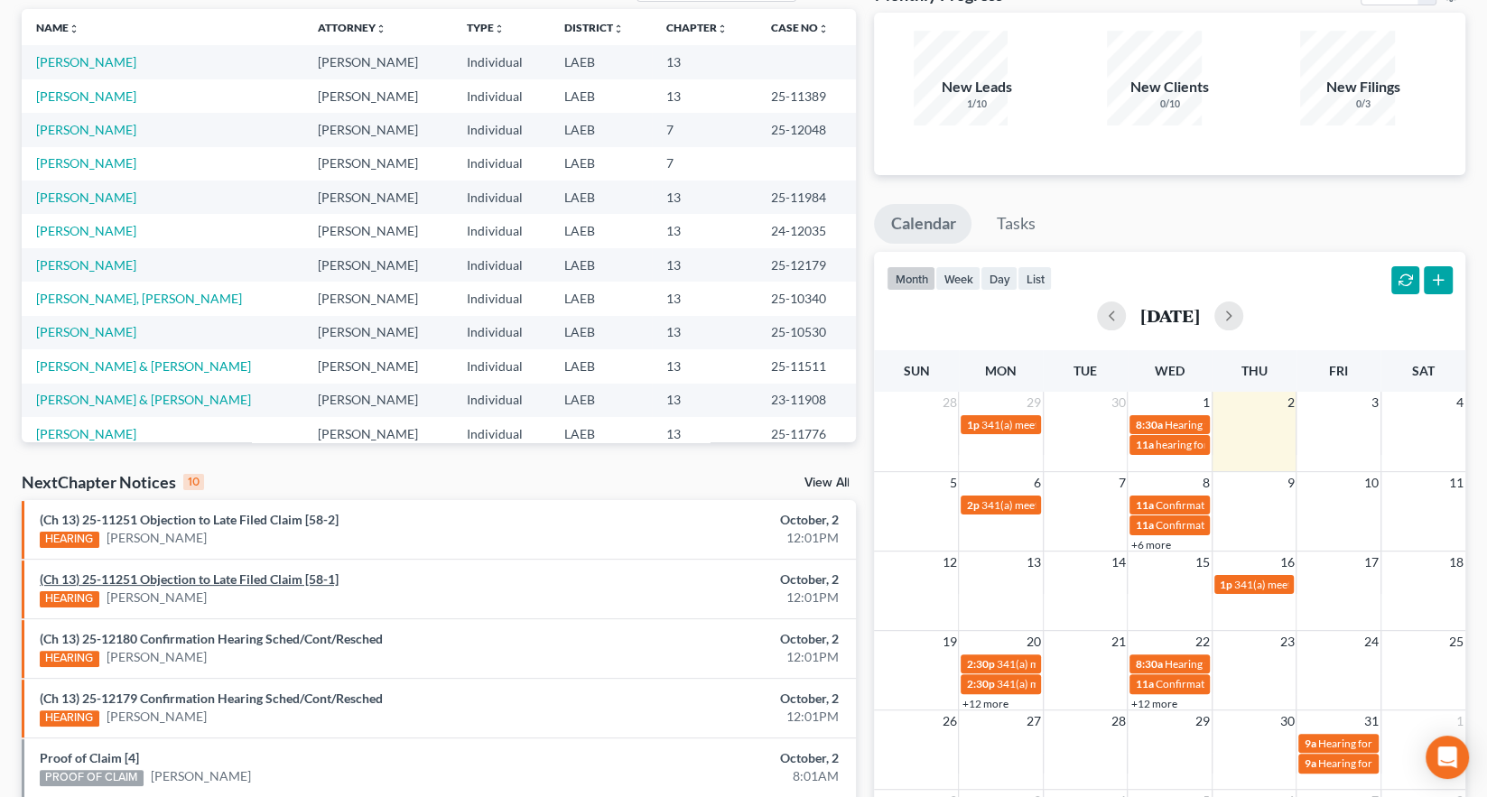
click at [174, 572] on link "(Ch 13) 25-11251 Objection to Late Filed Claim [58-1]" at bounding box center [189, 579] width 299 height 15
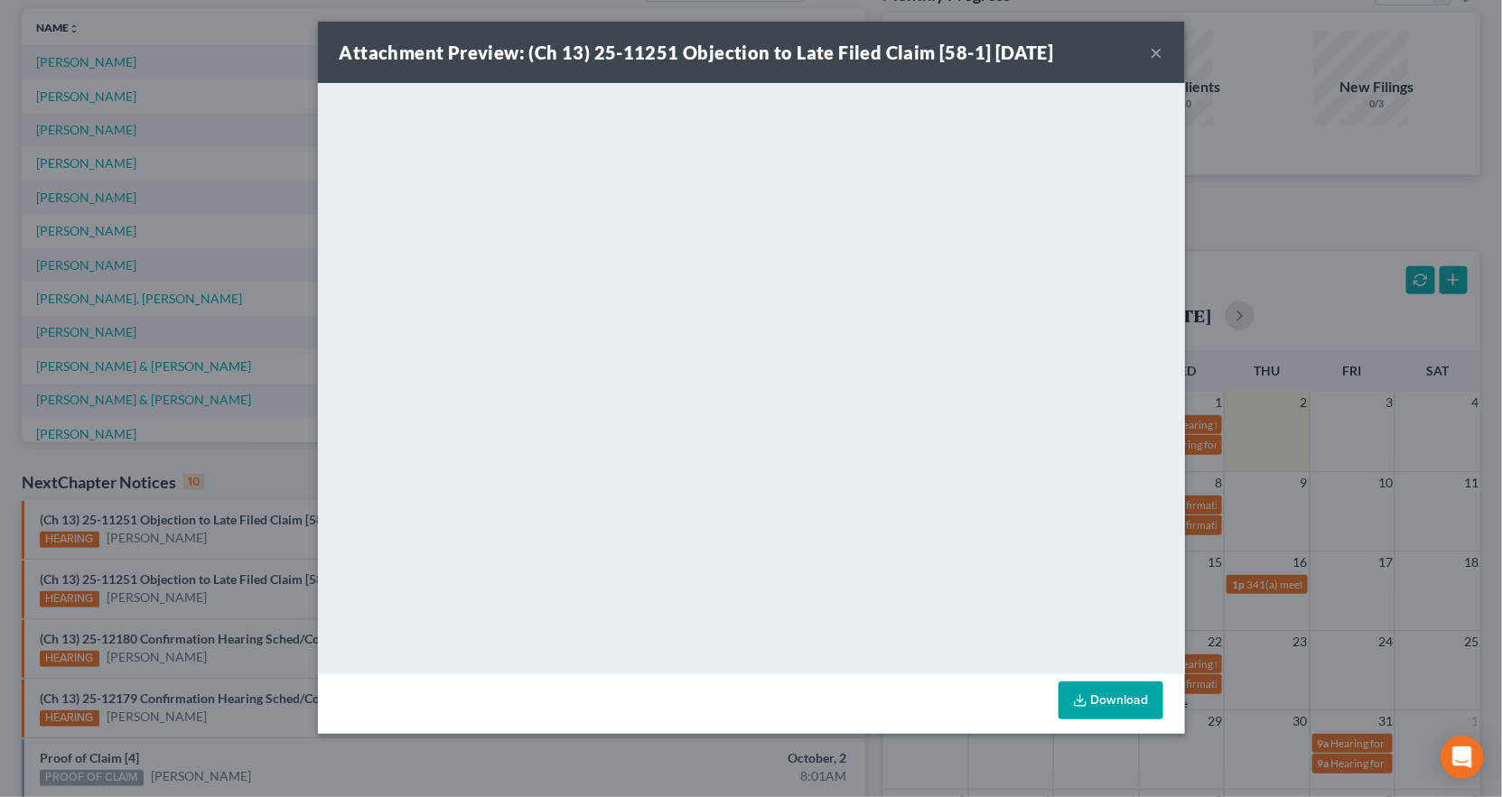
click at [329, 438] on div "Attachment Preview: (Ch 13) 25-11251 Objection to Late Filed Claim [58-1] [DATE…" at bounding box center [751, 398] width 1502 height 797
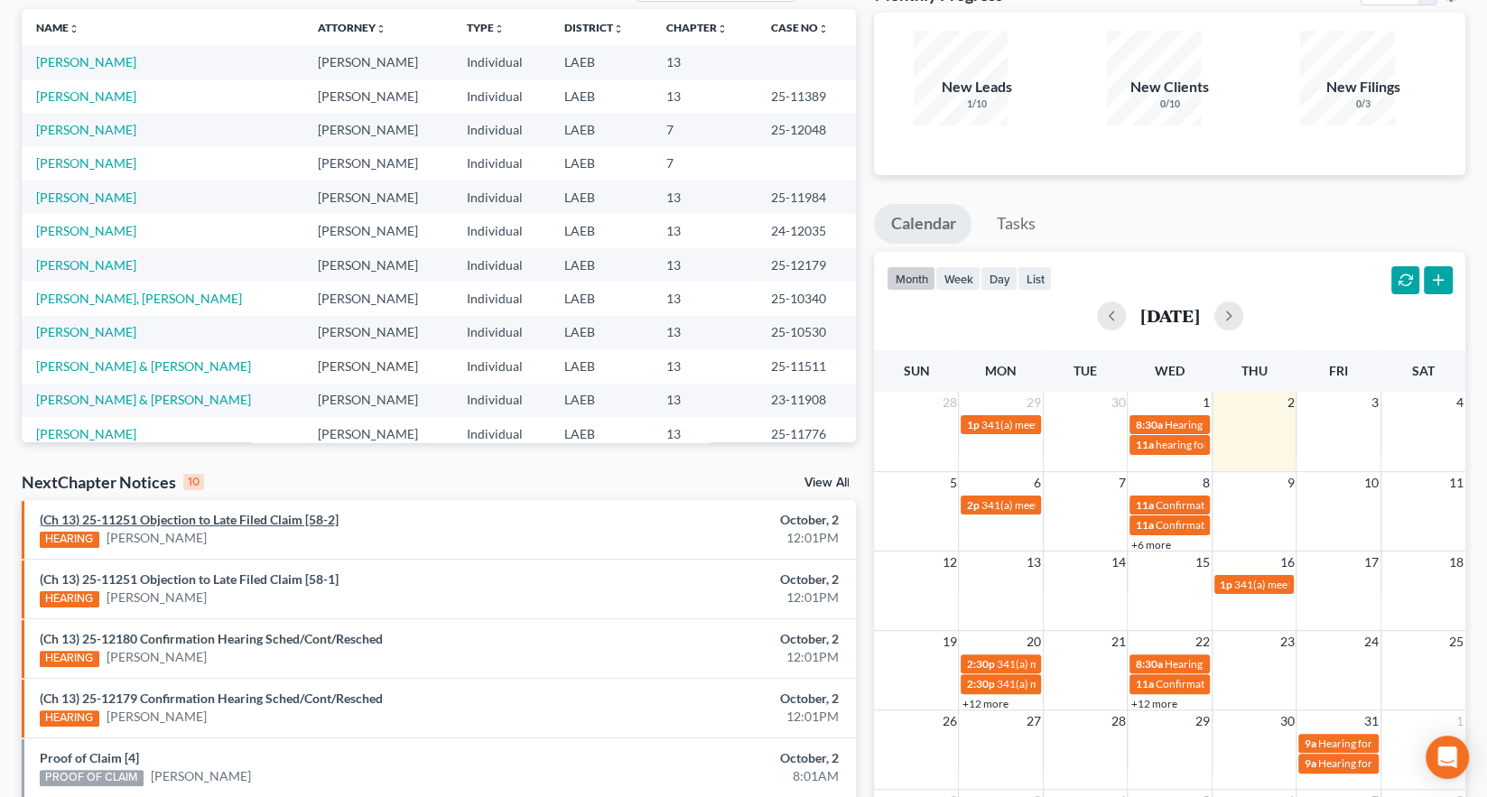
click at [206, 512] on link "(Ch 13) 25-11251 Objection to Late Filed Claim [58-2]" at bounding box center [189, 519] width 299 height 15
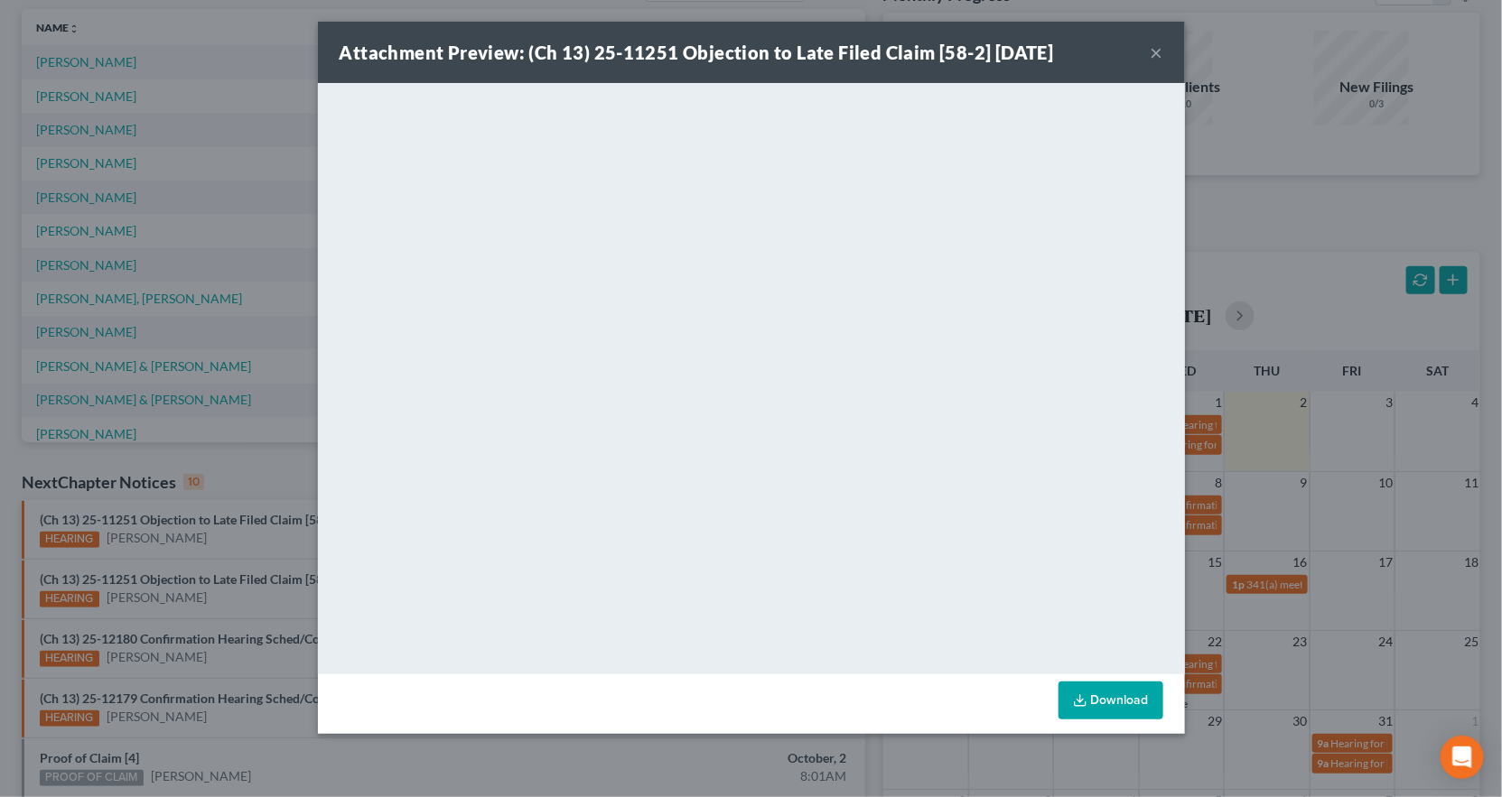
click at [1150, 42] on button "×" at bounding box center [1156, 53] width 13 height 22
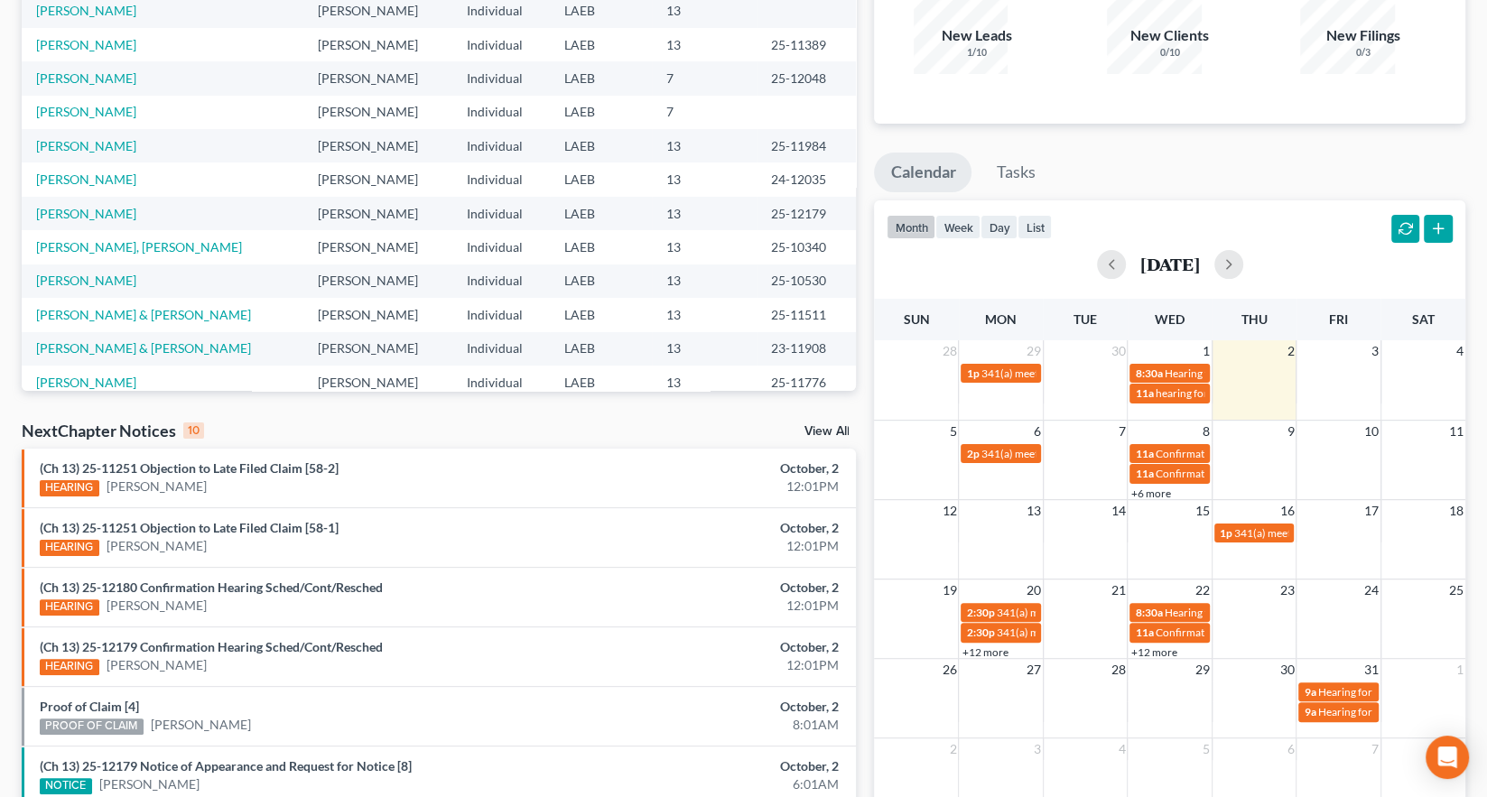
scroll to position [0, 0]
